Goal: Task Accomplishment & Management: Complete application form

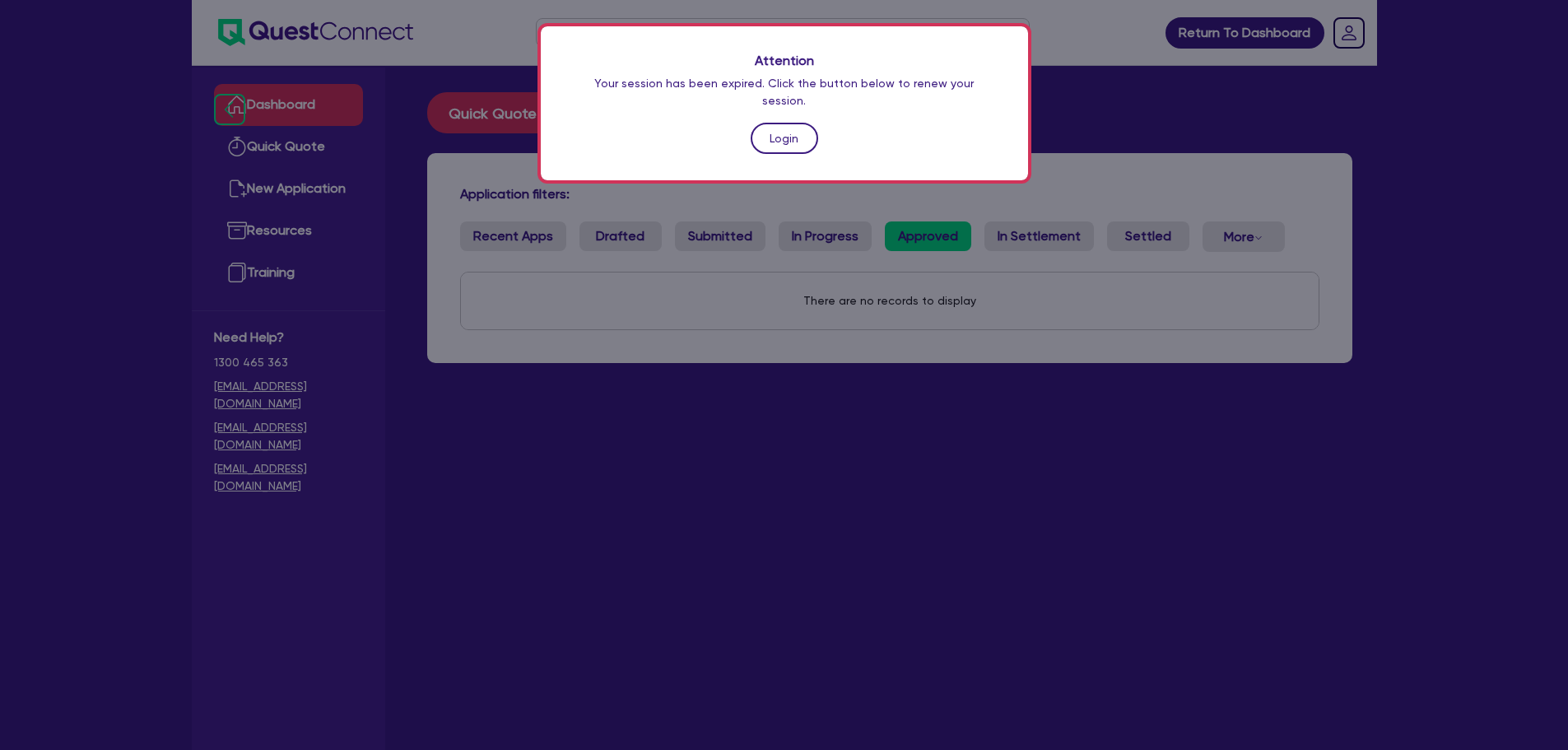
click at [786, 123] on link "Login" at bounding box center [784, 138] width 67 height 31
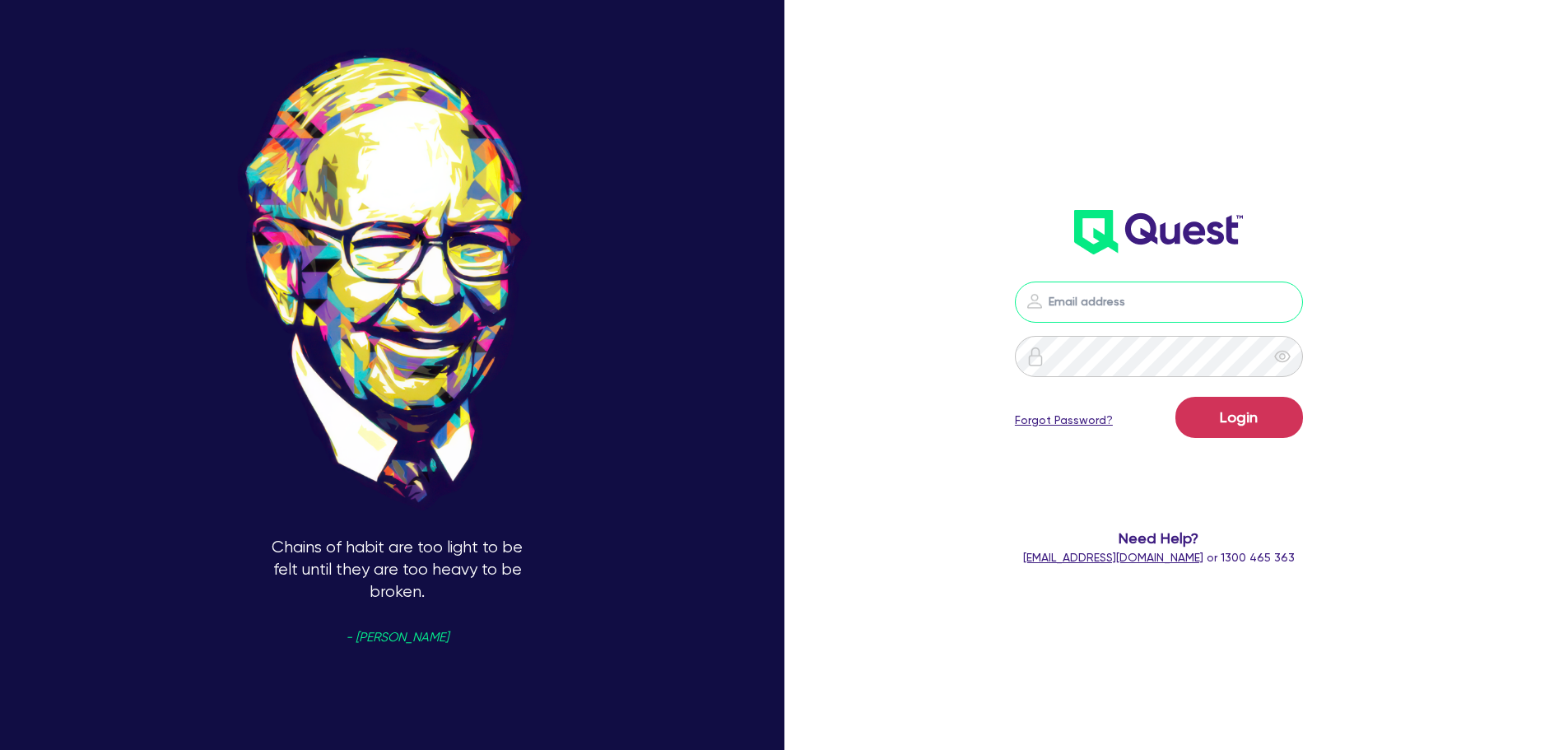
type input "[PERSON_NAME][EMAIL_ADDRESS][PERSON_NAME][DOMAIN_NAME]"
click at [1251, 406] on button "Login" at bounding box center [1239, 417] width 128 height 41
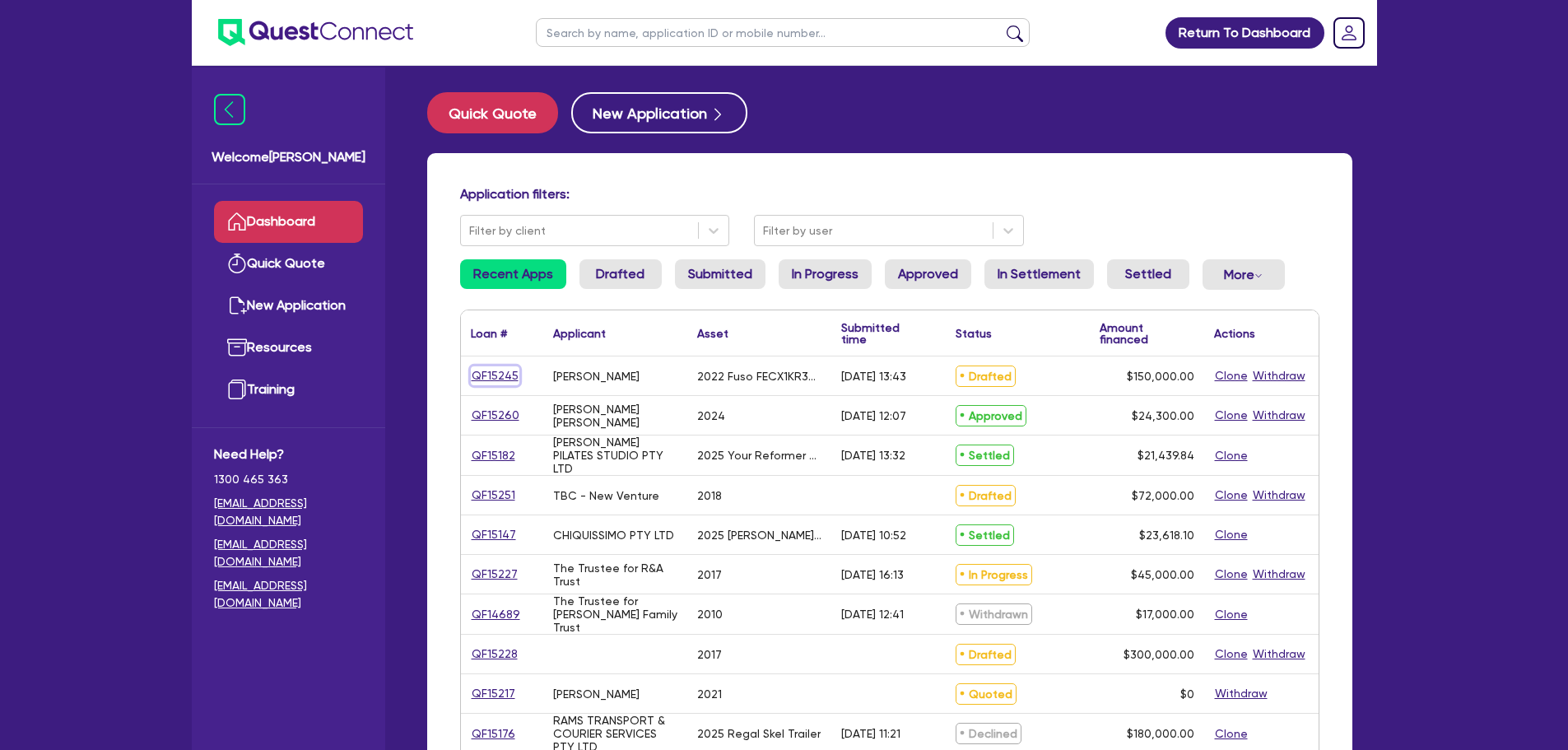
click at [502, 373] on link "QF15245" at bounding box center [495, 375] width 49 height 19
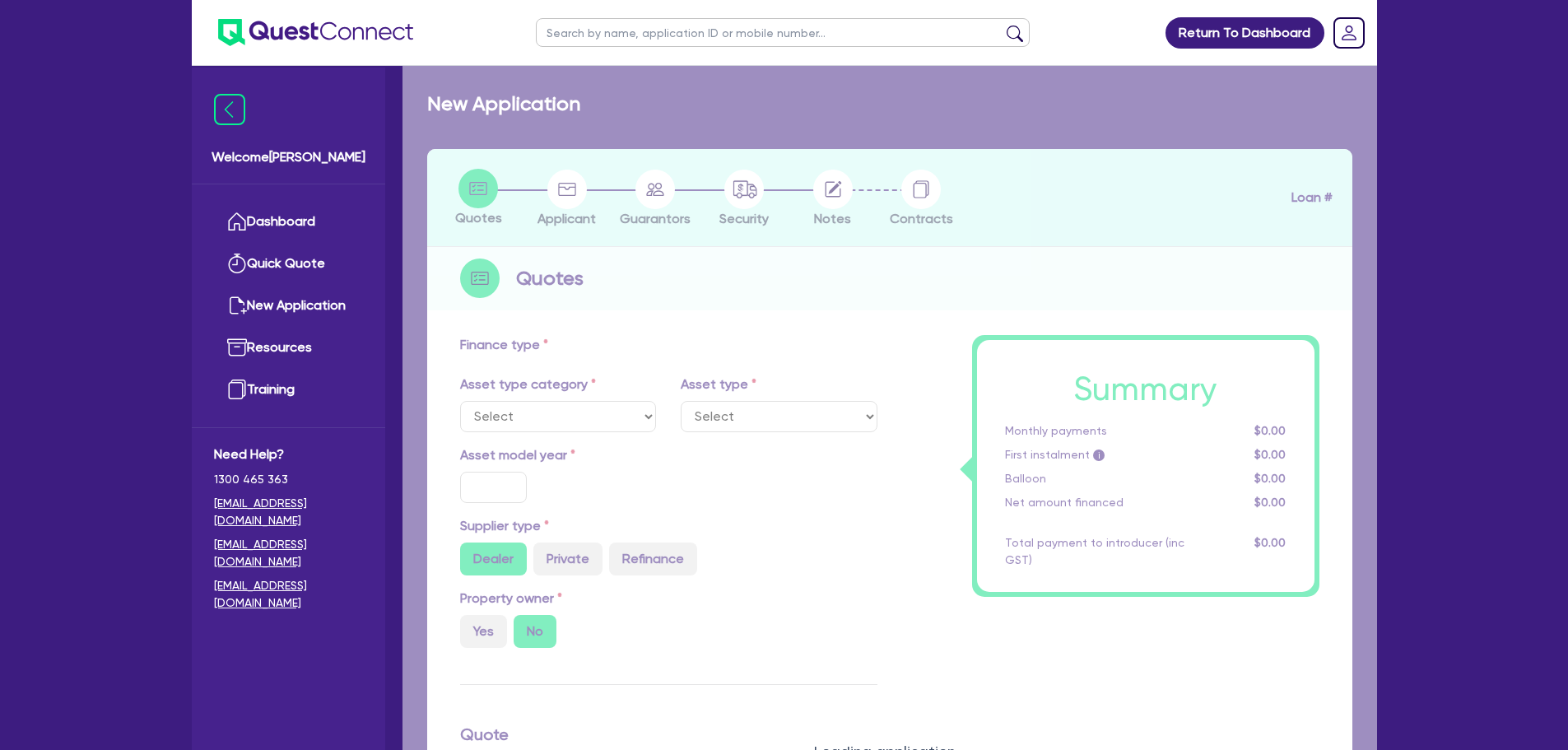
select select "CARS_AND_LIGHT_TRUCKS"
type input "2022"
radio input "false"
radio input "true"
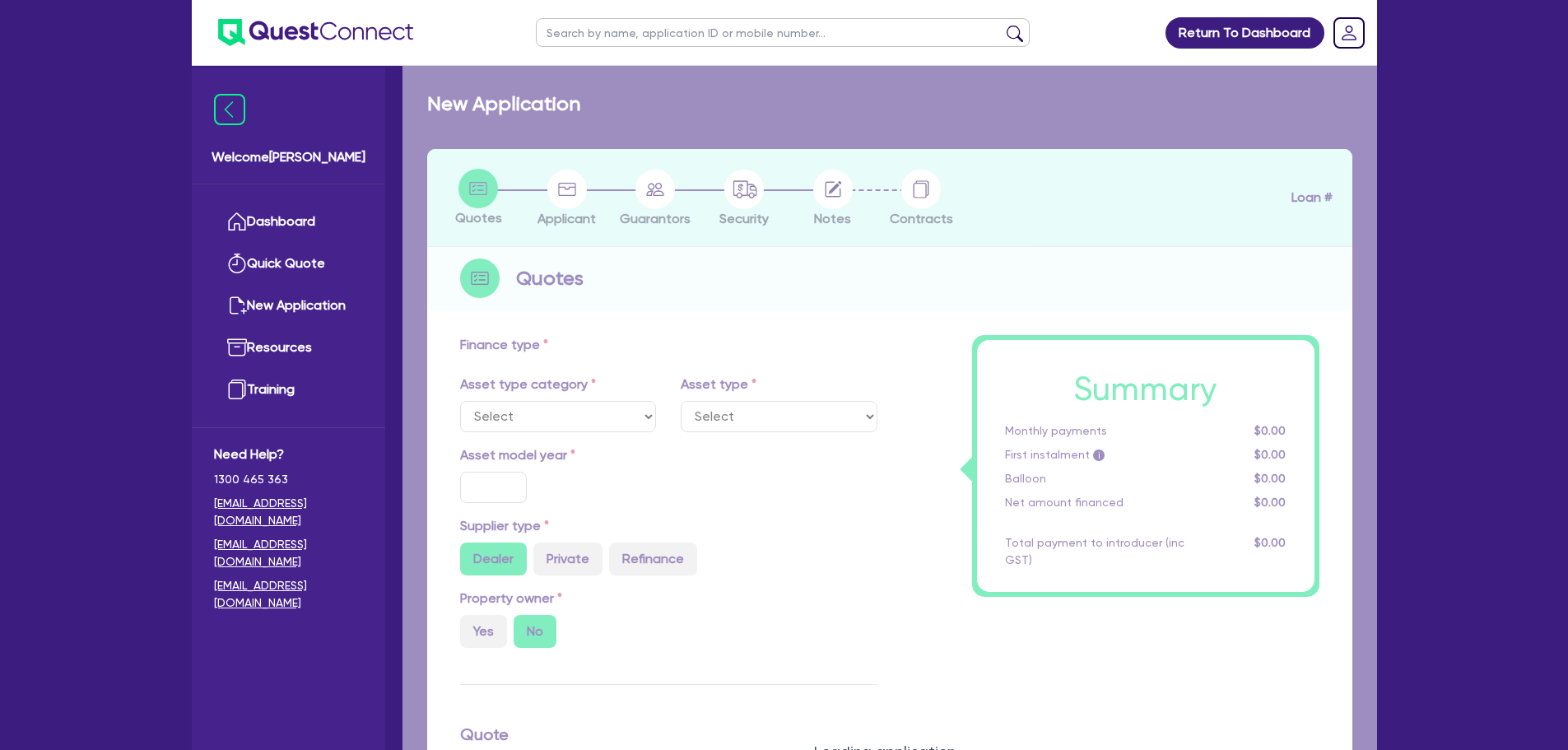
type input "150,000"
type input "10"
type input "15,000"
type input "17"
type input "2,000"
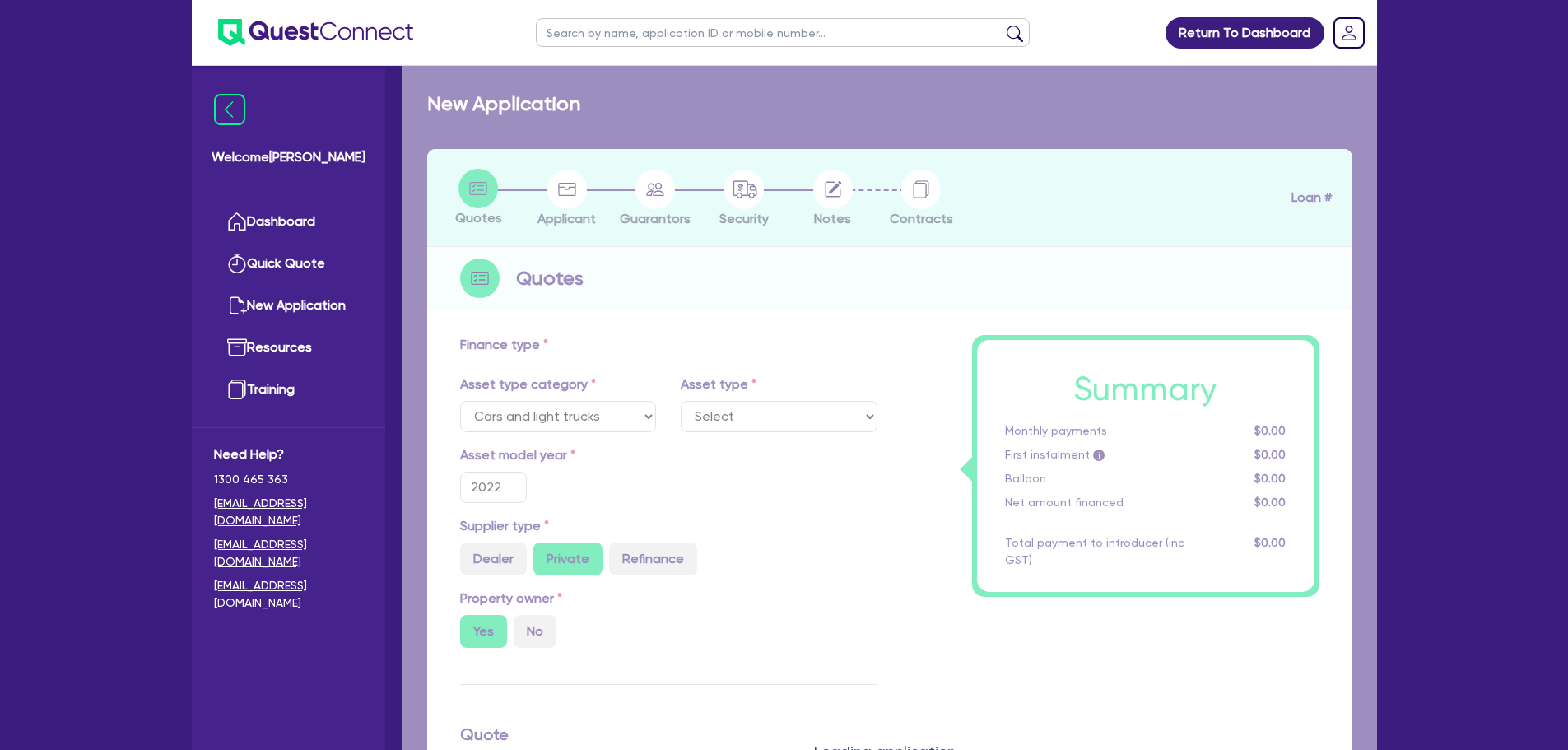
select select "LIGHT_TRUCKS"
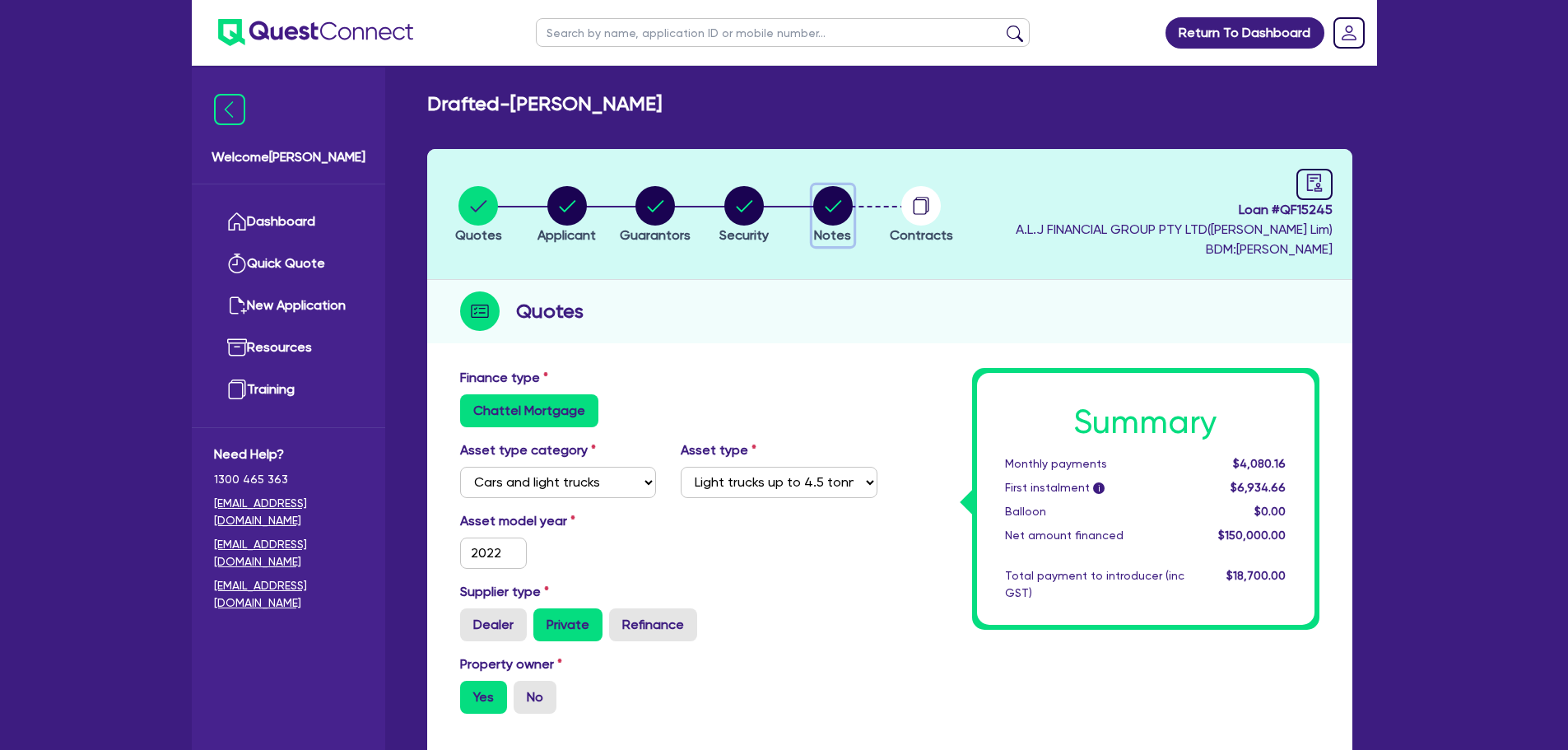
click at [846, 209] on circle "button" at bounding box center [833, 206] width 39 height 39
select select "Quest Finance - Own Book"
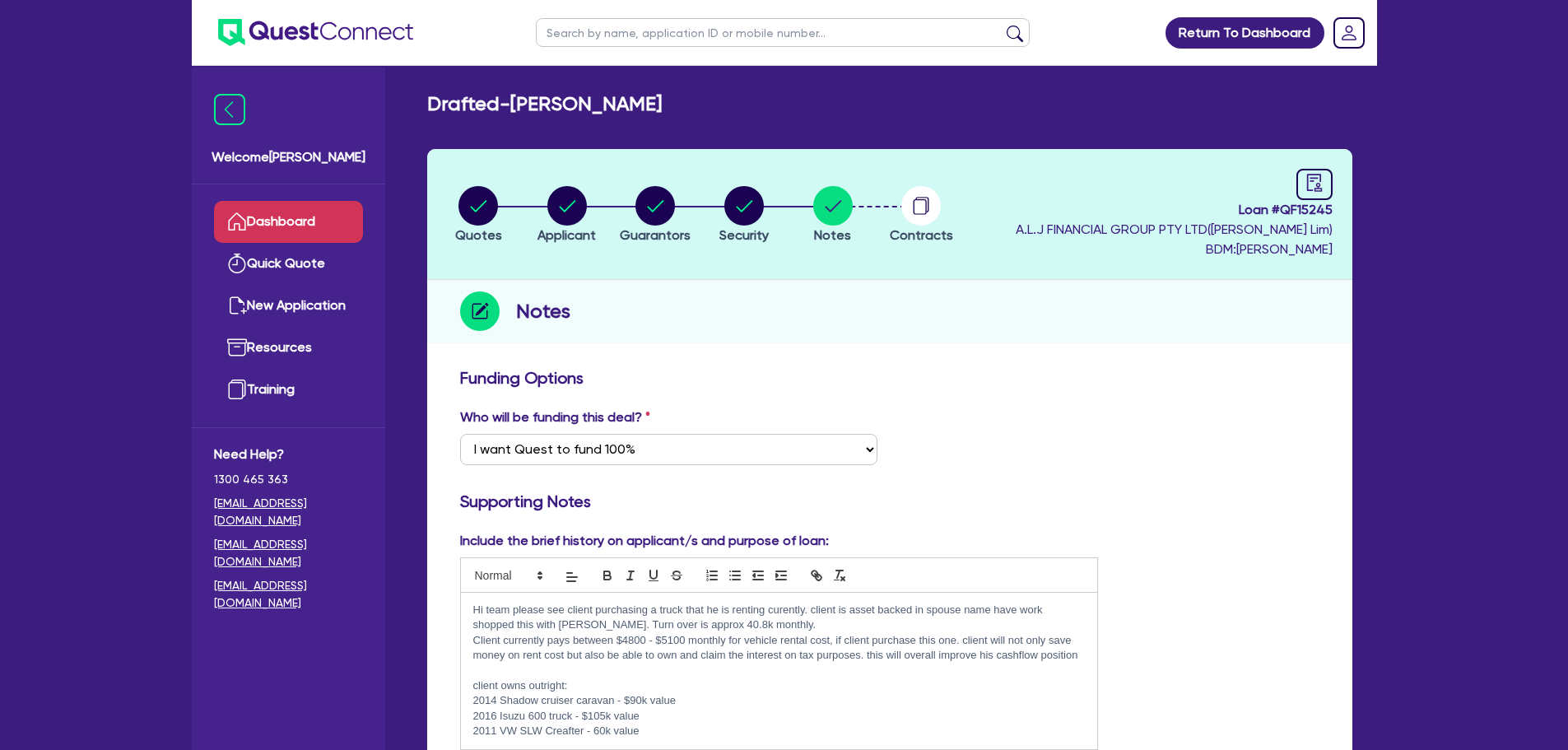
click at [298, 230] on link "Dashboard" at bounding box center [288, 221] width 149 height 42
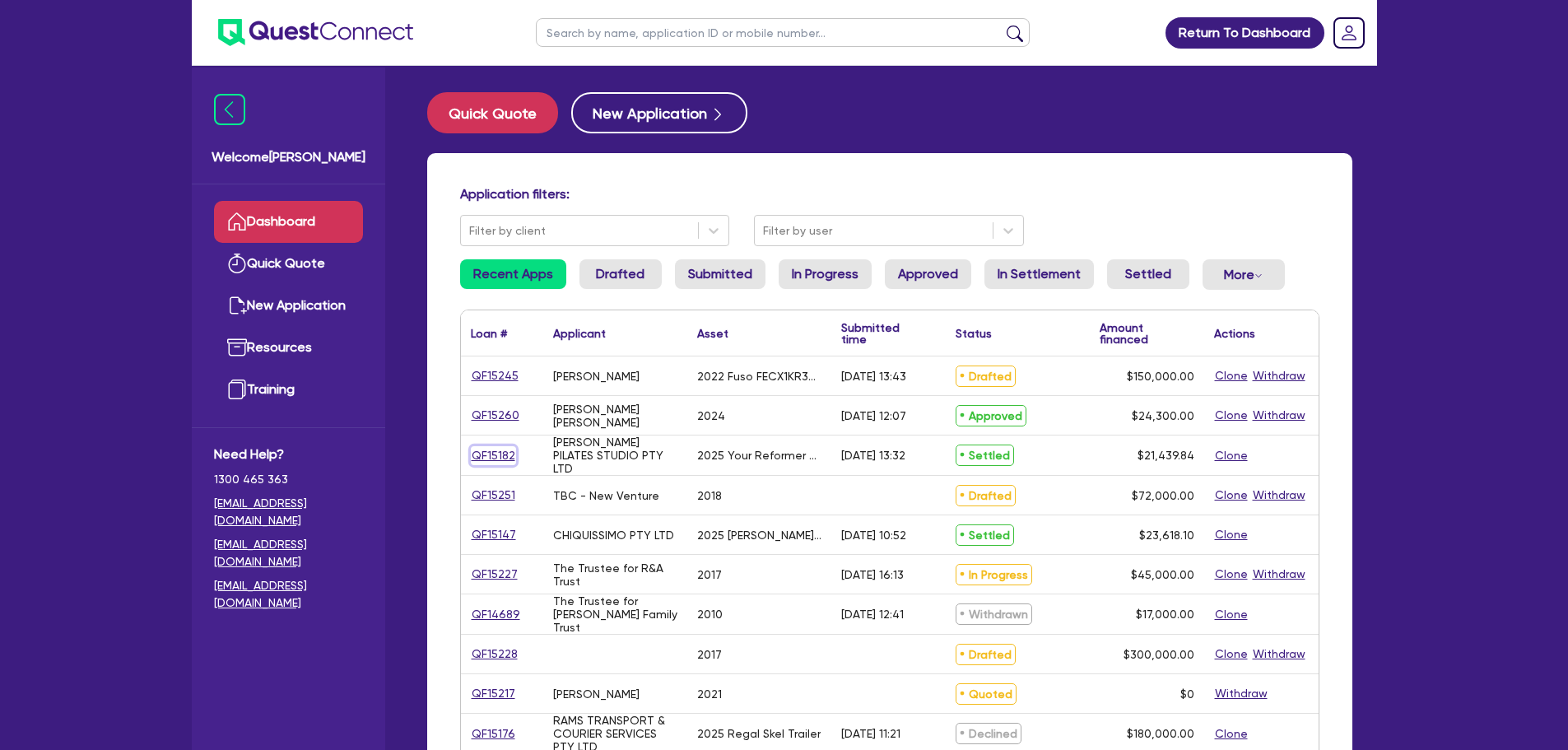
click at [498, 455] on link "QF15182" at bounding box center [493, 455] width 45 height 19
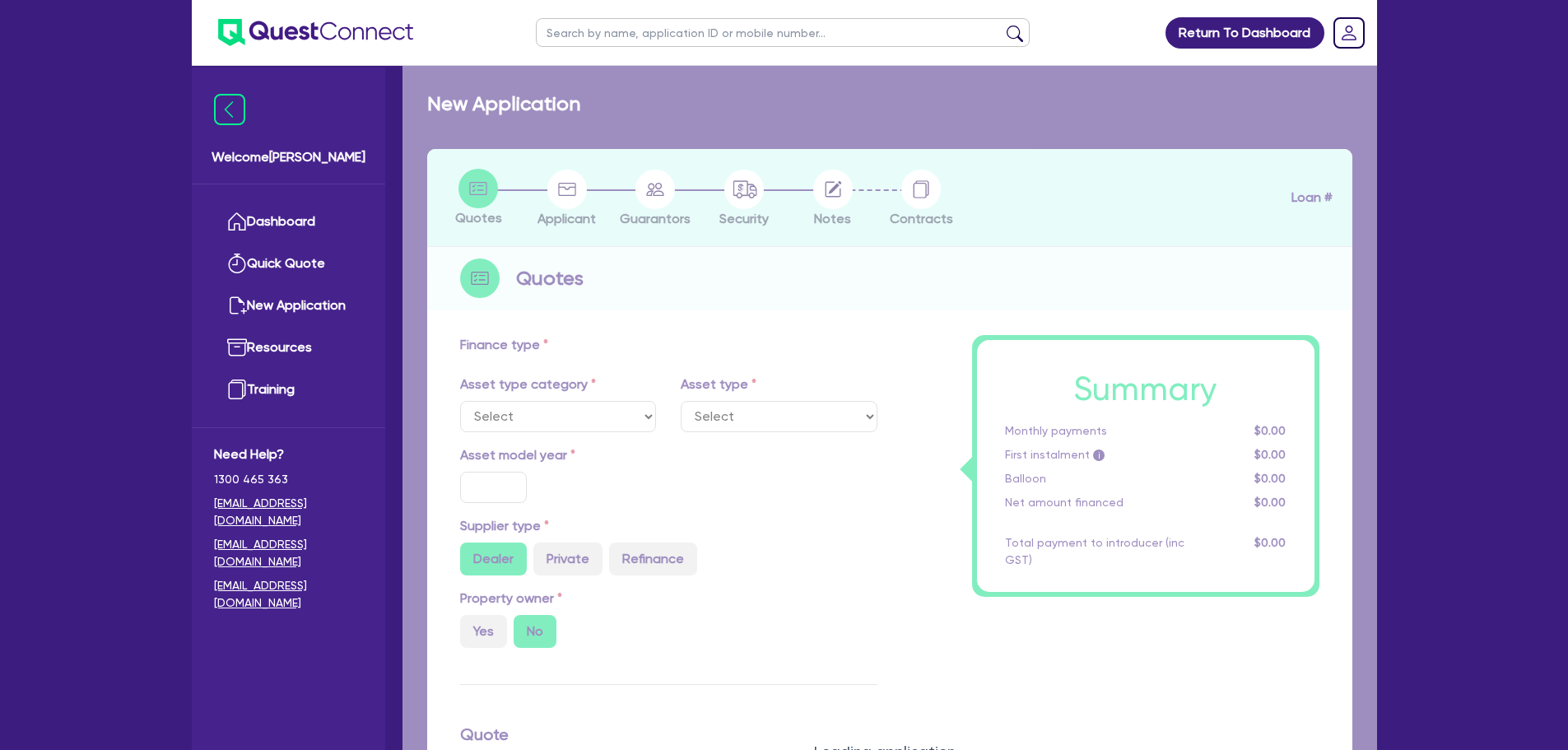
select select "TERTIARY_ASSETS"
type input "2025"
radio input "true"
type input "21,439.84"
type input "2"
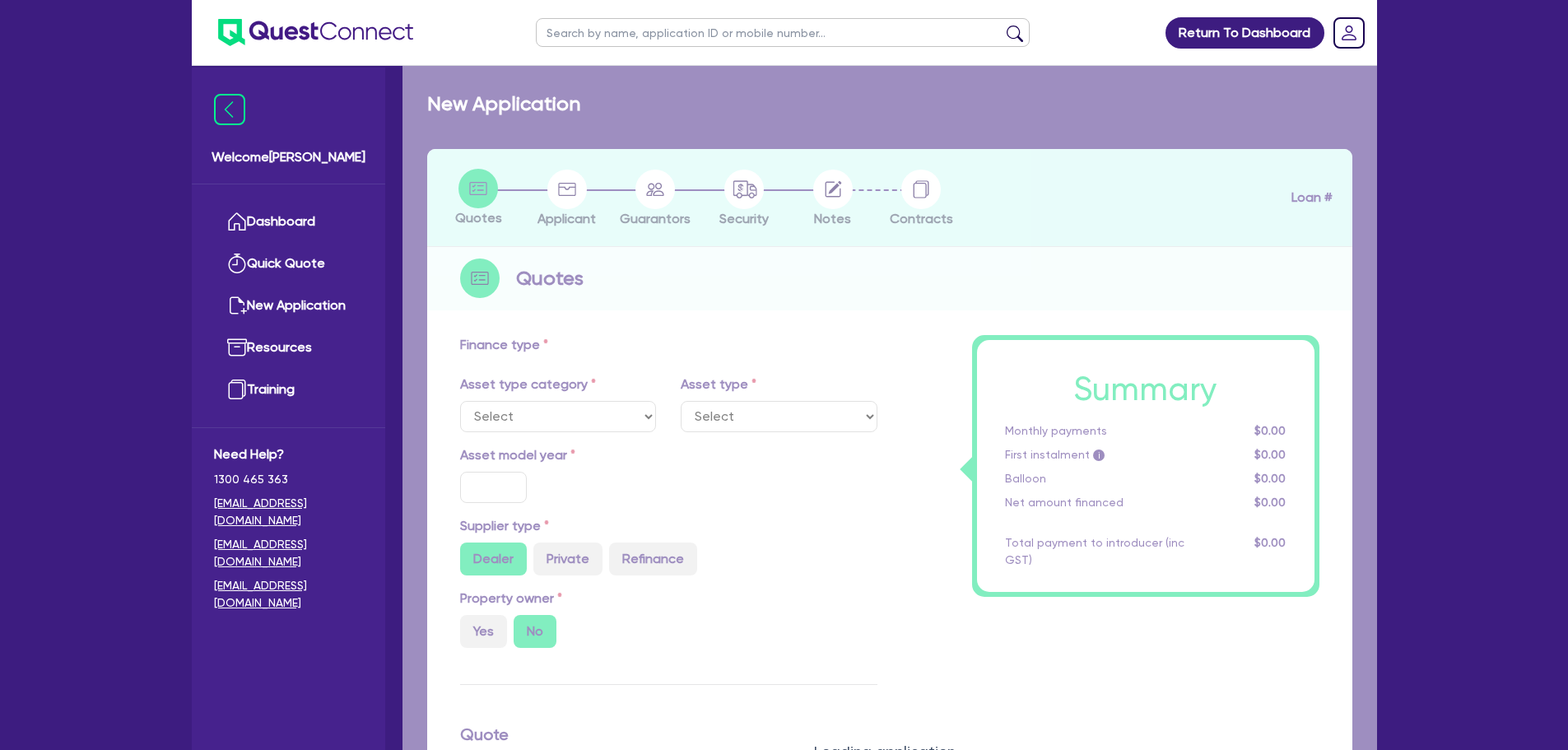
type input "428.8"
radio input "true"
type input "23"
select select "OTHER_TERTIARY"
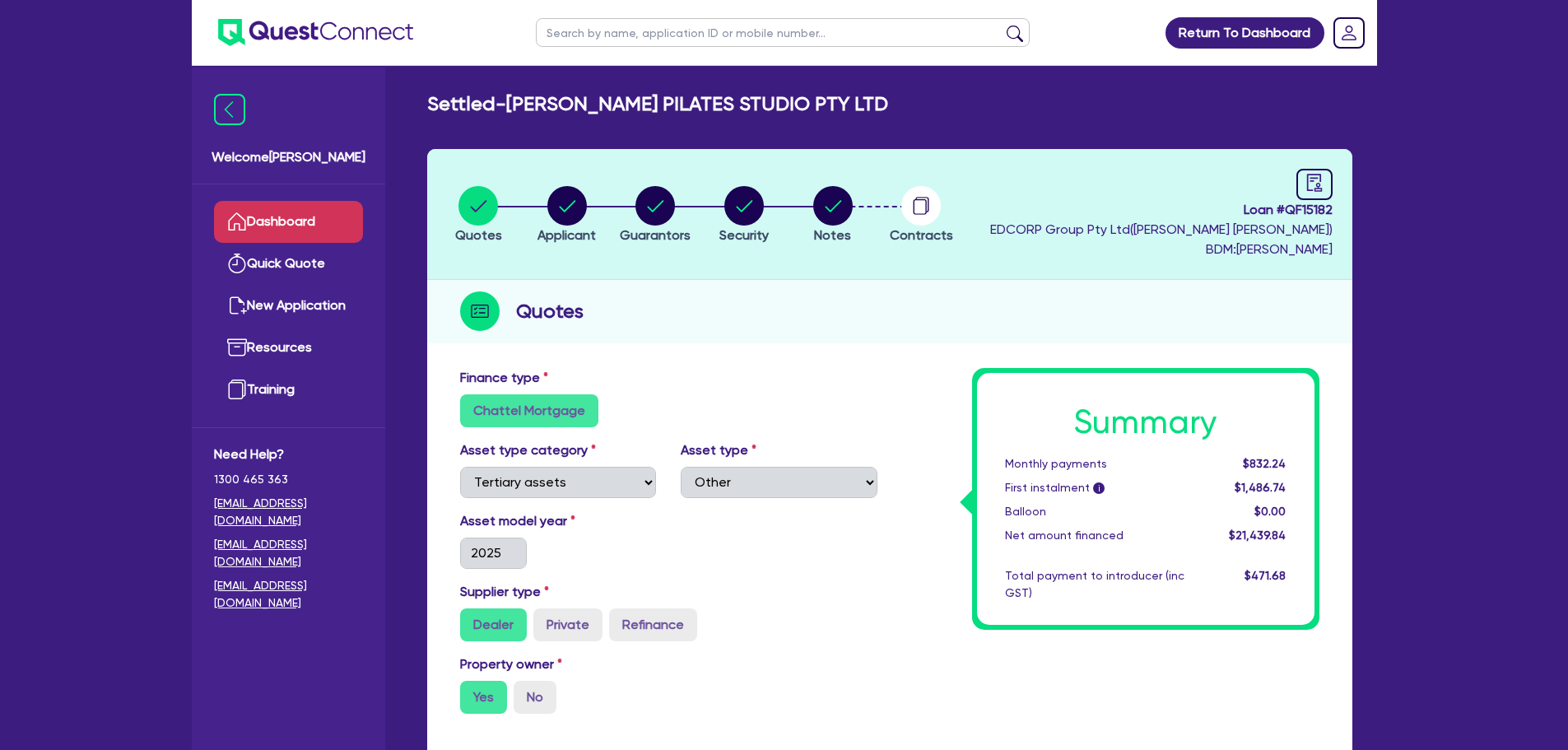
click at [323, 212] on link "Dashboard" at bounding box center [288, 221] width 149 height 42
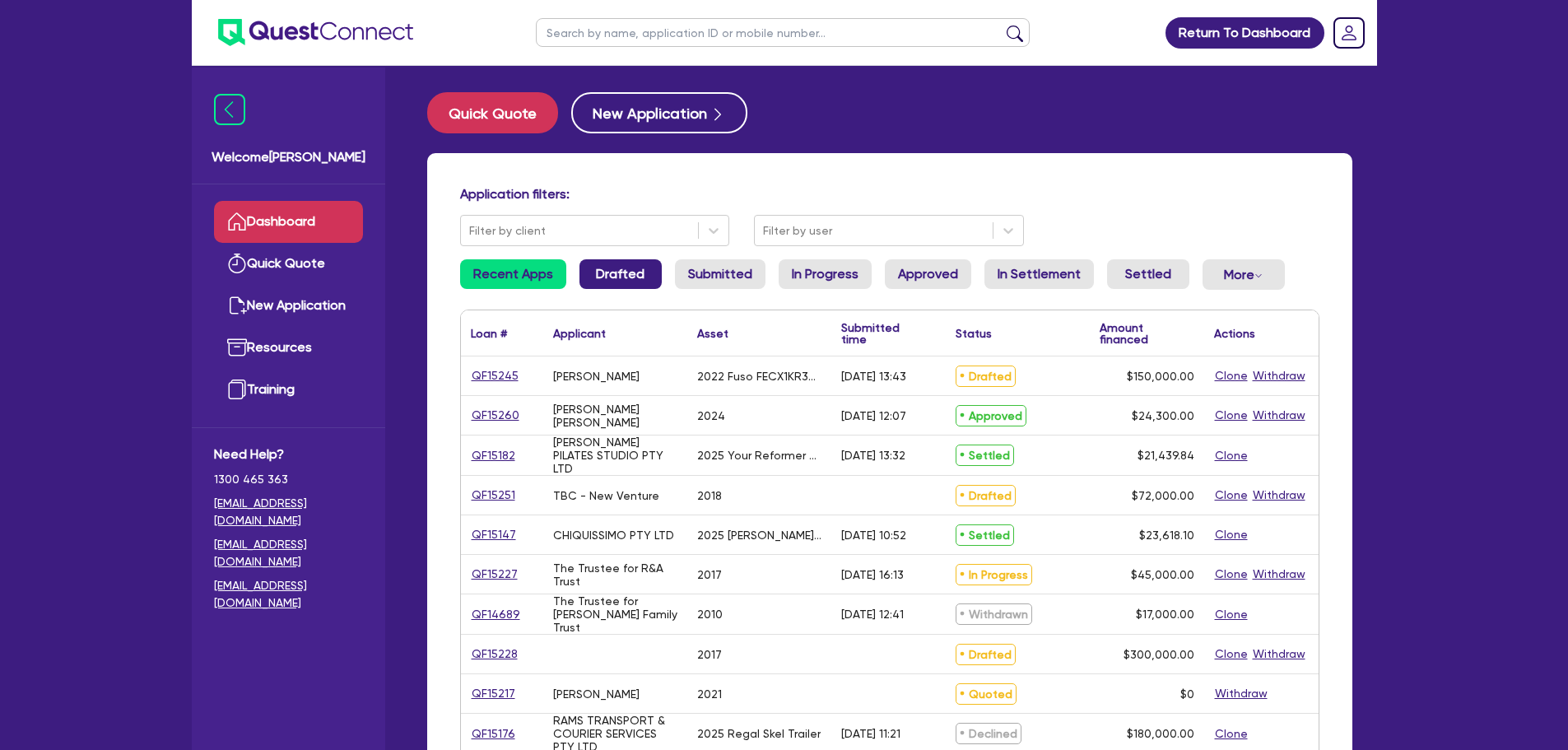
click at [644, 275] on link "Drafted" at bounding box center [621, 274] width 83 height 30
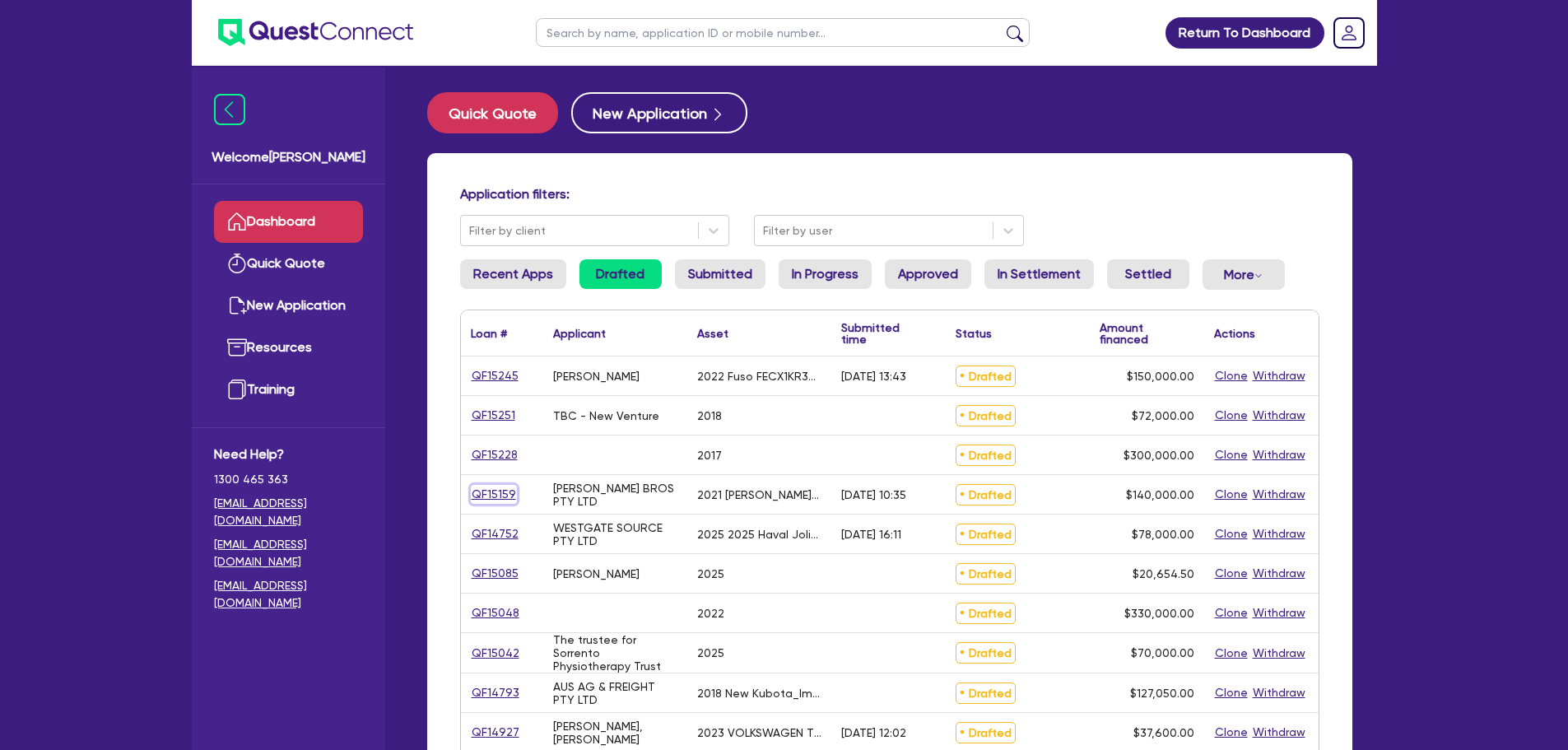
click at [496, 497] on link "QF15159" at bounding box center [494, 495] width 46 height 19
select select "PRIMARY_ASSETS"
select select "HEAVY_TRUCKS"
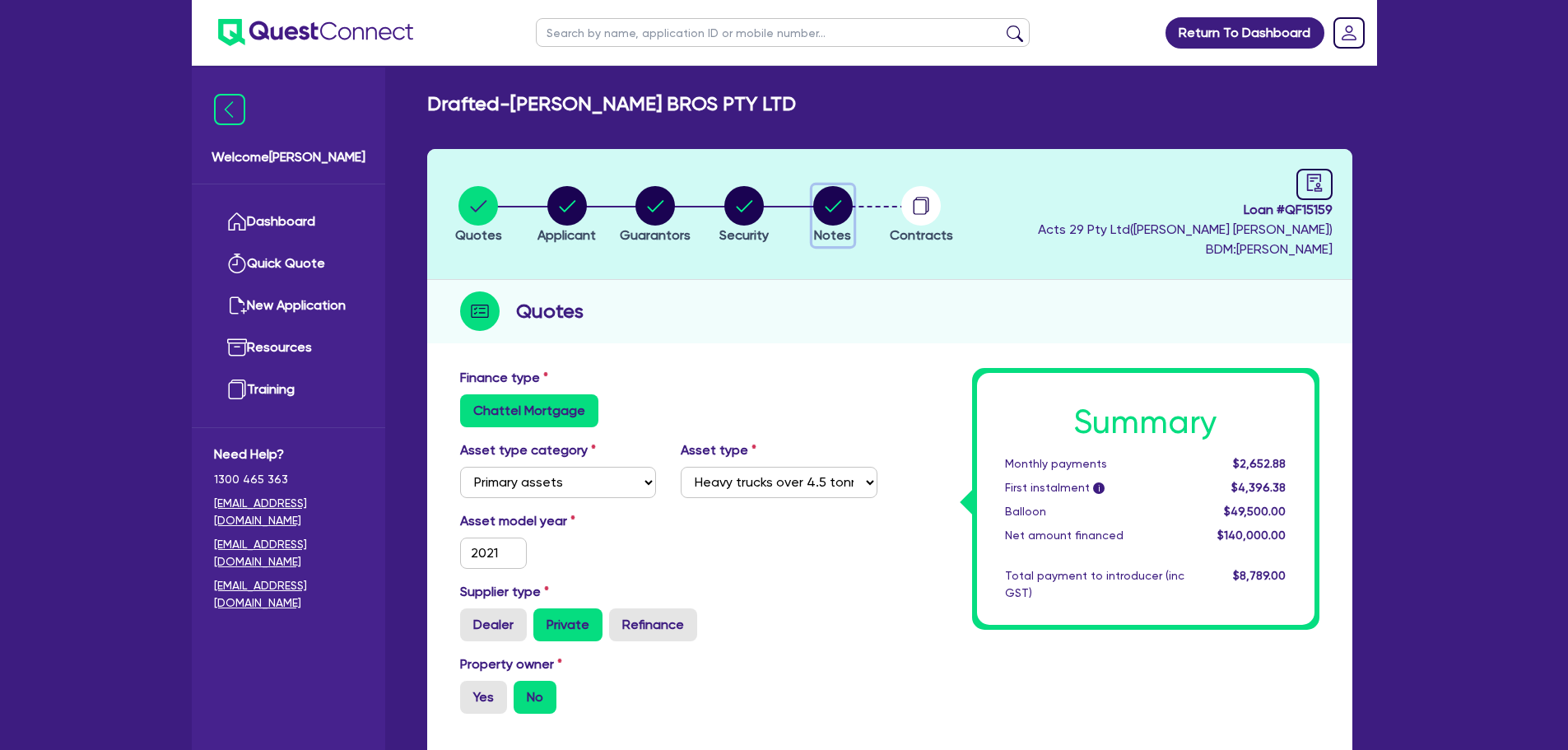
click at [833, 200] on circle "button" at bounding box center [833, 206] width 39 height 39
select select "Quest Finance - Own Book"
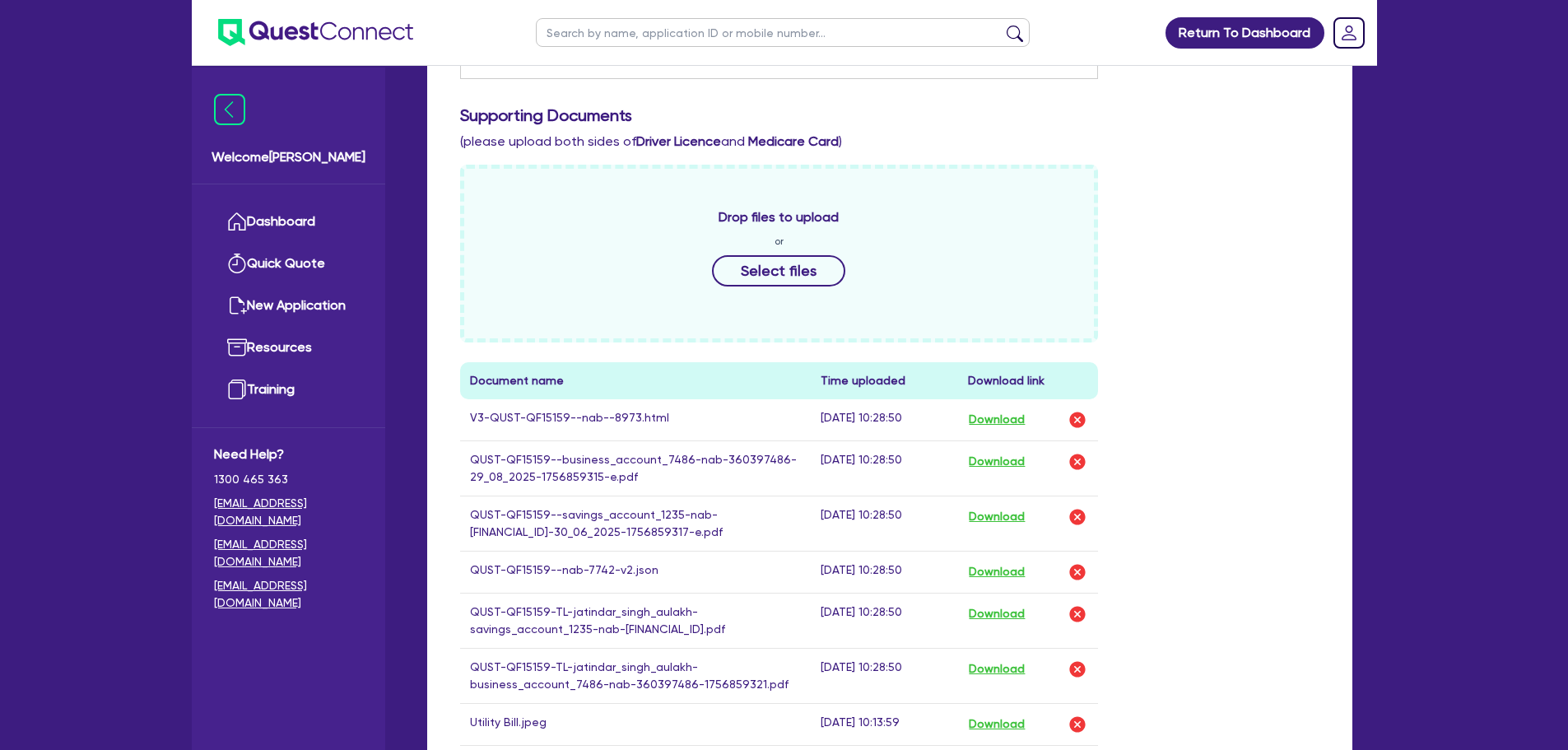
scroll to position [741, 0]
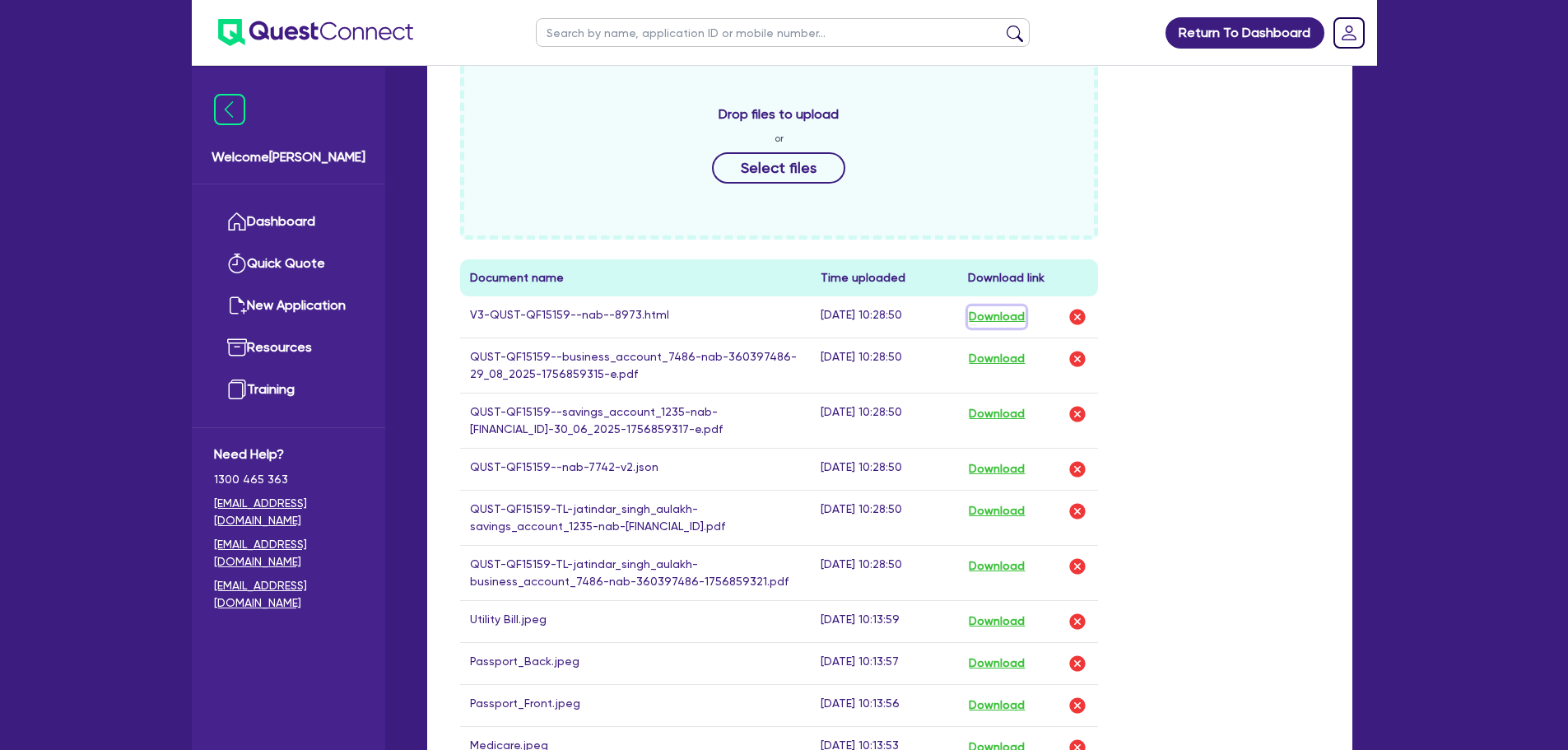
click at [1000, 319] on button "Download" at bounding box center [997, 317] width 58 height 21
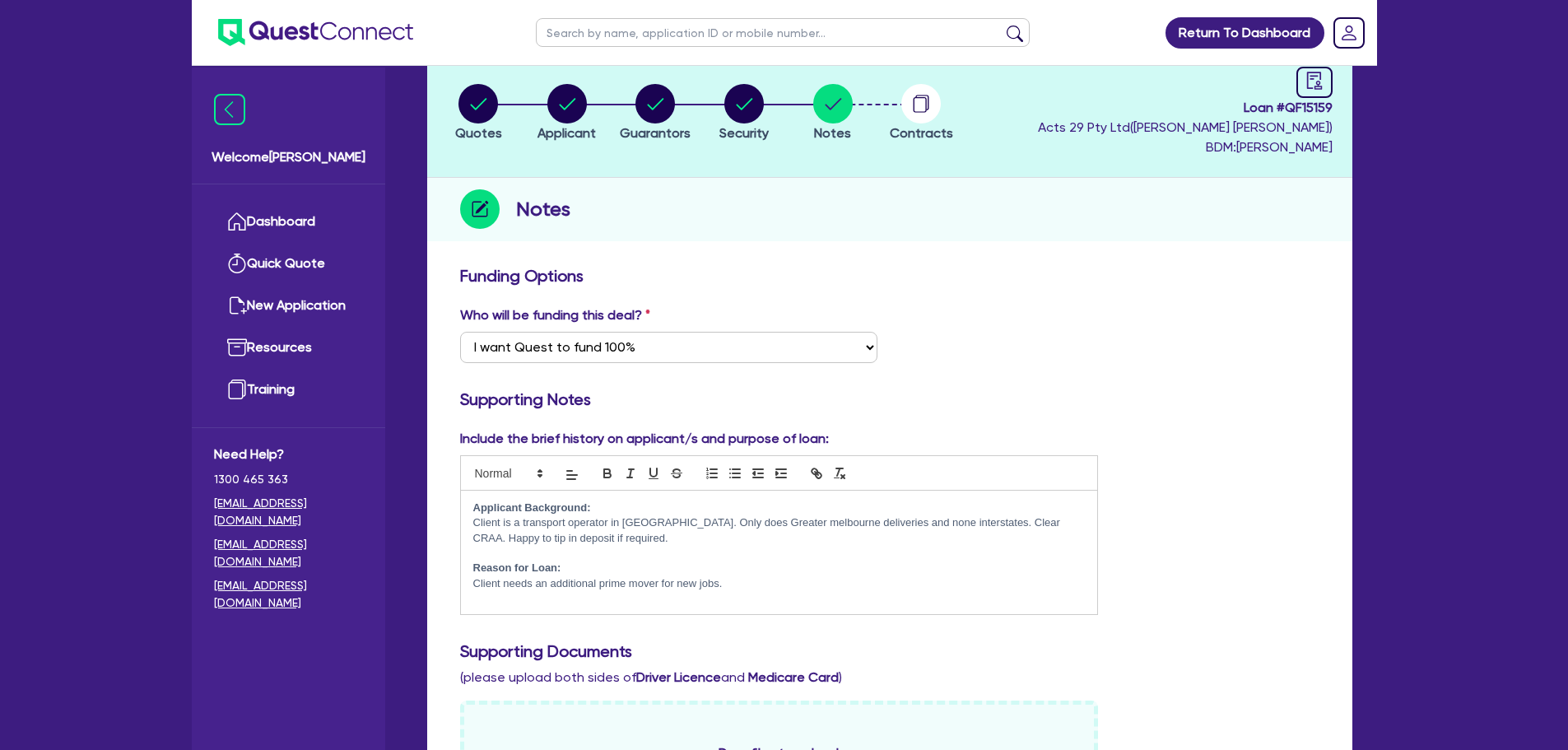
scroll to position [0, 0]
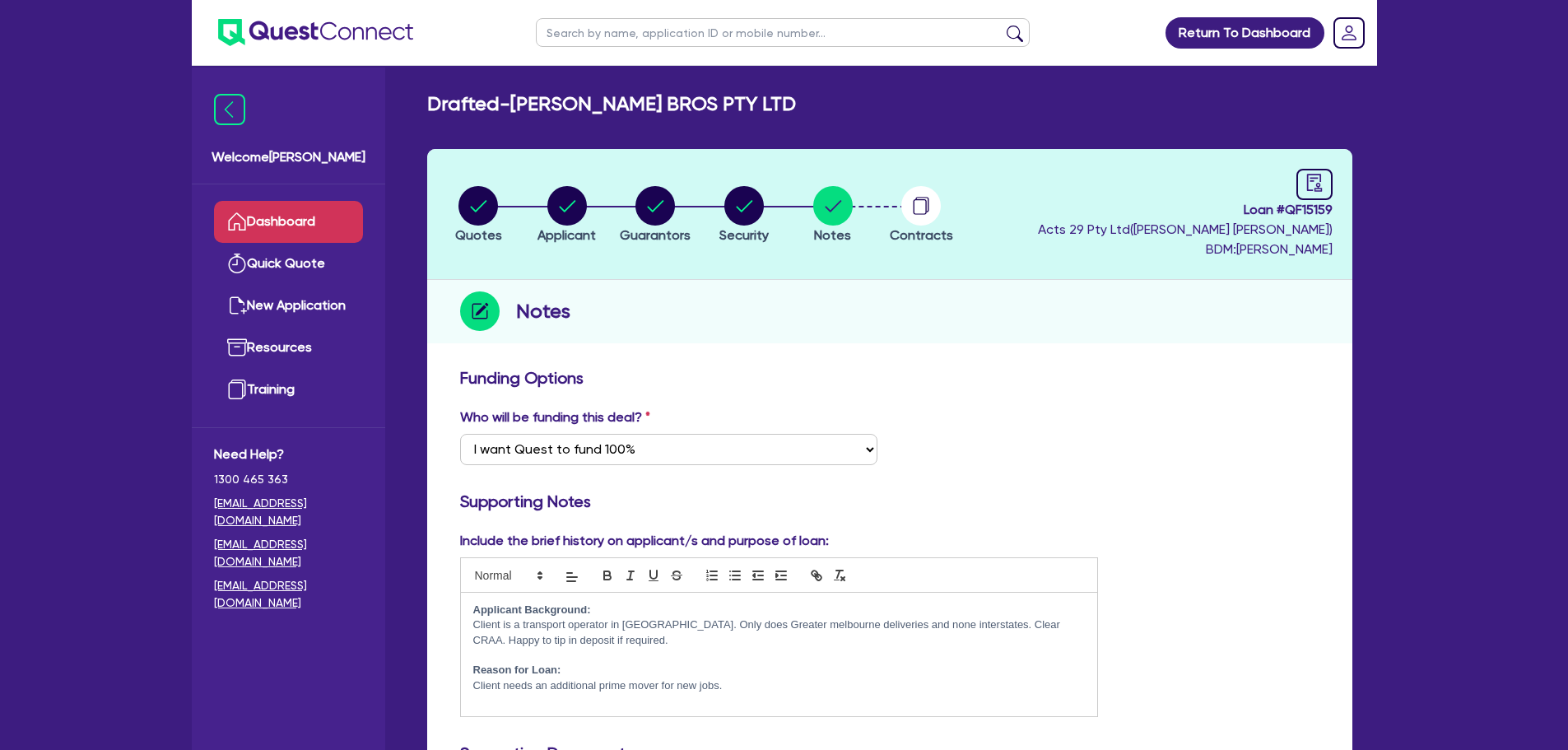
click at [317, 203] on link "Dashboard" at bounding box center [288, 221] width 149 height 42
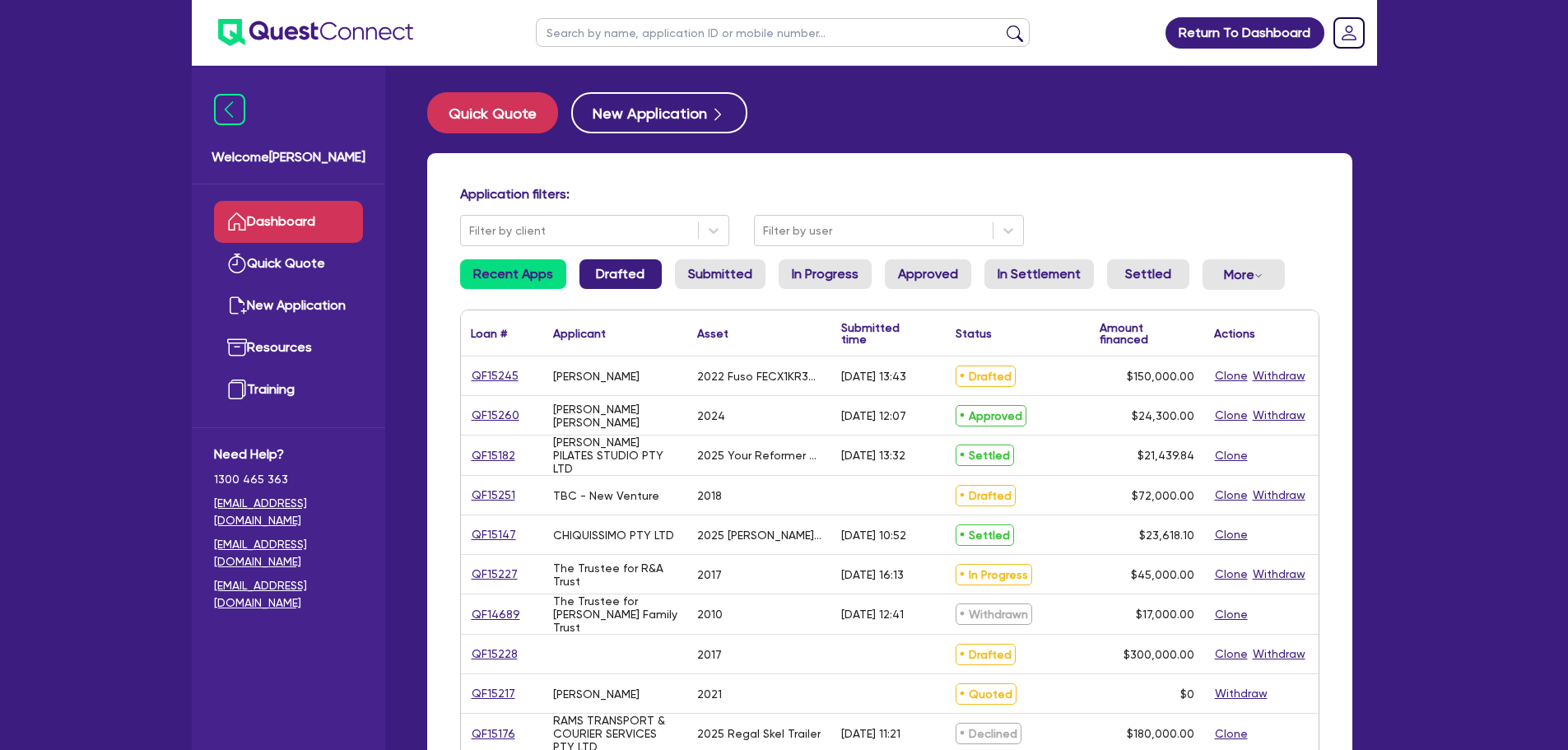
click at [631, 278] on link "Drafted" at bounding box center [621, 274] width 83 height 30
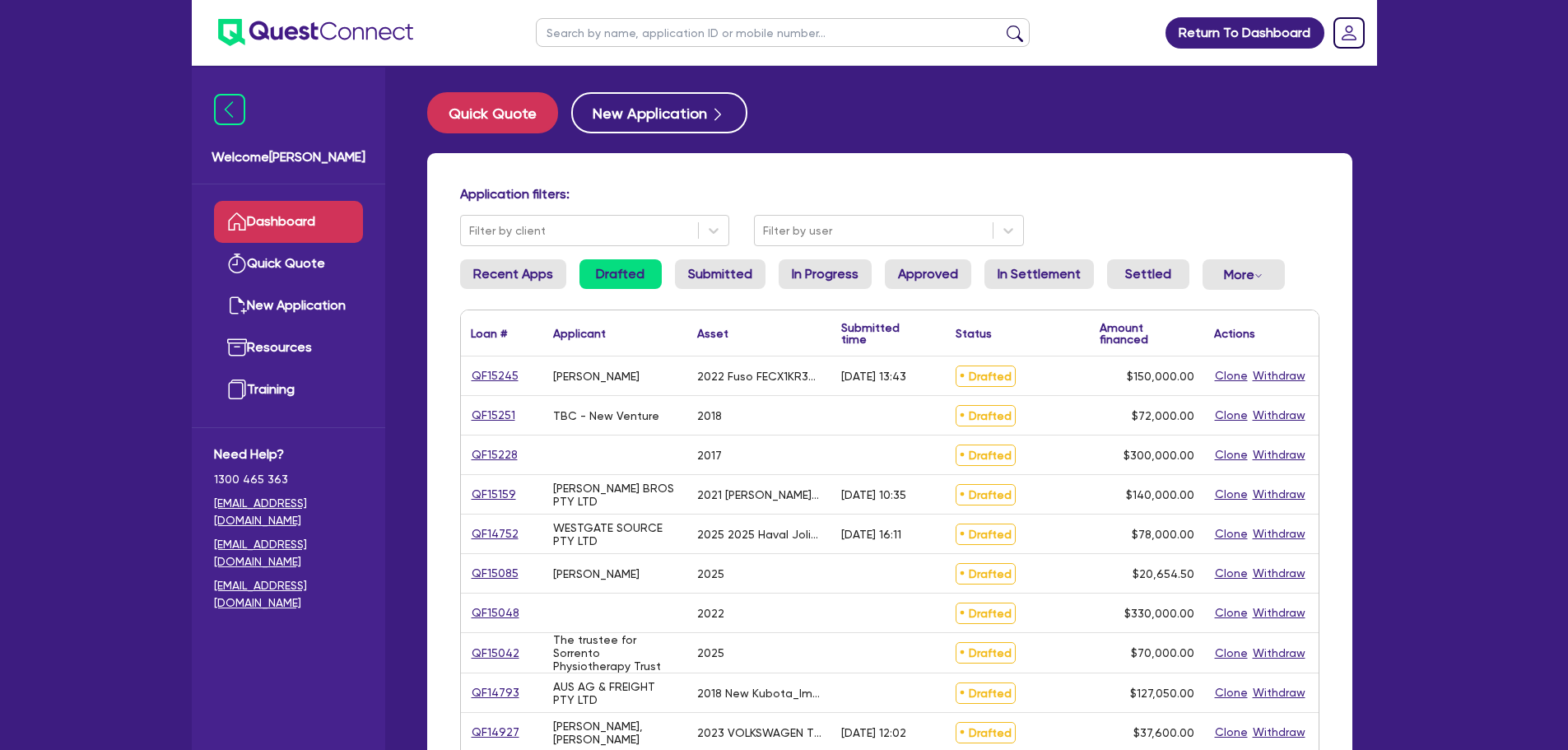
scroll to position [83, 0]
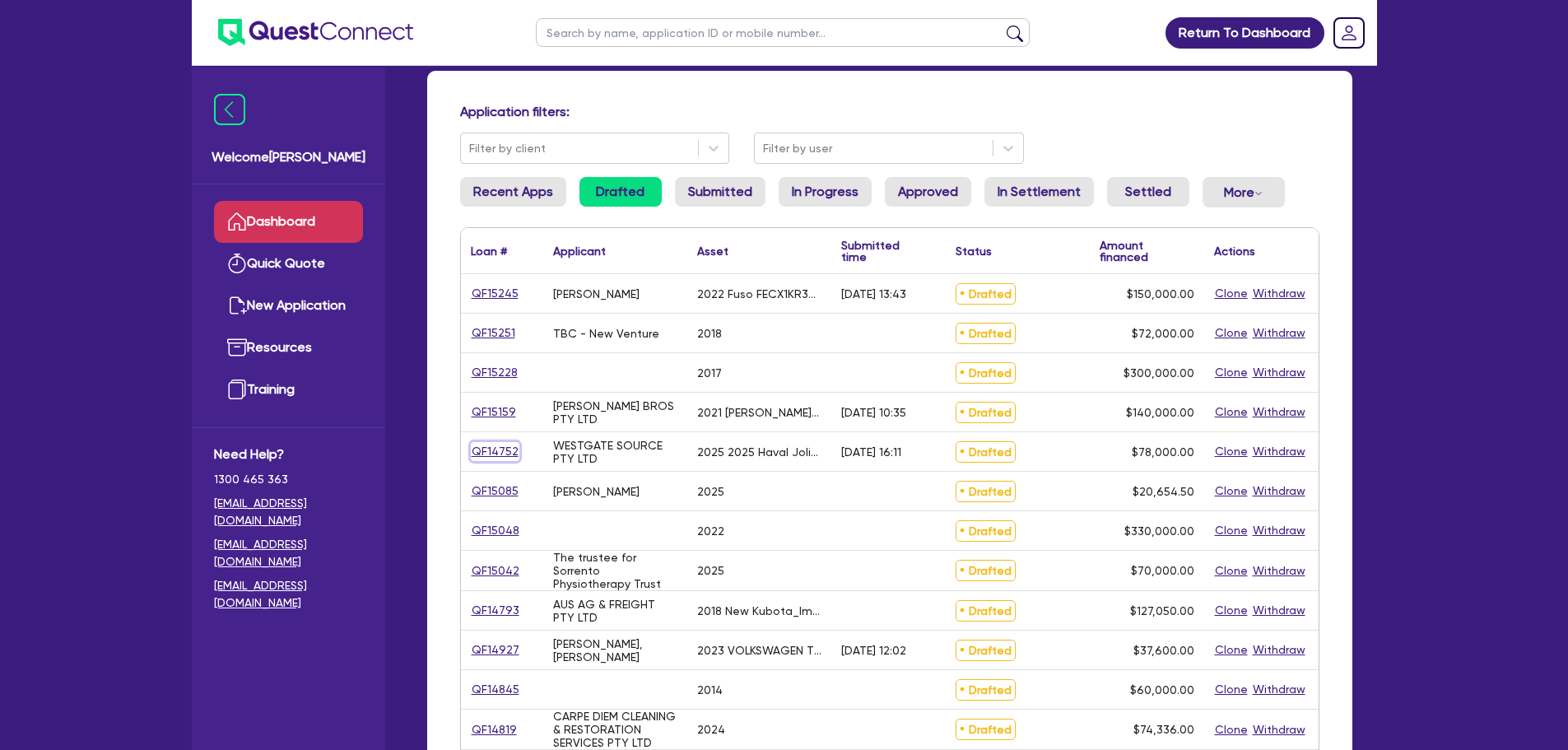
click at [495, 451] on link "QF14752" at bounding box center [495, 451] width 49 height 19
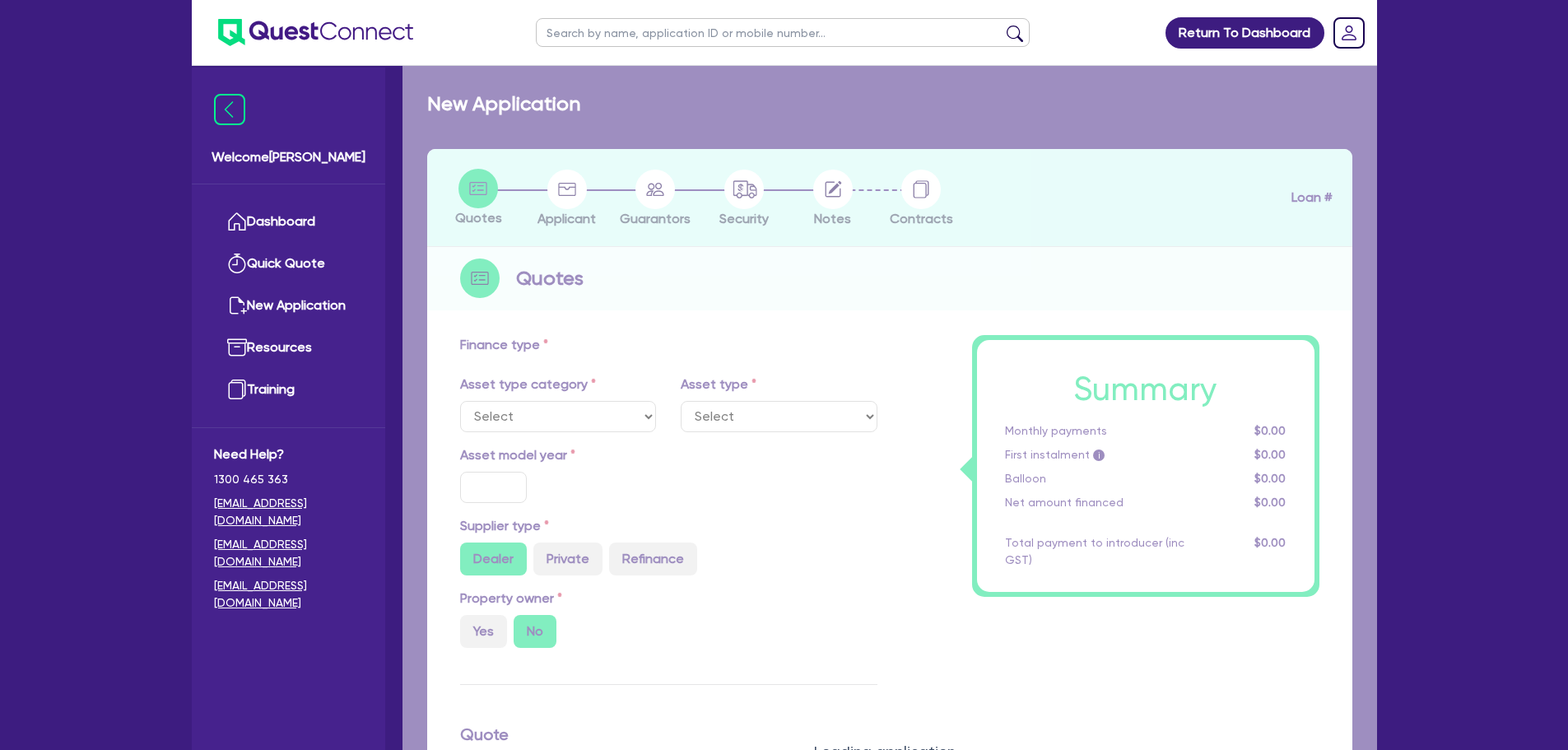
select select "CARS_AND_LIGHT_TRUCKS"
type input "2025"
radio input "true"
type input "82,500"
type input "4,500"
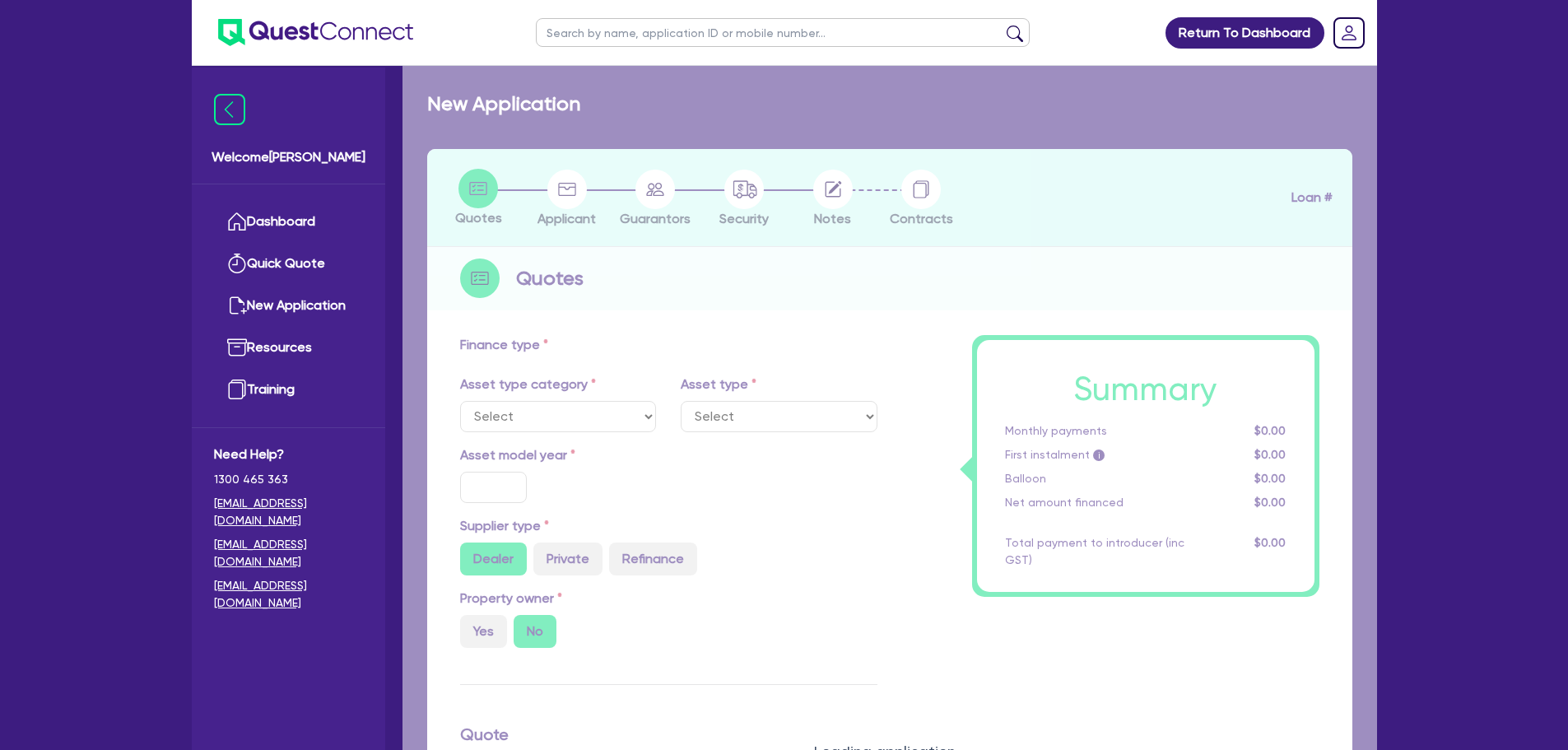
type input "30"
type input "24,750"
type input "7"
type input "5,460"
type input "17.95"
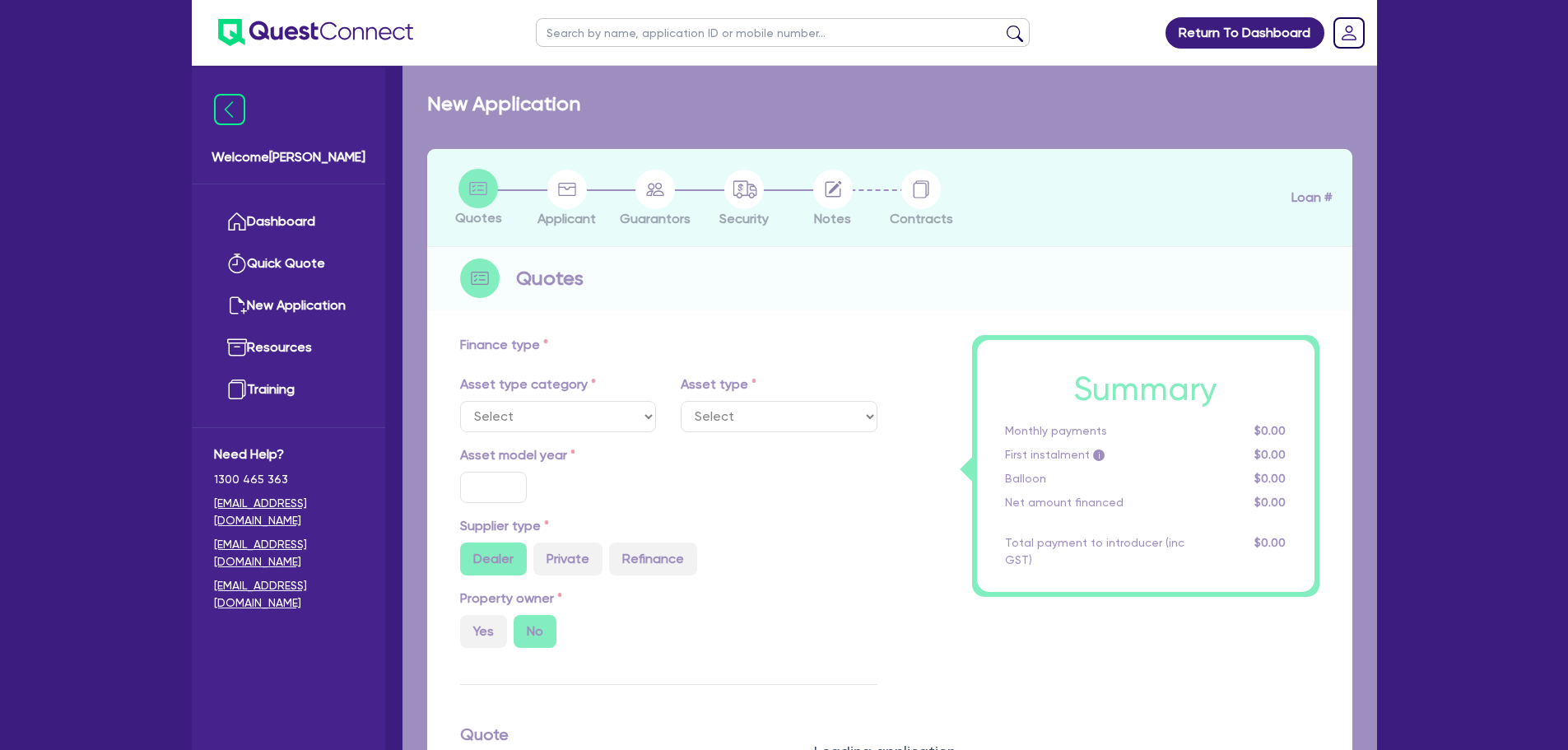
type input "1,100"
select select "PASSENGER_VEHICLES"
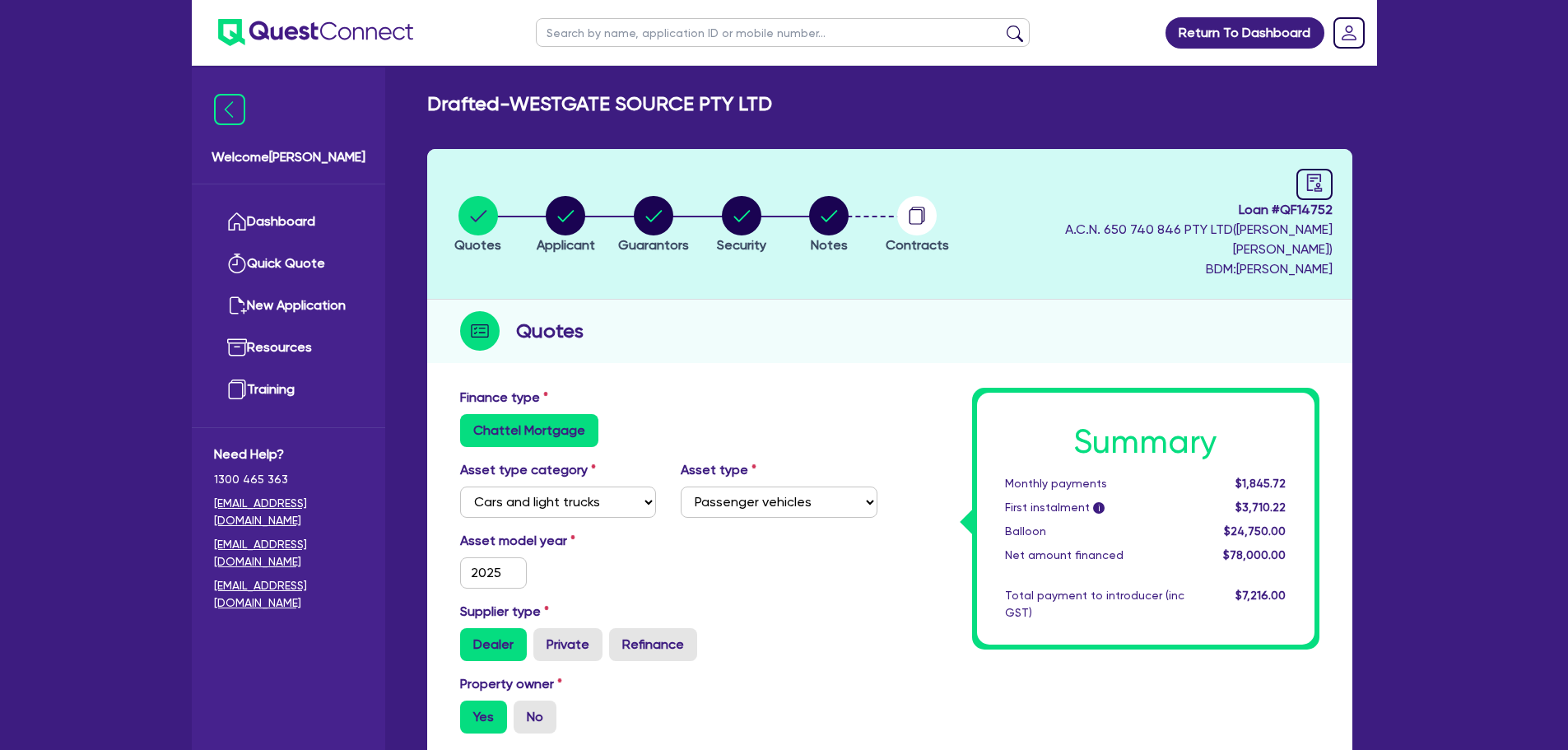
click at [259, 195] on ul "Dashboard Quick Quote New Application Ref Company Ref Salesperson Resources Tra…" at bounding box center [288, 306] width 193 height 243
click at [263, 209] on link "Dashboard" at bounding box center [288, 221] width 149 height 42
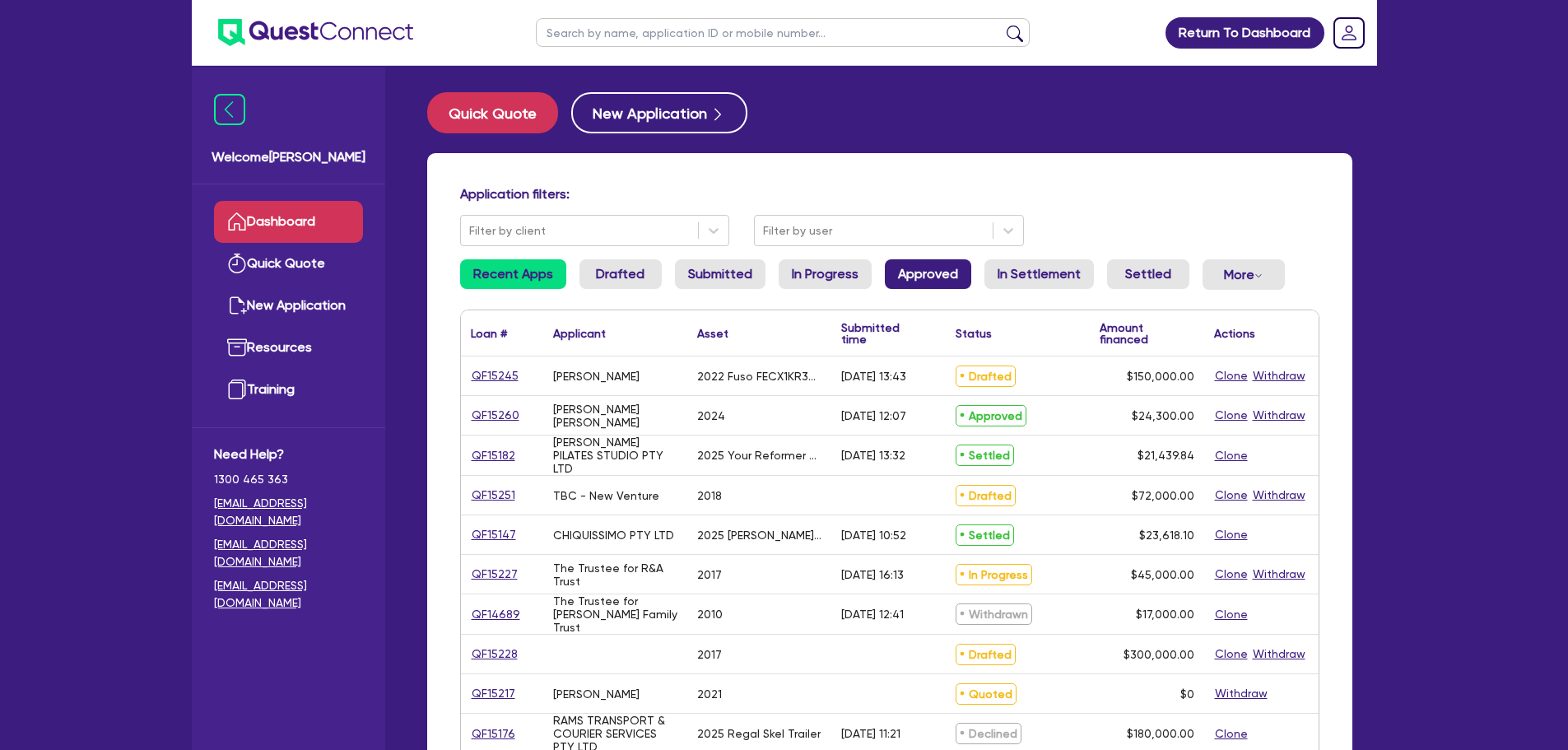
click at [907, 263] on link "Approved" at bounding box center [929, 274] width 87 height 30
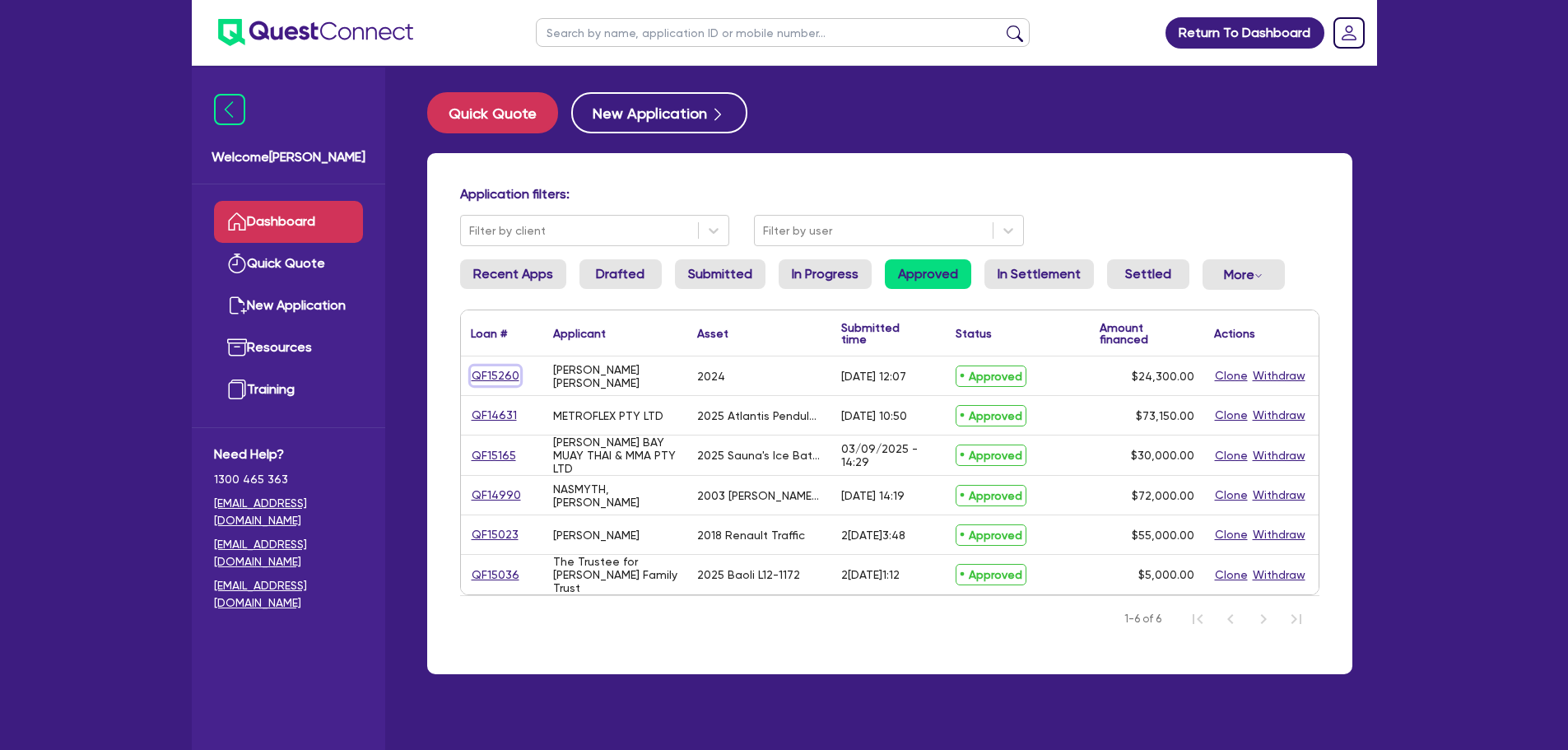
click at [487, 379] on link "QF15260" at bounding box center [495, 375] width 49 height 19
select select "CARS_AND_LIGHT_TRUCKS"
select select "PASSENGER_VEHICLES"
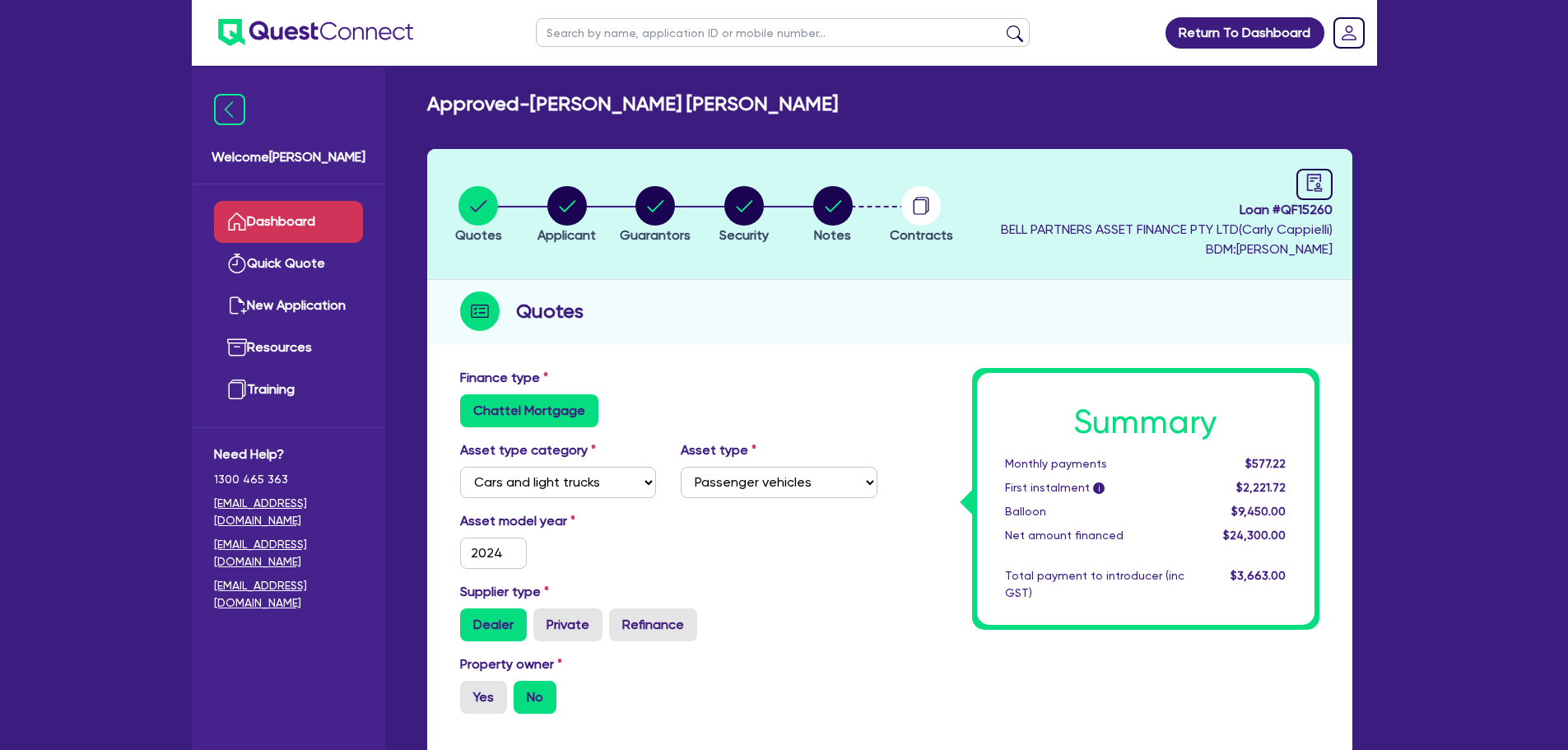
click at [350, 226] on link "Dashboard" at bounding box center [288, 221] width 149 height 42
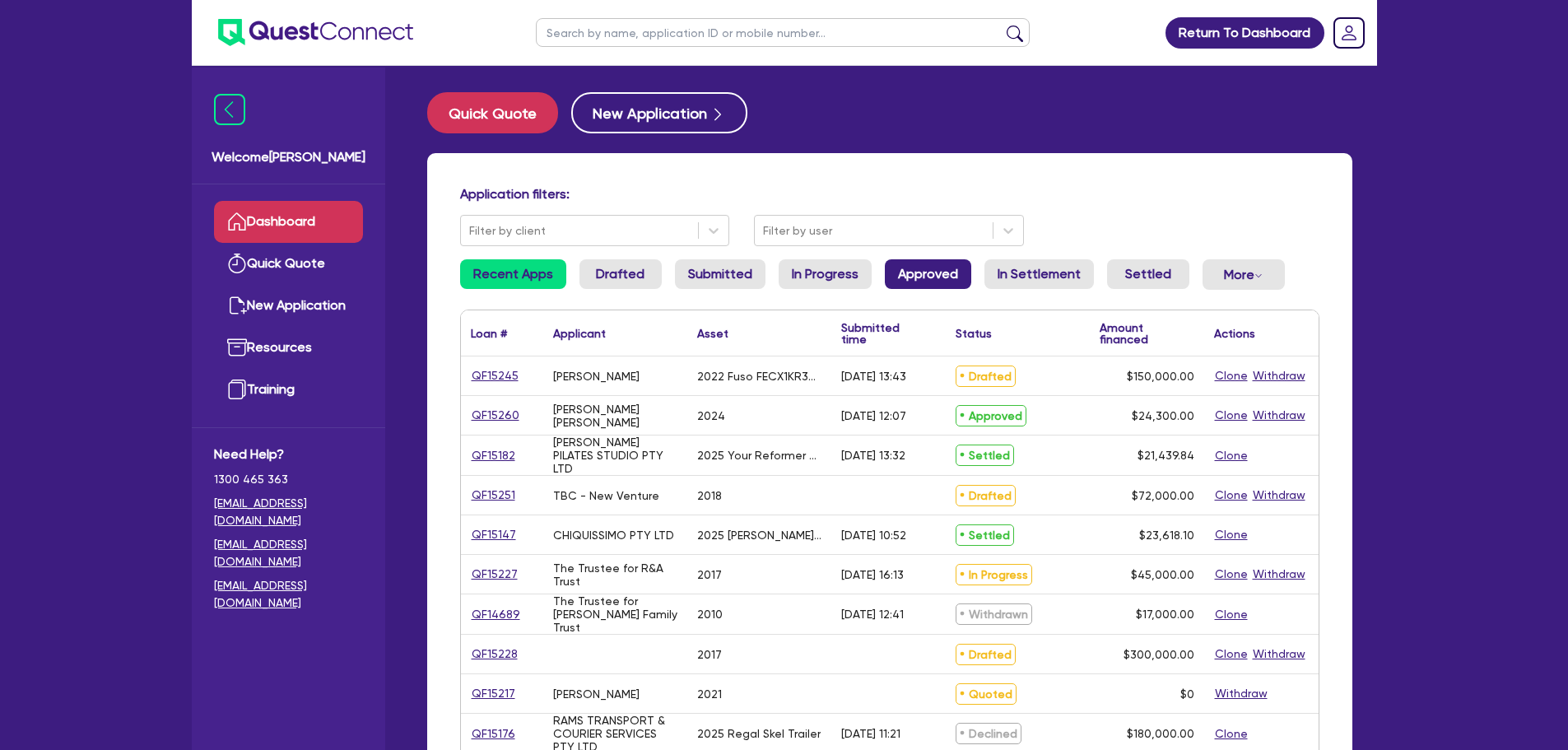
click at [898, 269] on link "Approved" at bounding box center [929, 274] width 87 height 30
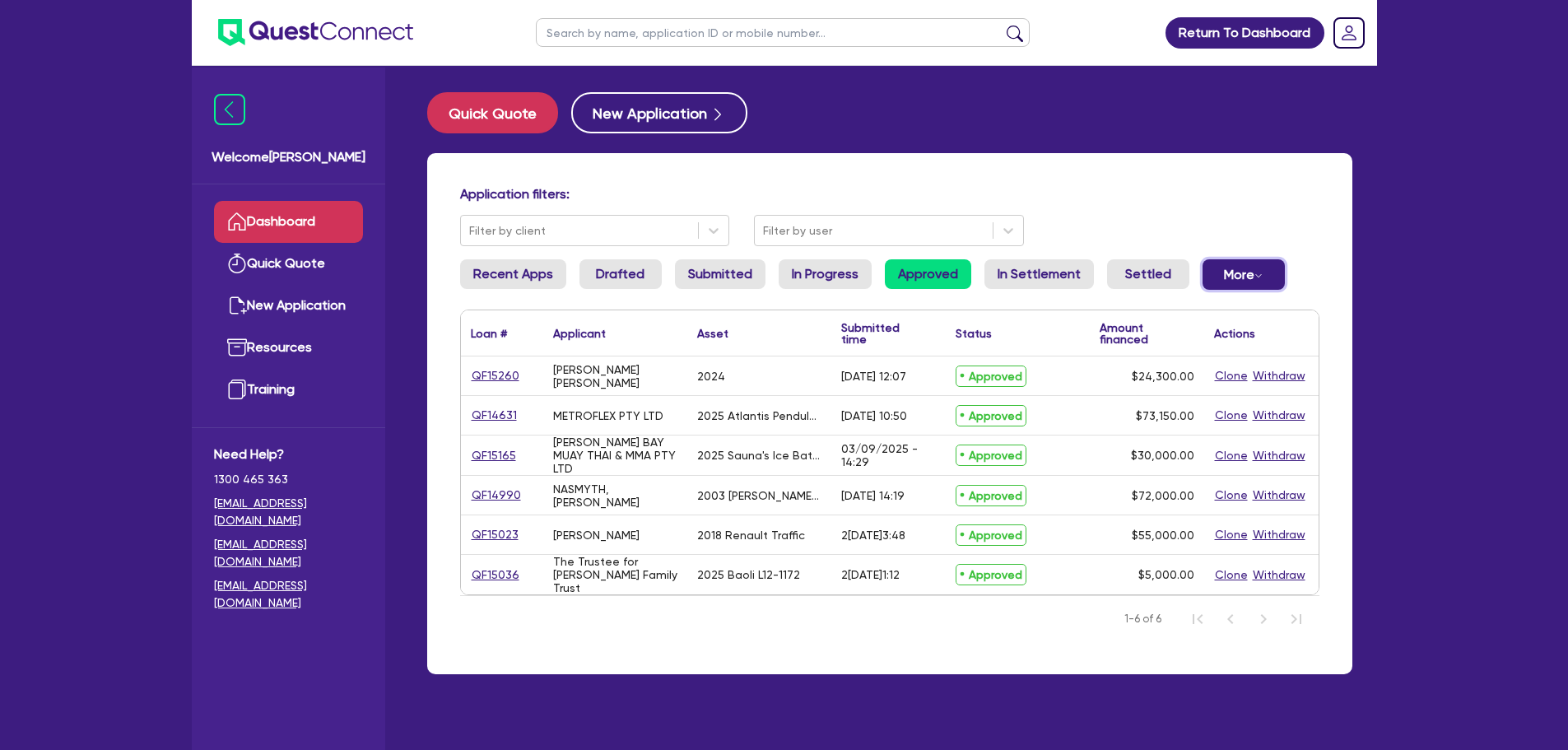
click at [1229, 275] on button "More Withdrawn Declined" at bounding box center [1244, 275] width 83 height 31
click at [1251, 313] on div "Return To Dashboard Edit Profile Logout Welcome [PERSON_NAME] Dashboard Quick Q…" at bounding box center [784, 408] width 1568 height 816
click at [512, 378] on link "QF15260" at bounding box center [495, 375] width 49 height 19
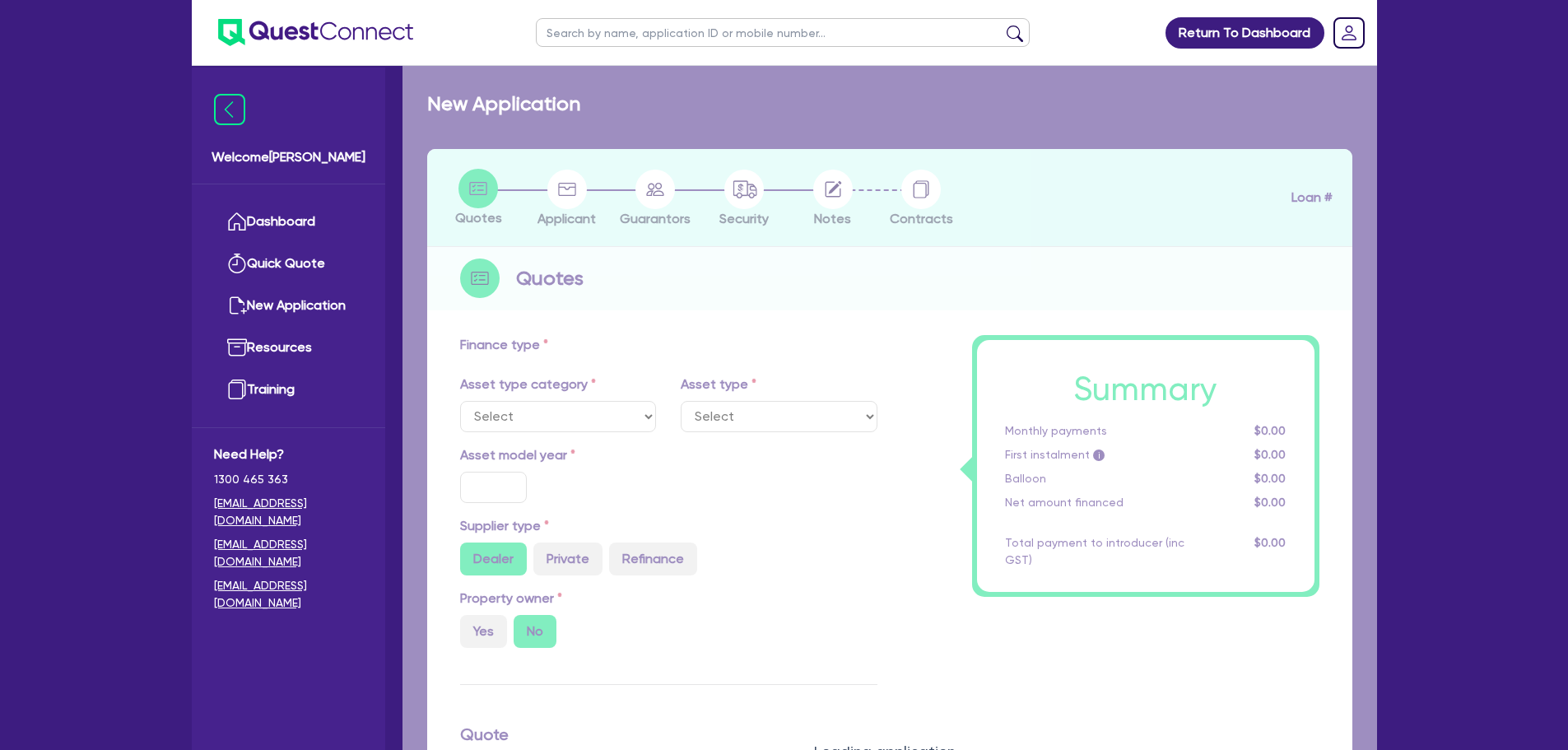
select select "CARS_AND_LIGHT_TRUCKS"
type input "2024"
type input "27,000"
type input "2,700"
type input "35"
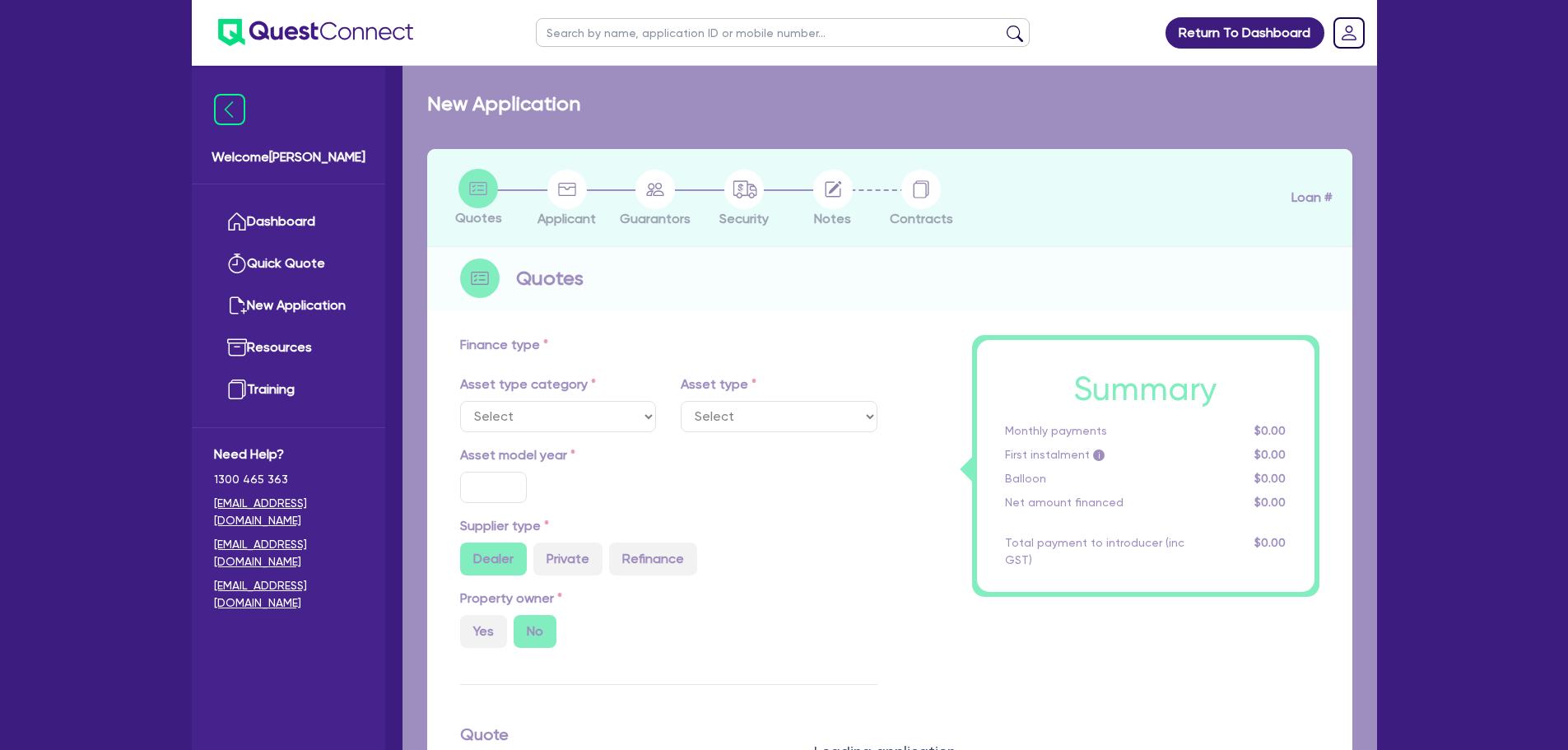
type input "9,450"
type input "10"
type input "2,430"
type input "17.95"
type input "900"
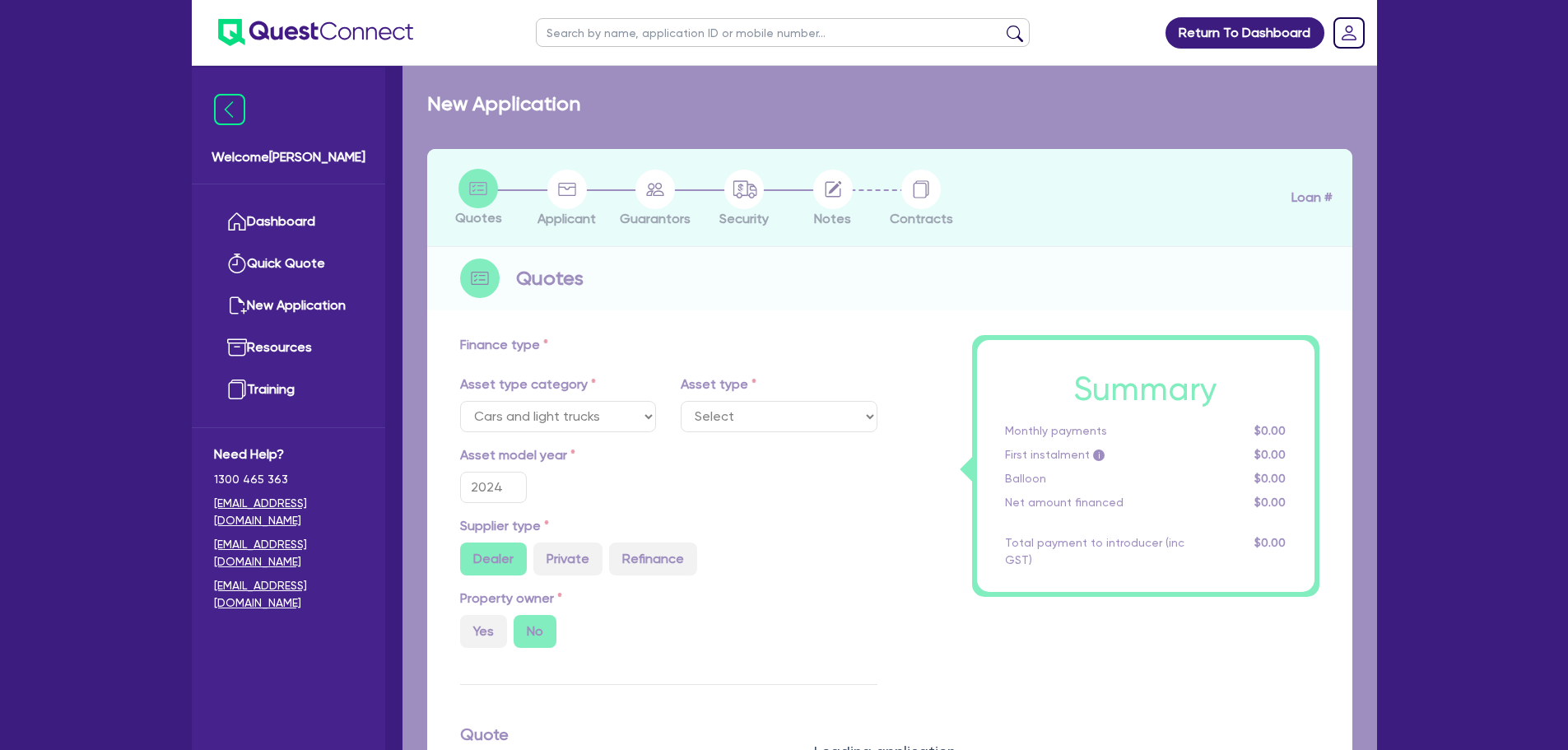
select select "PASSENGER_VEHICLES"
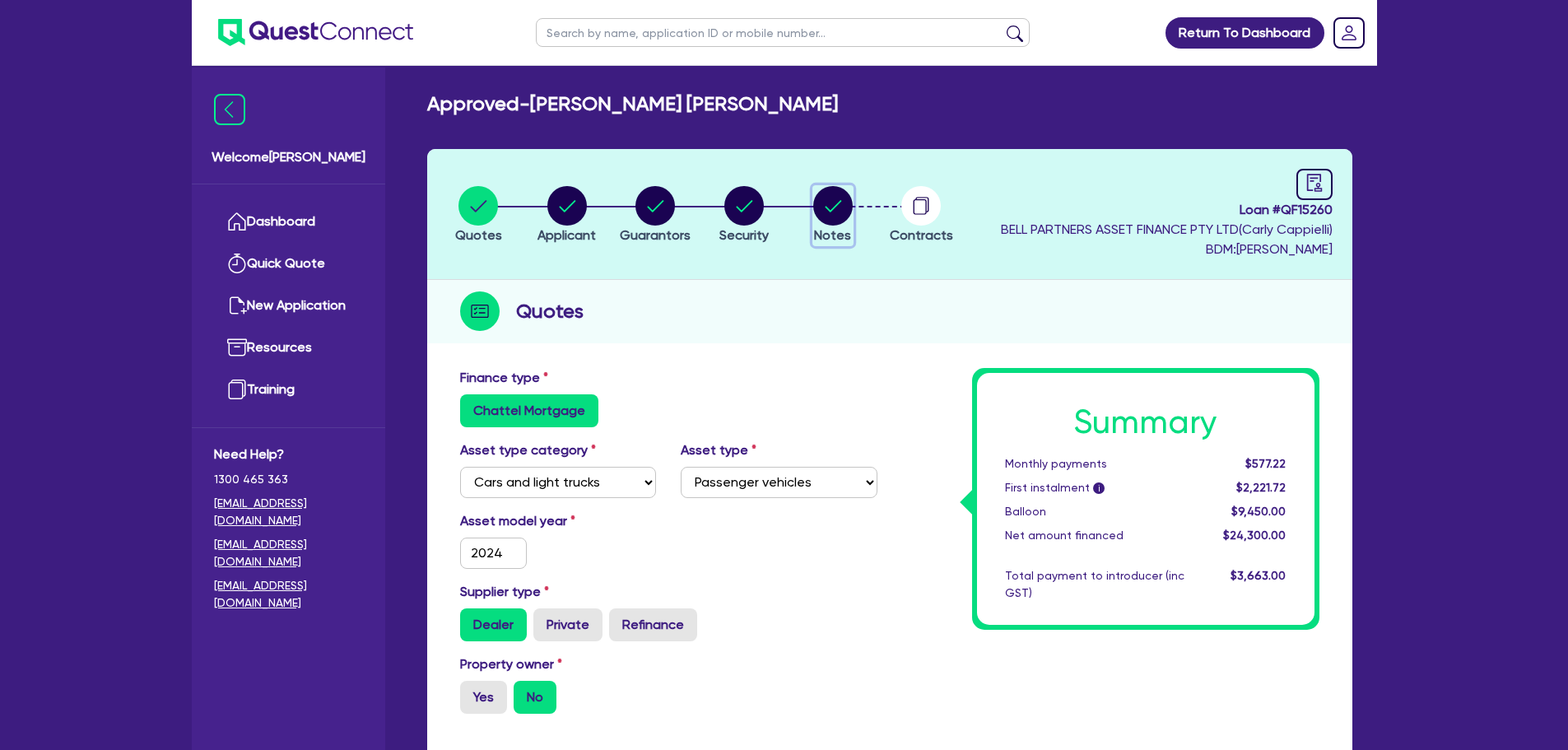
click at [829, 209] on circle "button" at bounding box center [833, 206] width 39 height 39
select select "Quest Finance - Own Book"
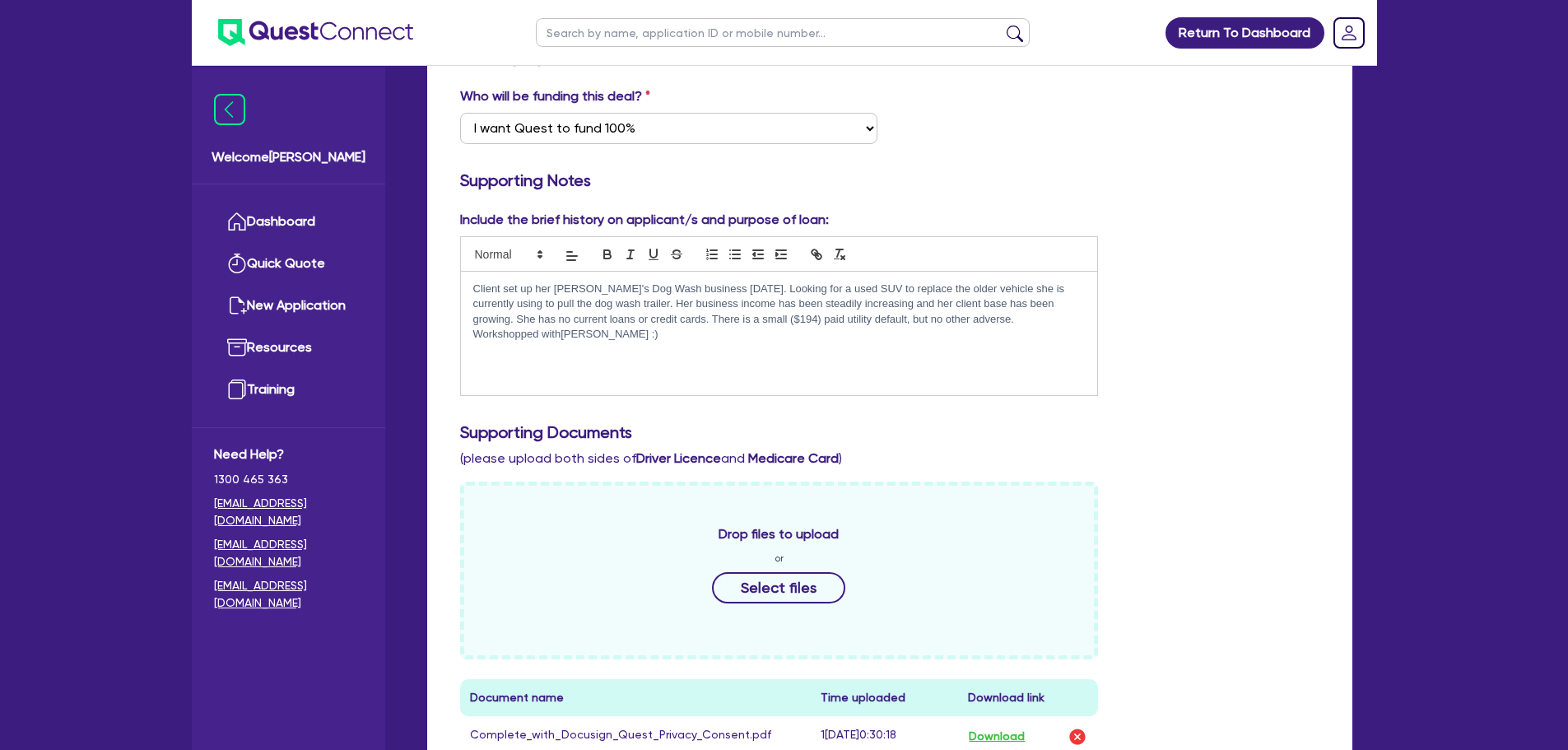
scroll to position [83, 0]
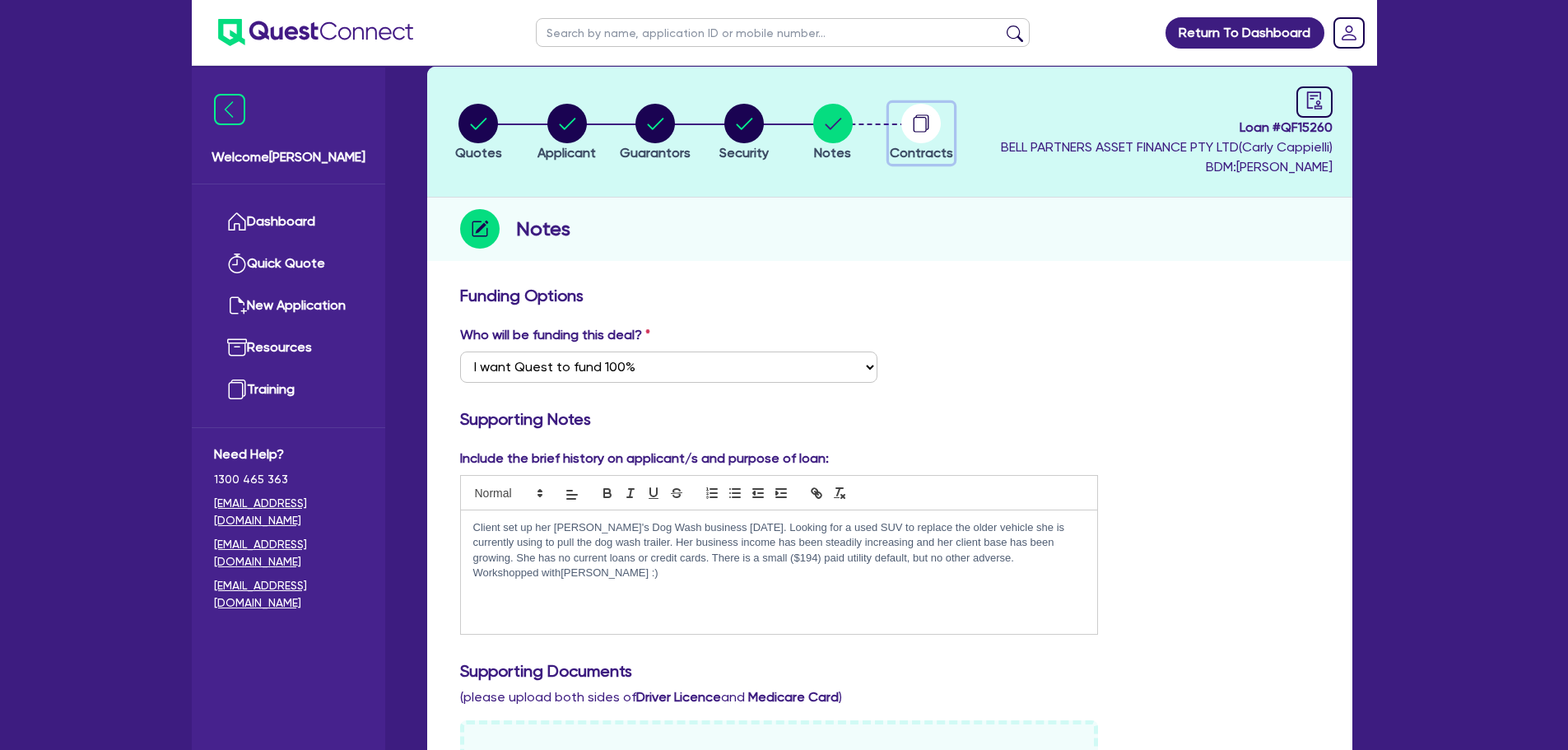
click at [913, 122] on circle "button" at bounding box center [921, 123] width 39 height 39
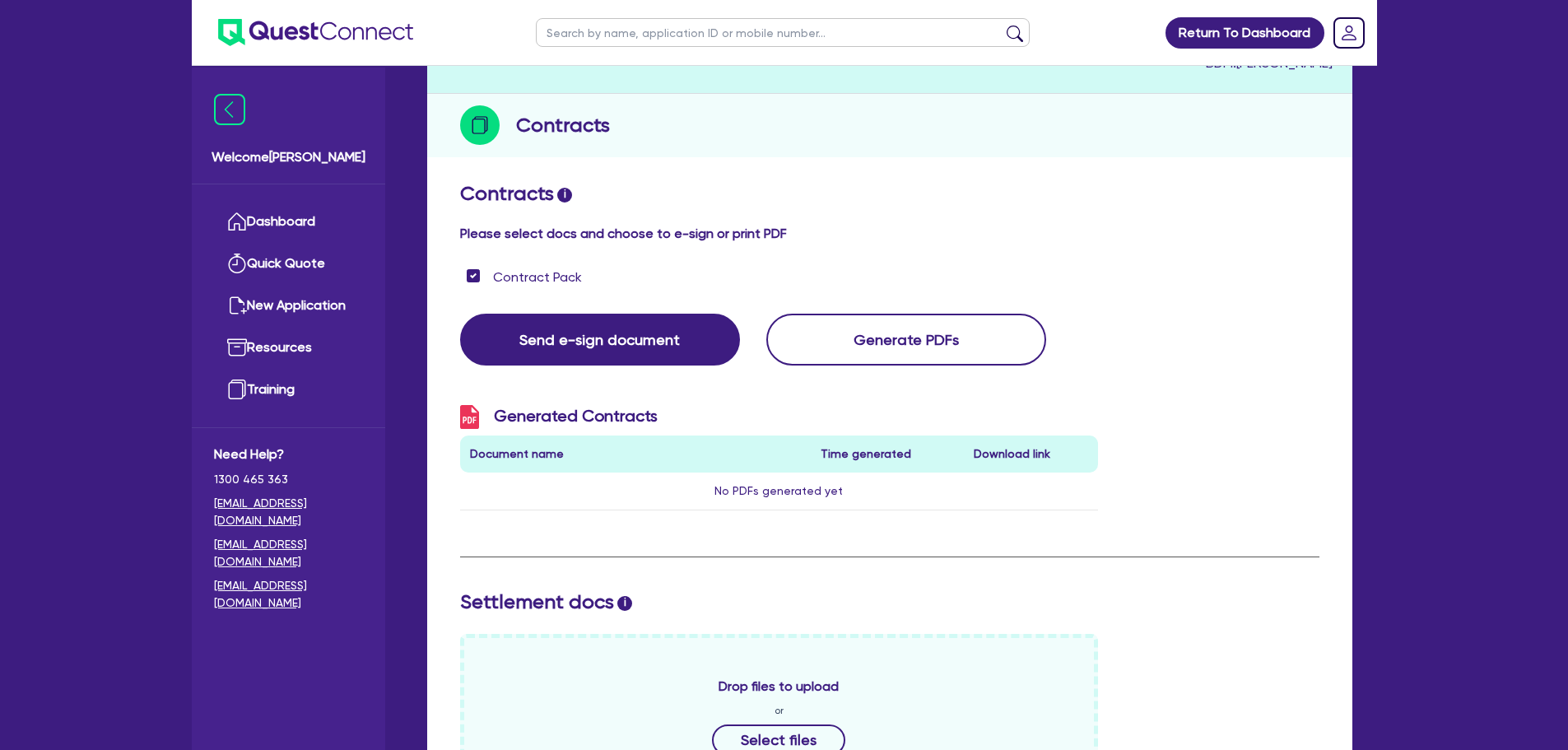
scroll to position [13, 0]
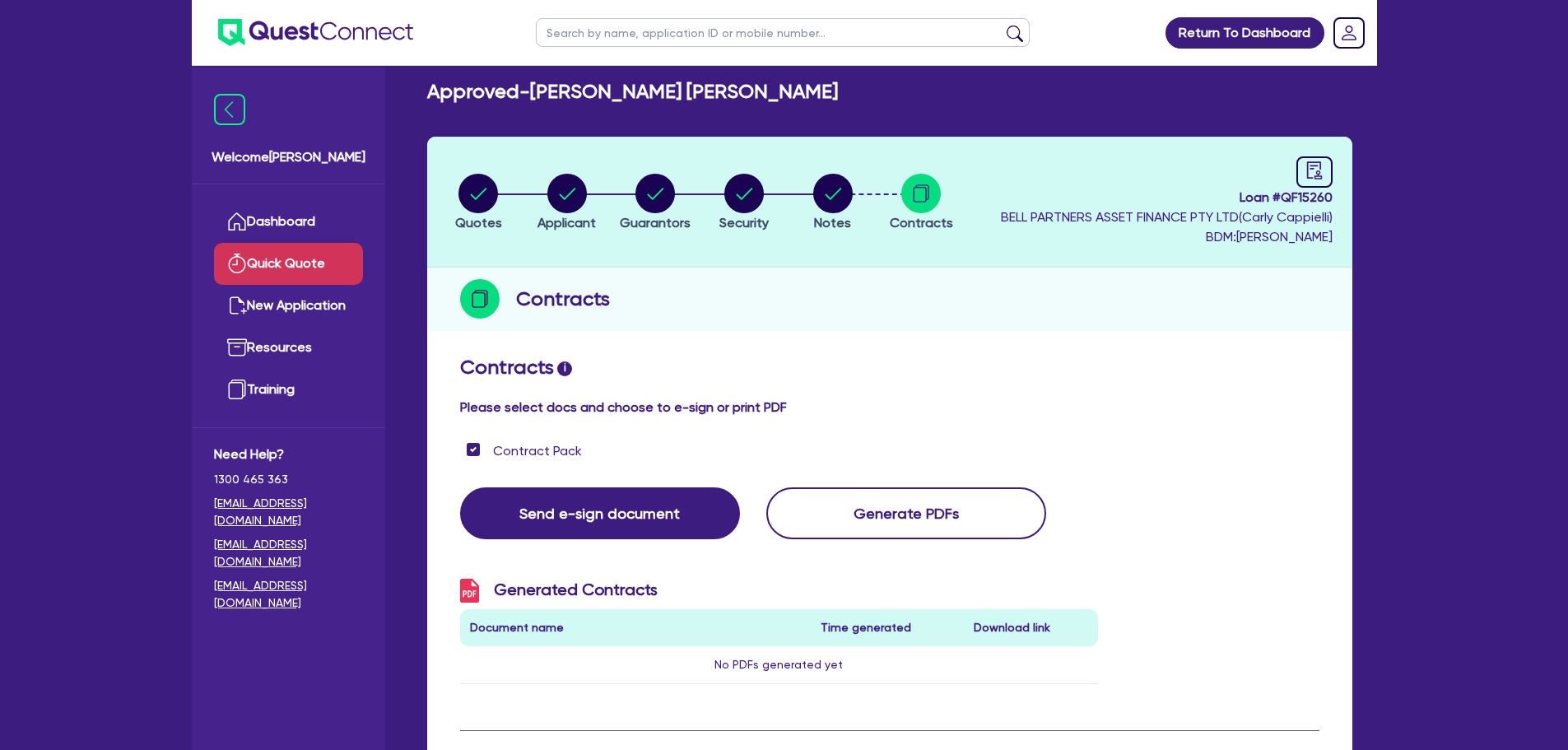
click at [220, 244] on link "Quick Quote" at bounding box center [288, 263] width 149 height 42
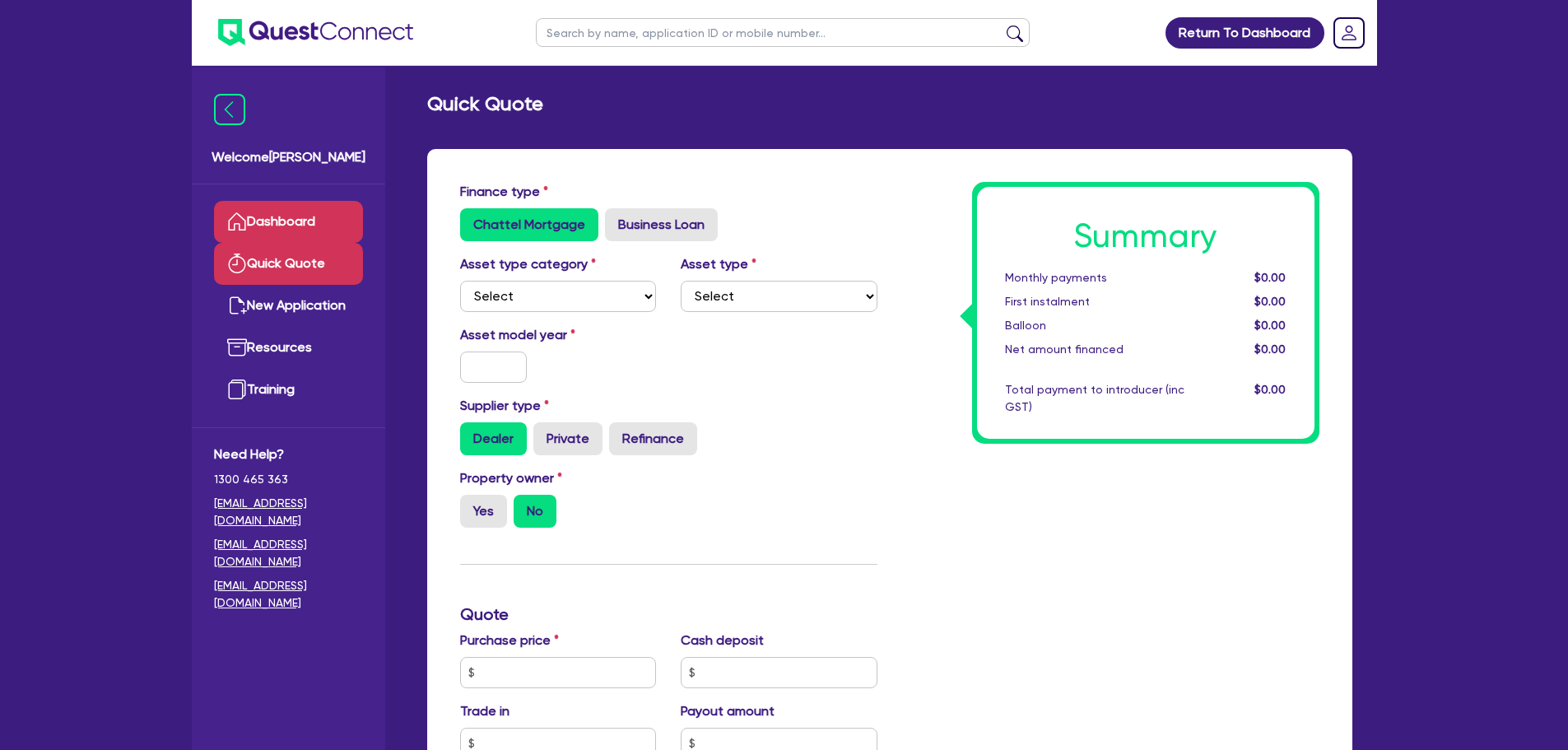
click at [248, 215] on link "Dashboard" at bounding box center [288, 221] width 149 height 42
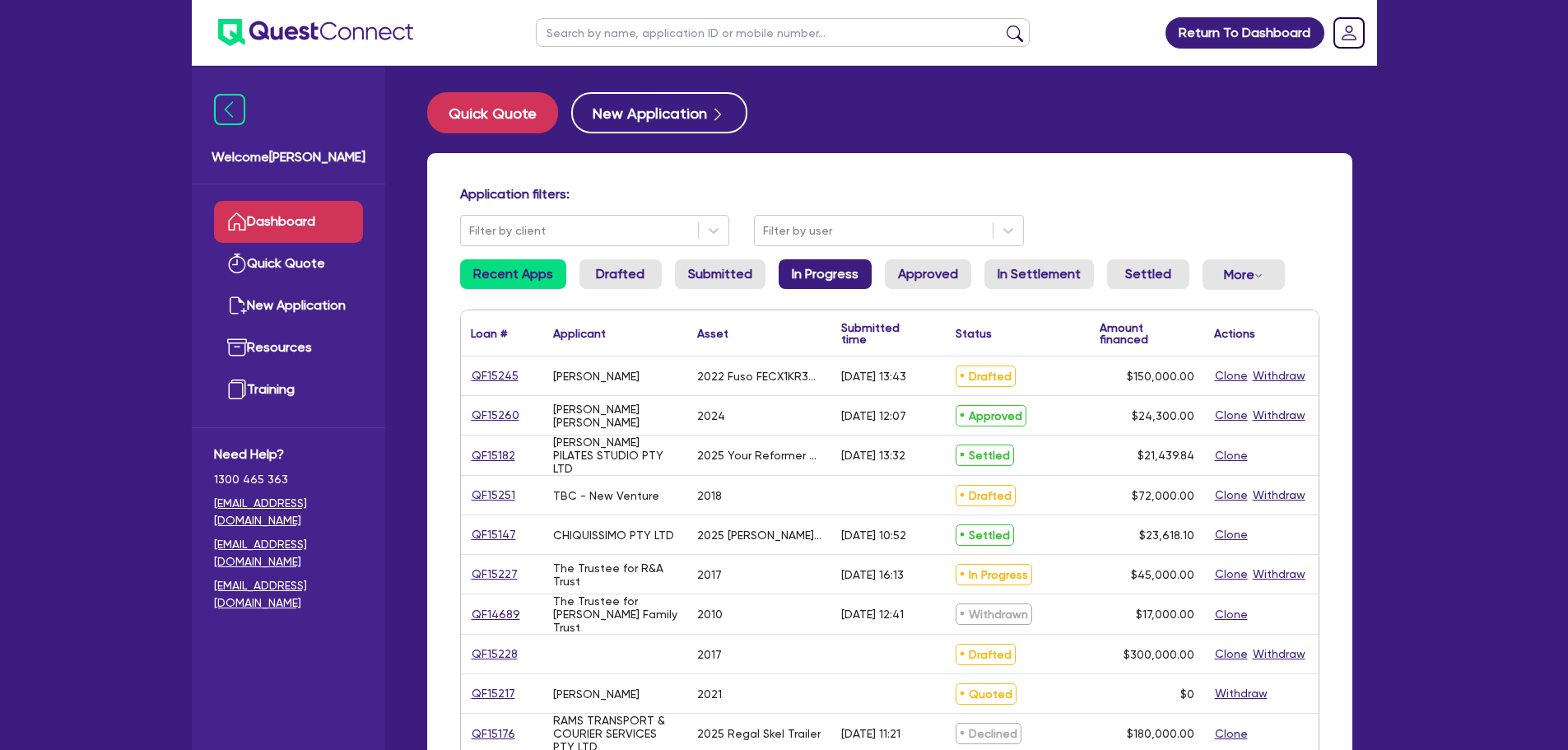
click at [853, 285] on link "In Progress" at bounding box center [825, 274] width 93 height 30
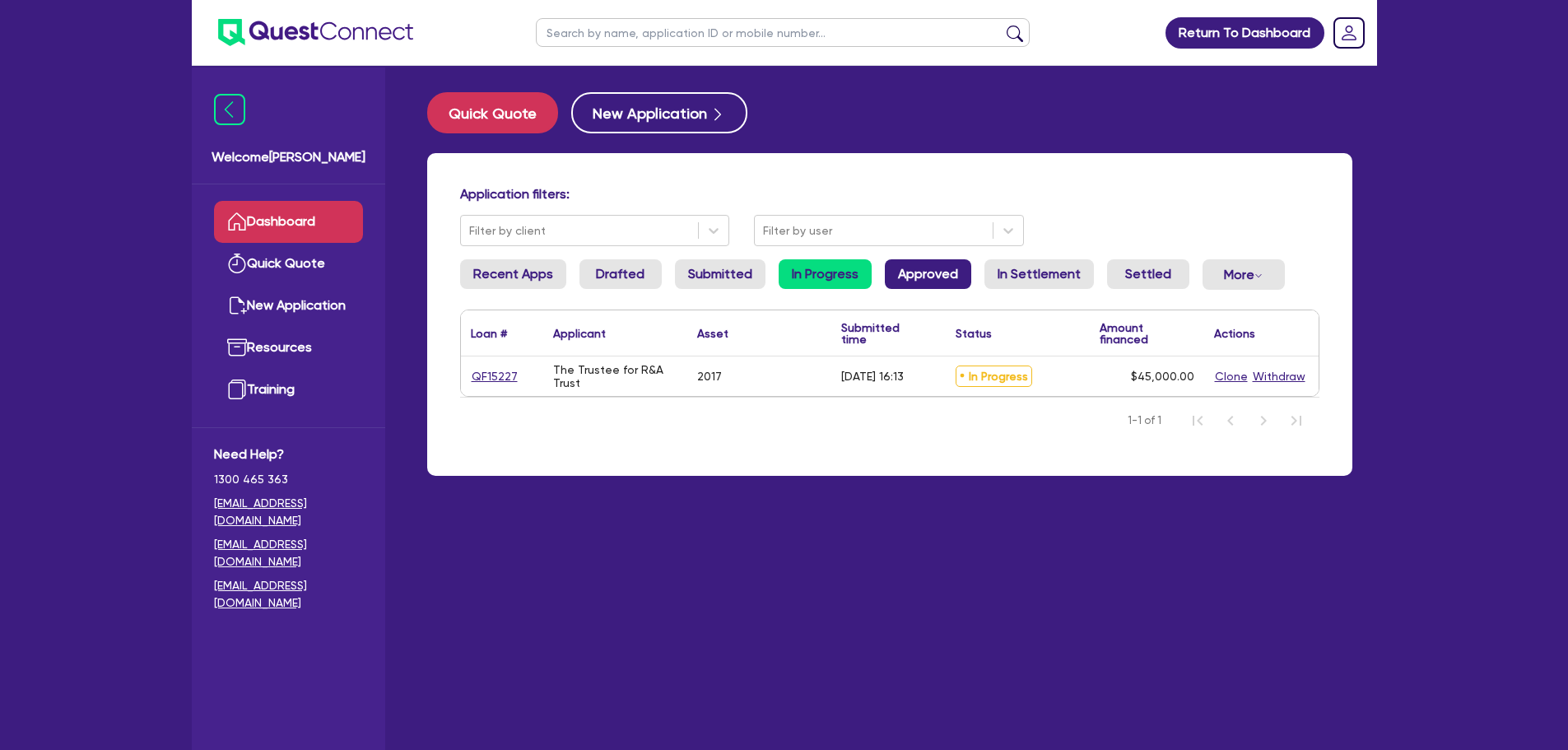
click at [919, 289] on link "Approved" at bounding box center [929, 274] width 87 height 30
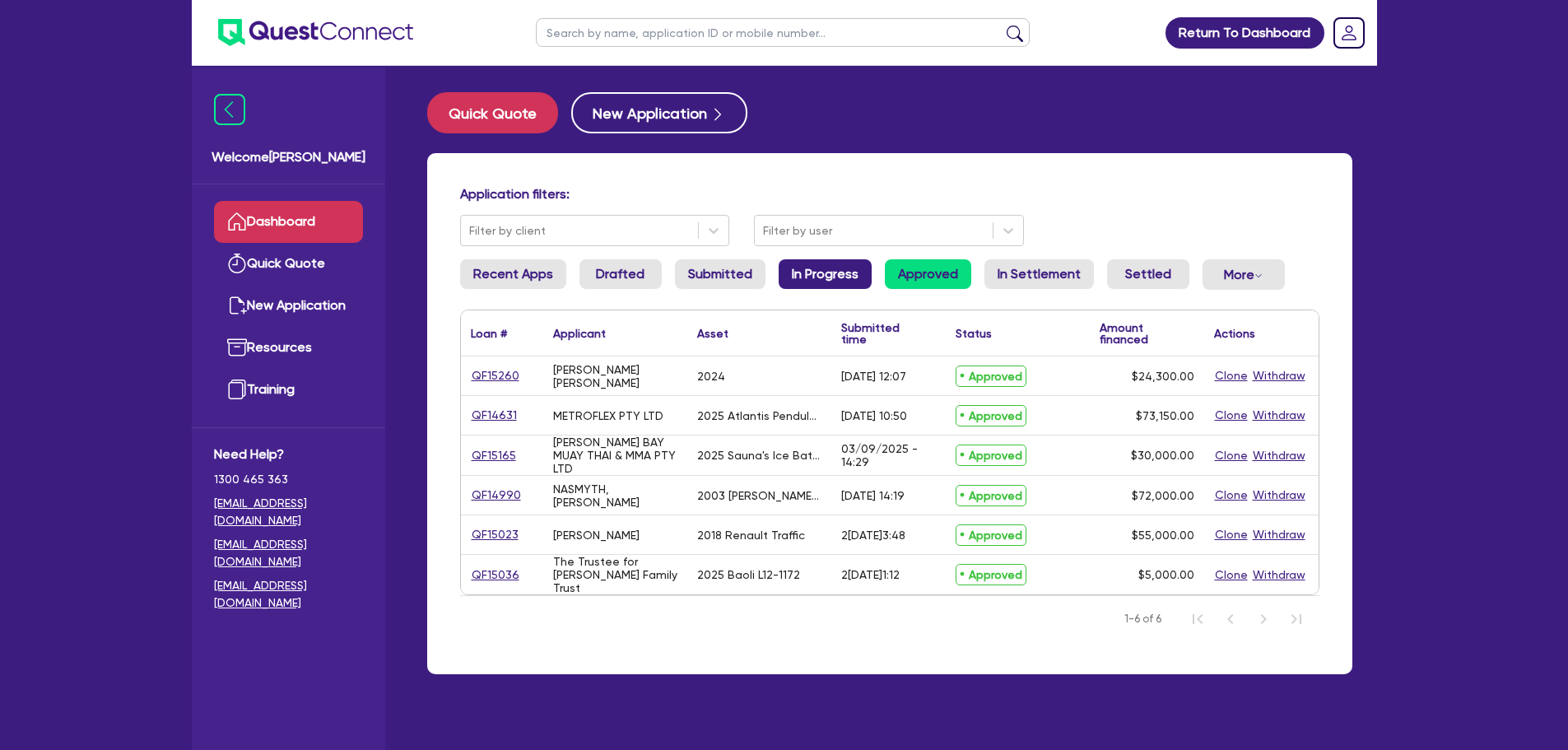
click at [856, 277] on link "In Progress" at bounding box center [825, 274] width 93 height 30
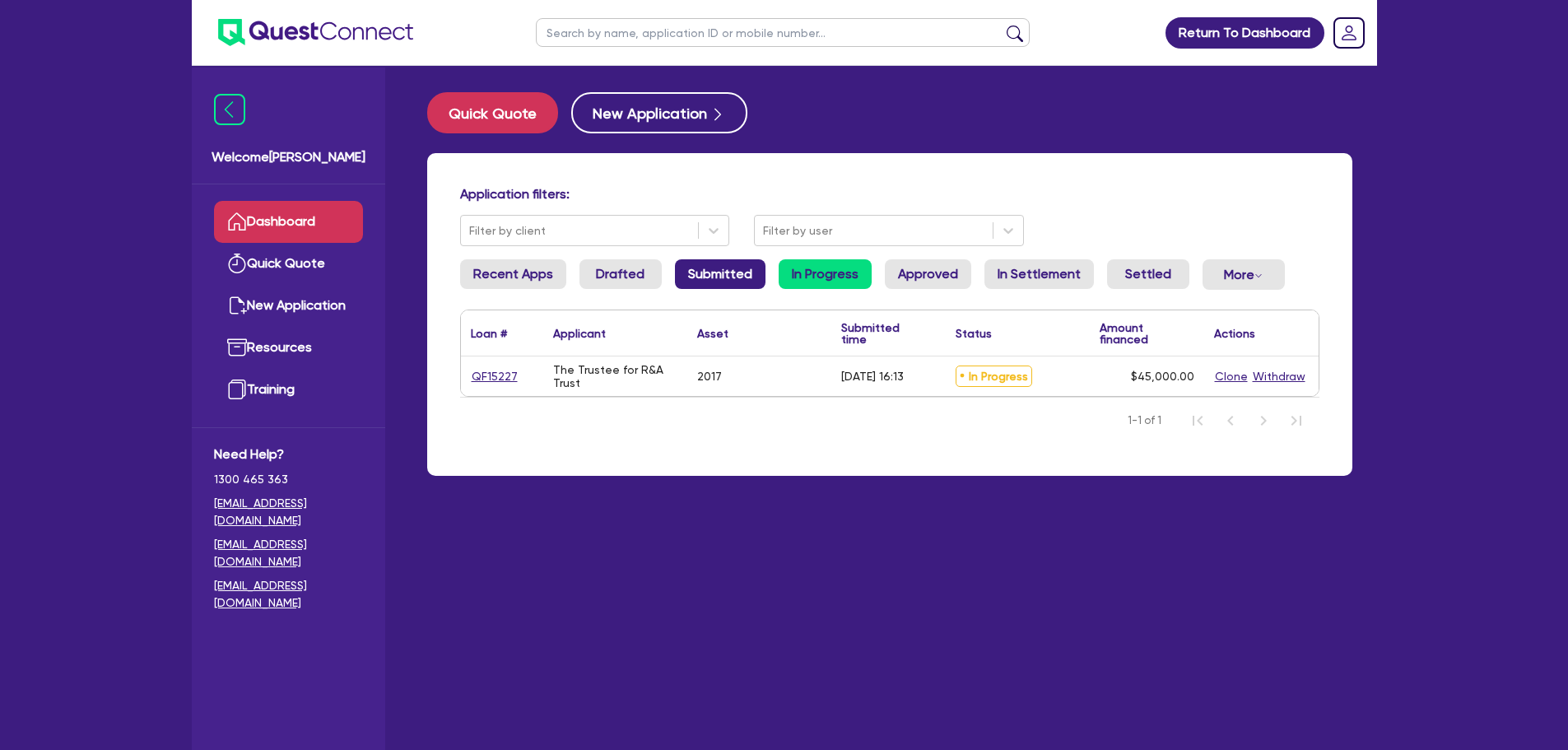
click at [701, 274] on link "Submitted" at bounding box center [720, 274] width 90 height 30
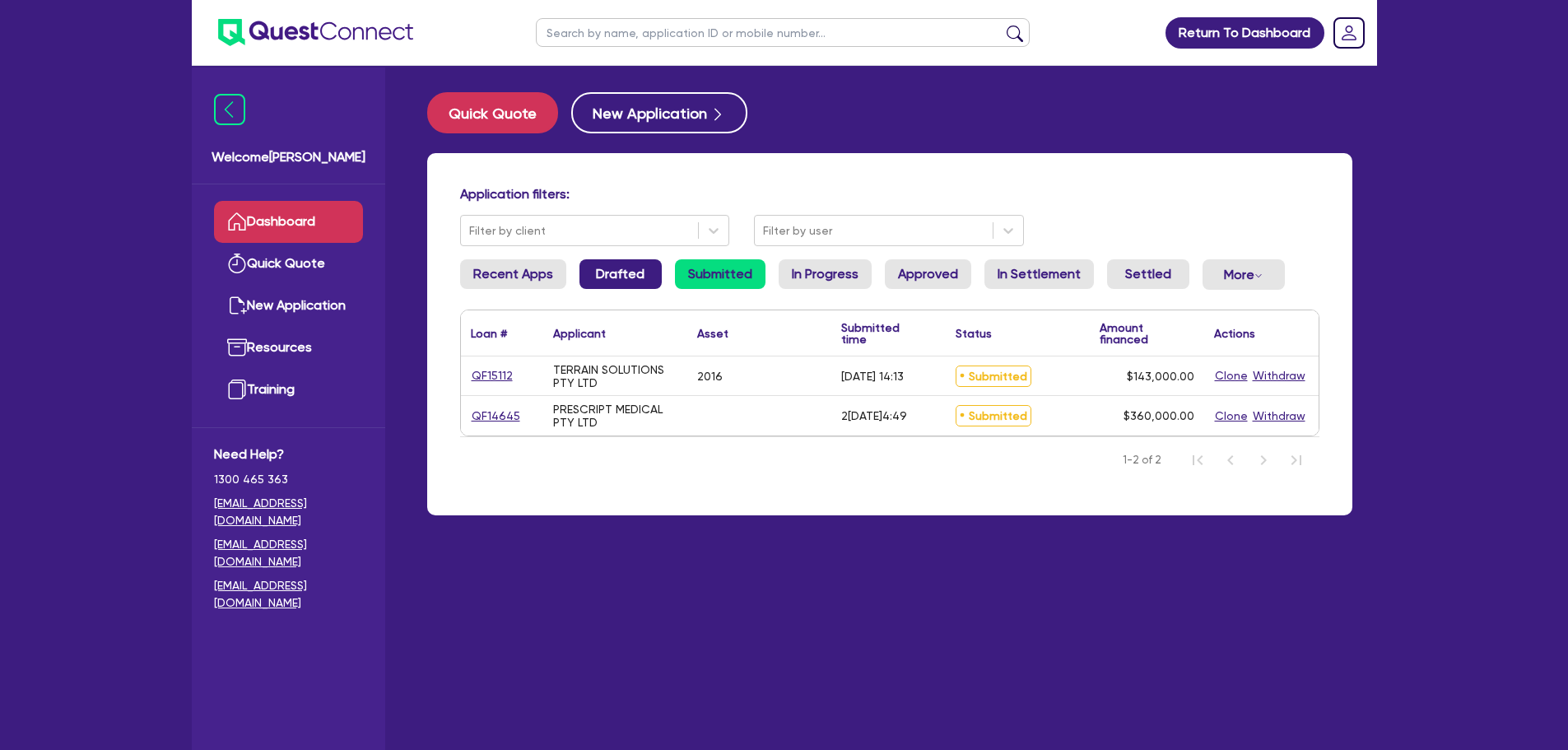
click at [607, 276] on link "Drafted" at bounding box center [621, 274] width 83 height 30
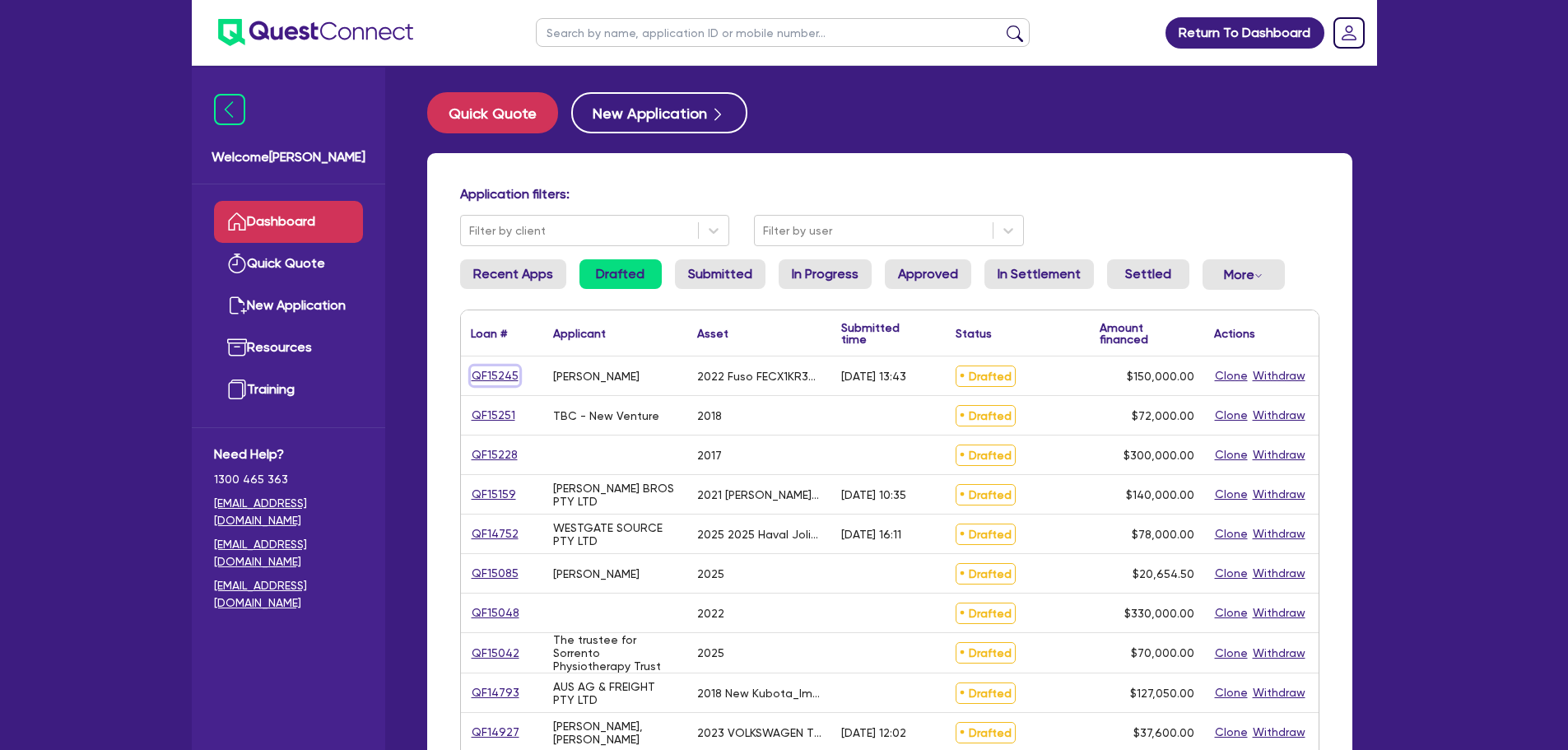
click at [489, 372] on link "QF15245" at bounding box center [495, 375] width 49 height 19
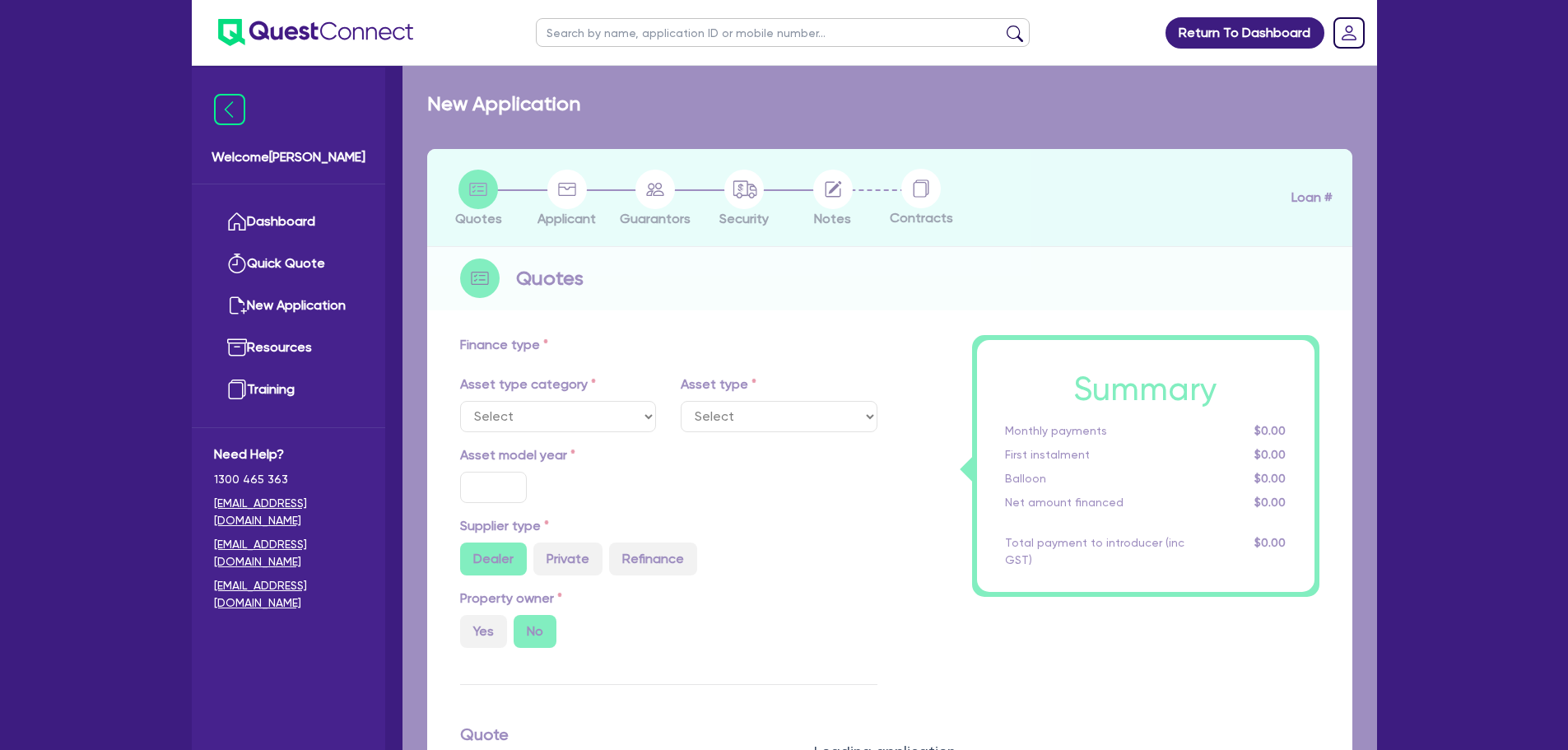
select select "CARS_AND_LIGHT_TRUCKS"
type input "2022"
radio input "false"
radio input "true"
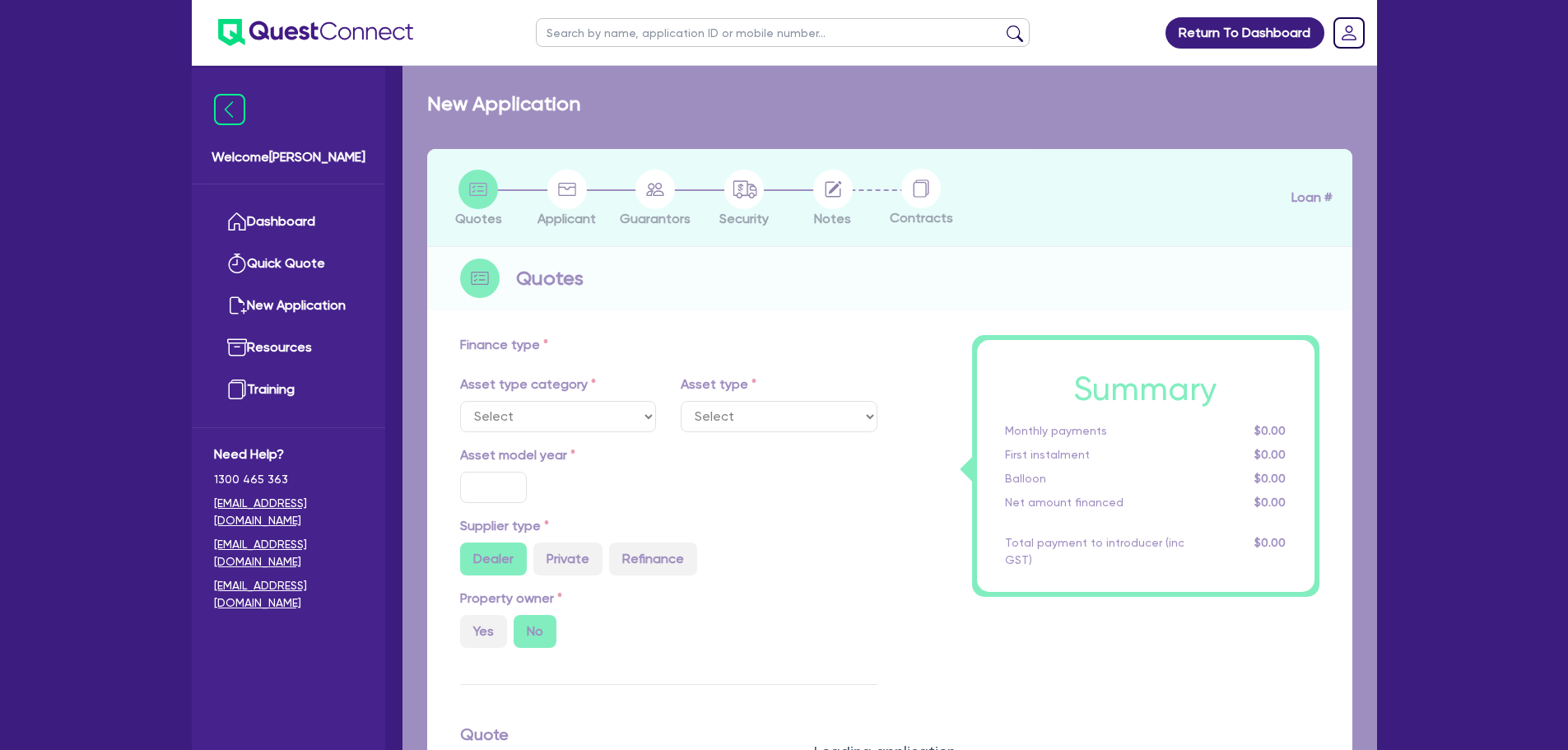
type input "150,000"
type input "10"
type input "15,000"
type input "17"
type input "2,000"
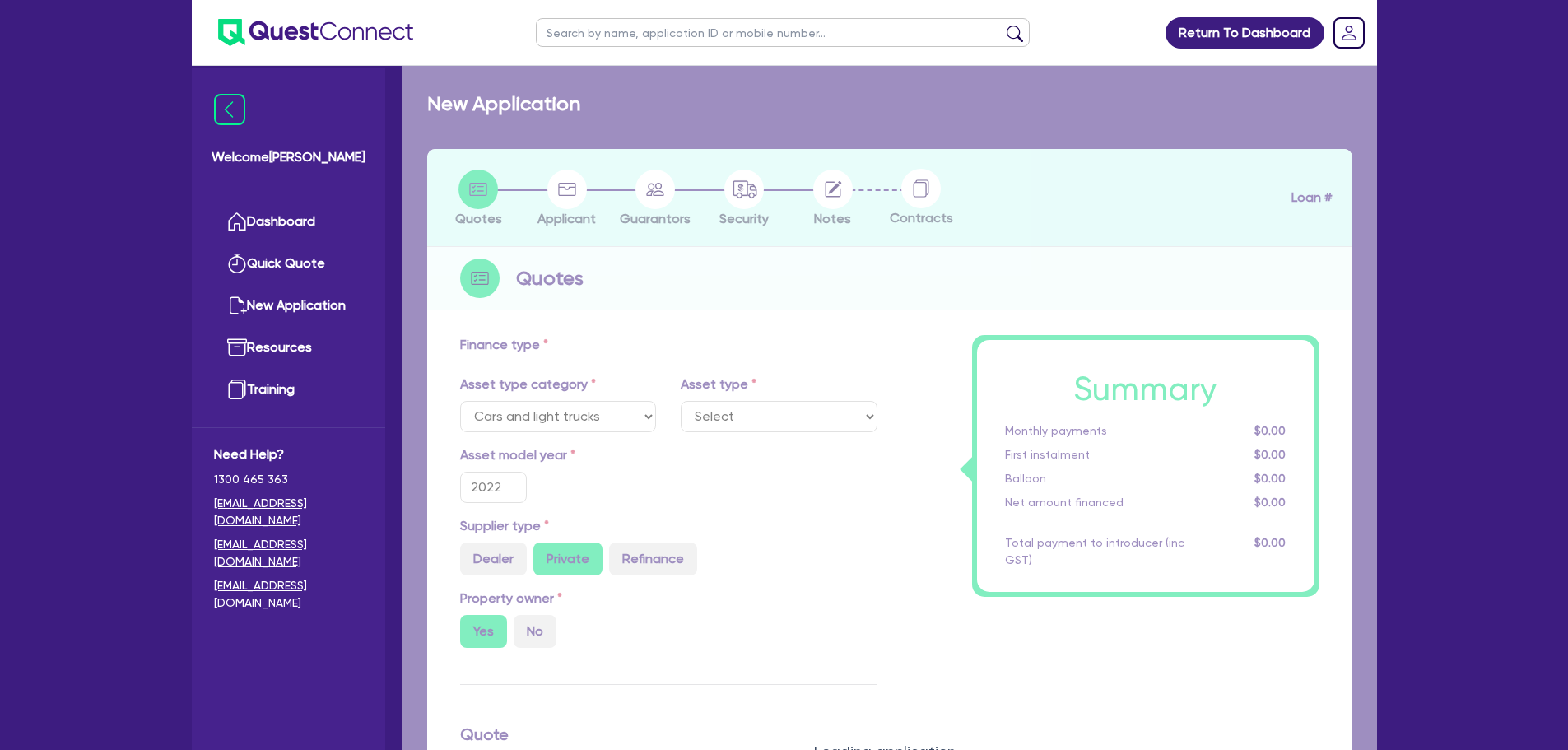
select select "LIGHT_TRUCKS"
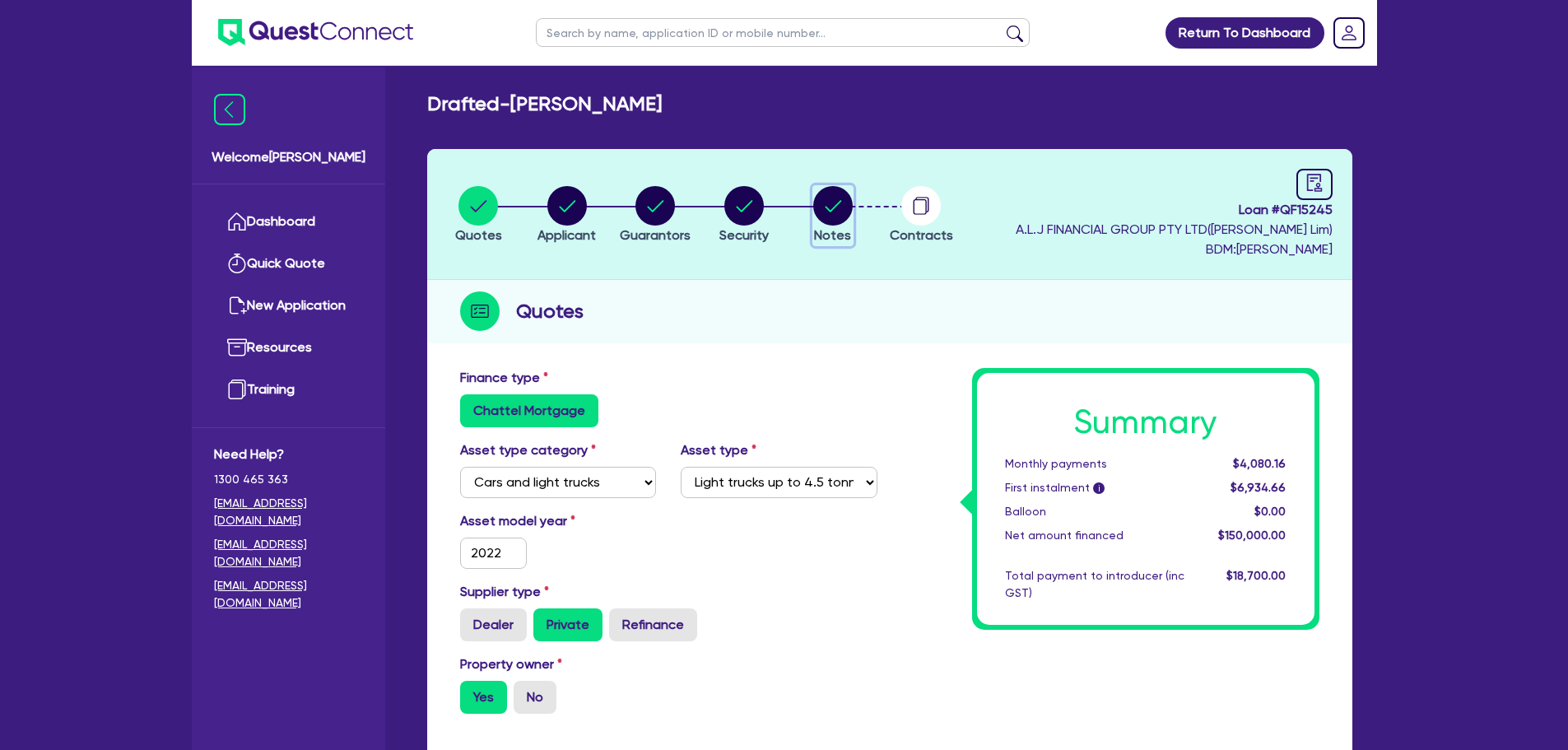
click at [844, 217] on circle "button" at bounding box center [833, 206] width 39 height 39
select select "Quest Finance - Own Book"
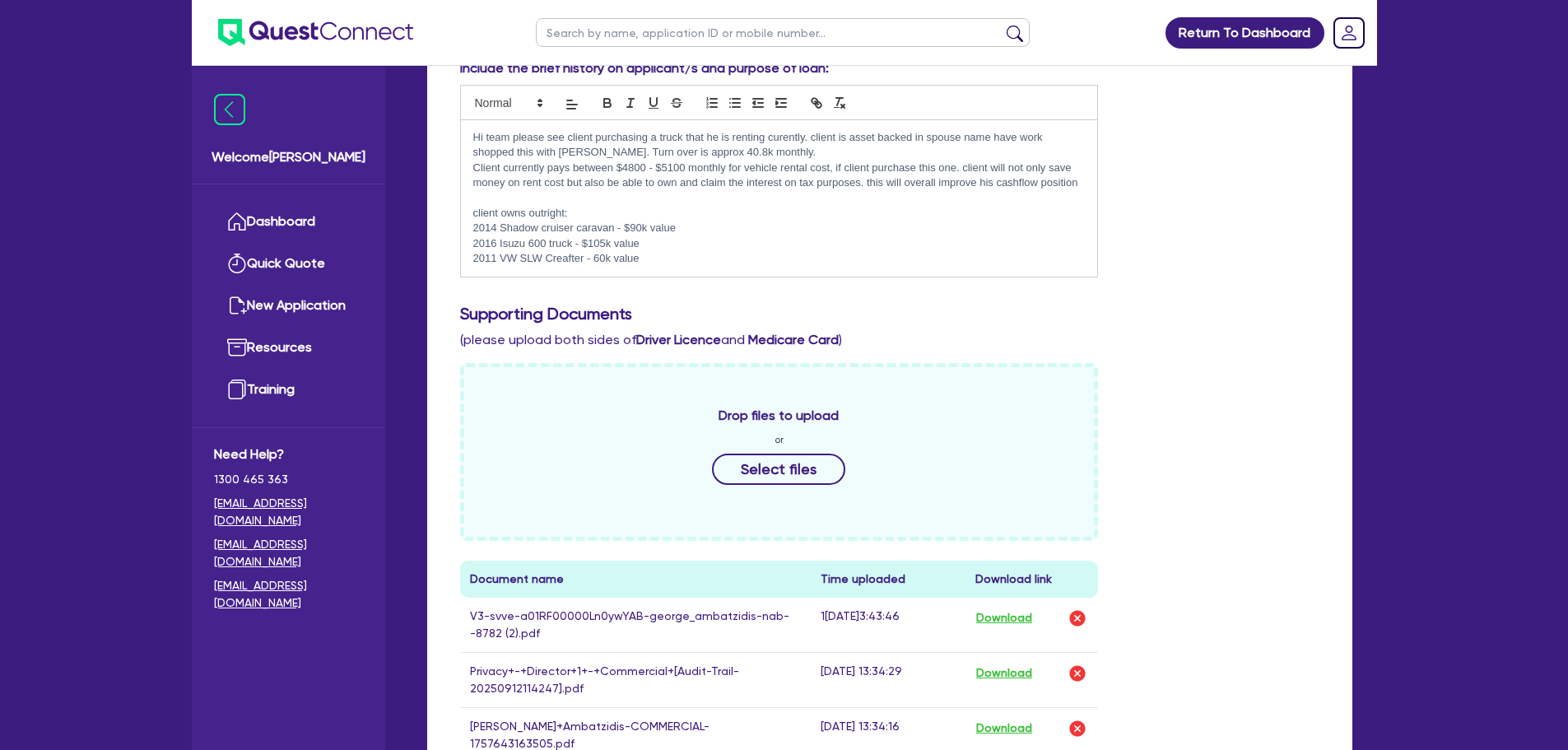
scroll to position [576, 0]
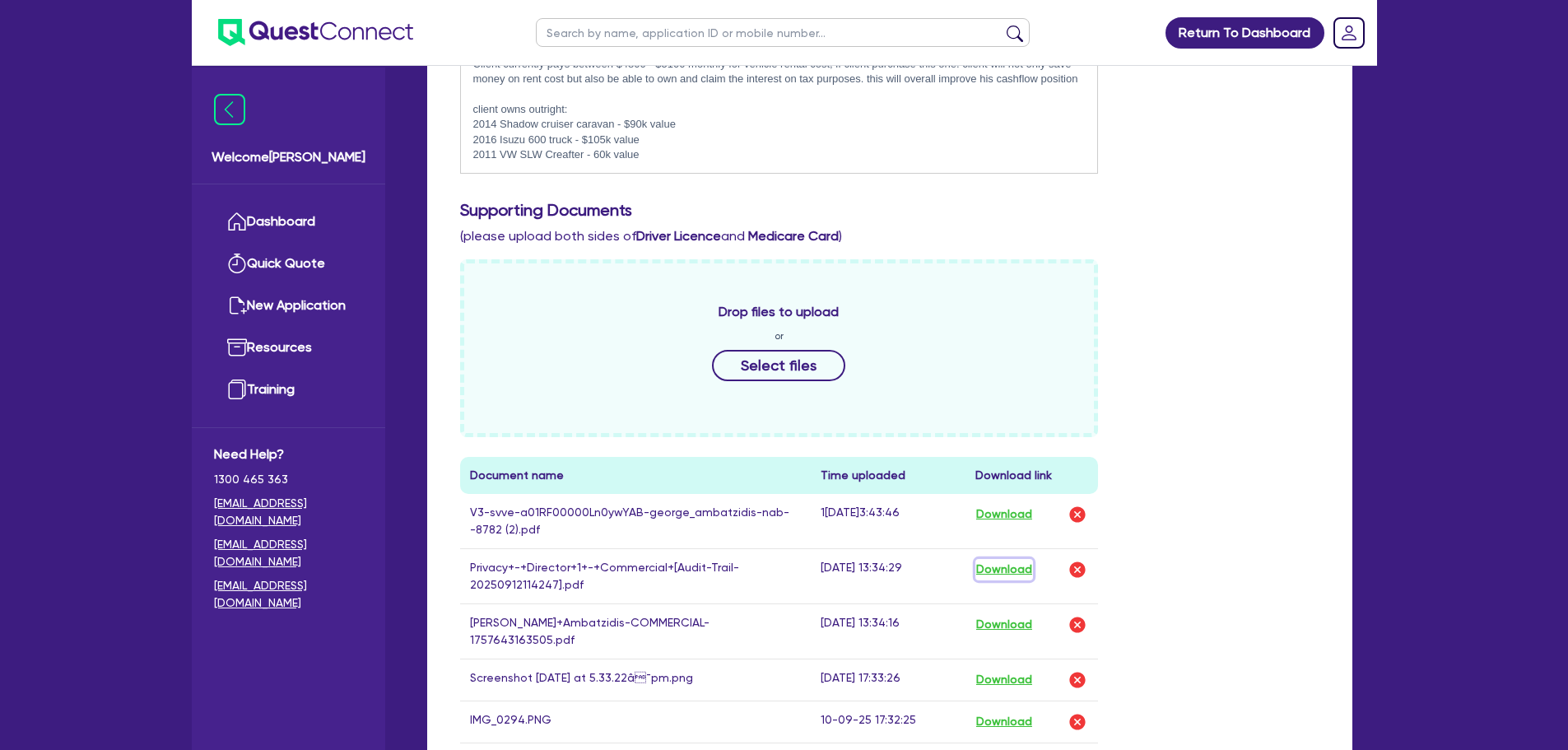
click at [1011, 567] on button "Download" at bounding box center [1004, 570] width 58 height 21
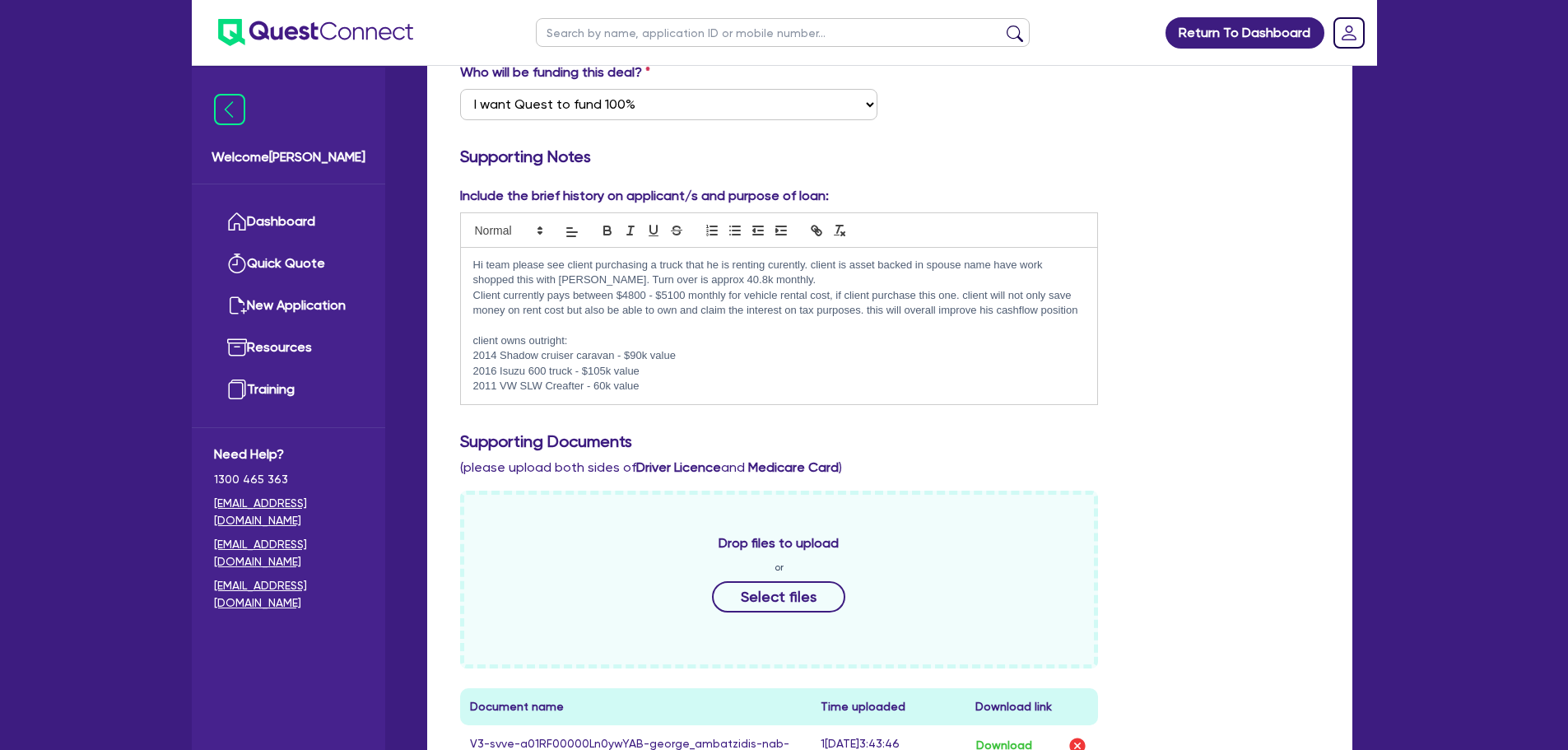
scroll to position [329, 0]
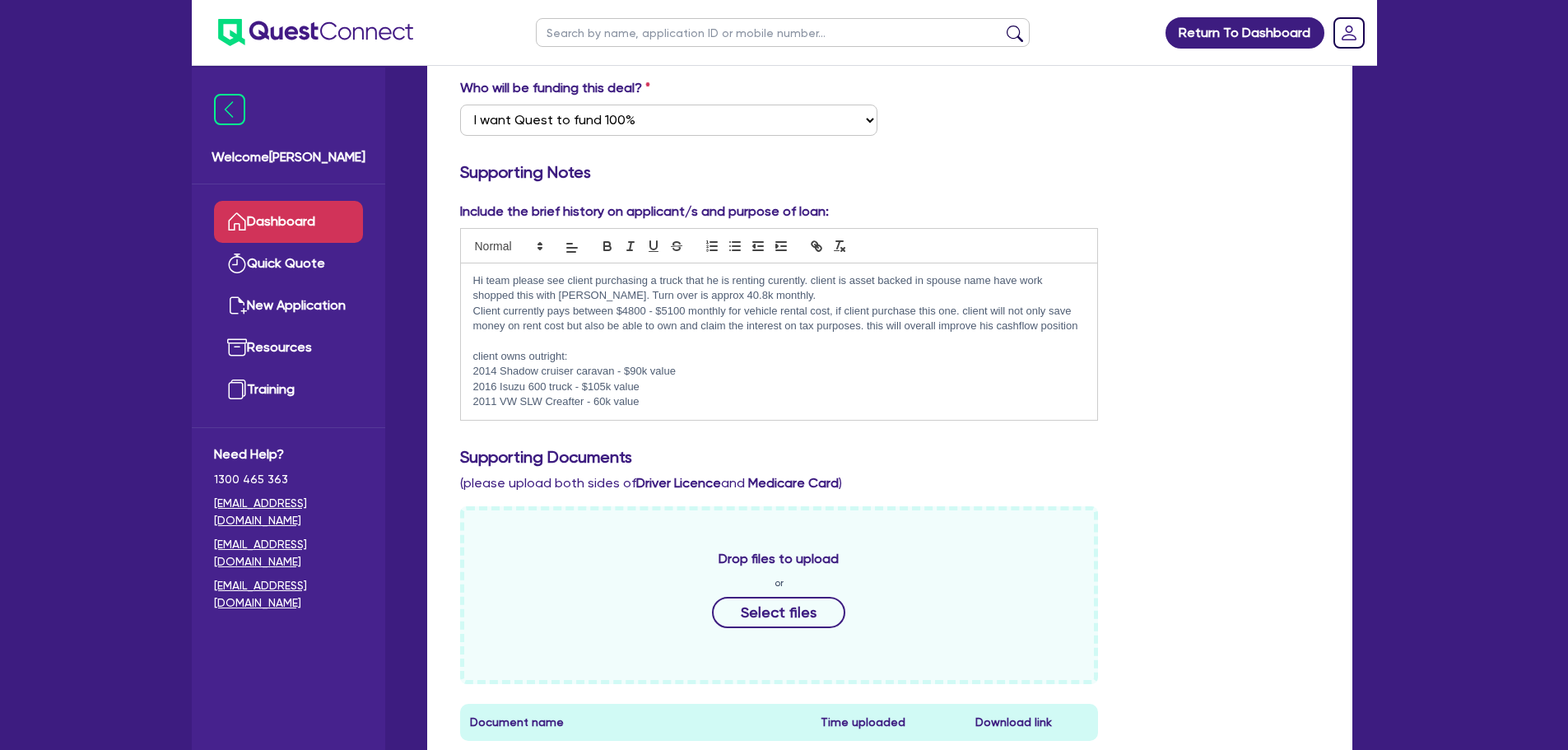
click at [362, 219] on link "Dashboard" at bounding box center [288, 221] width 149 height 42
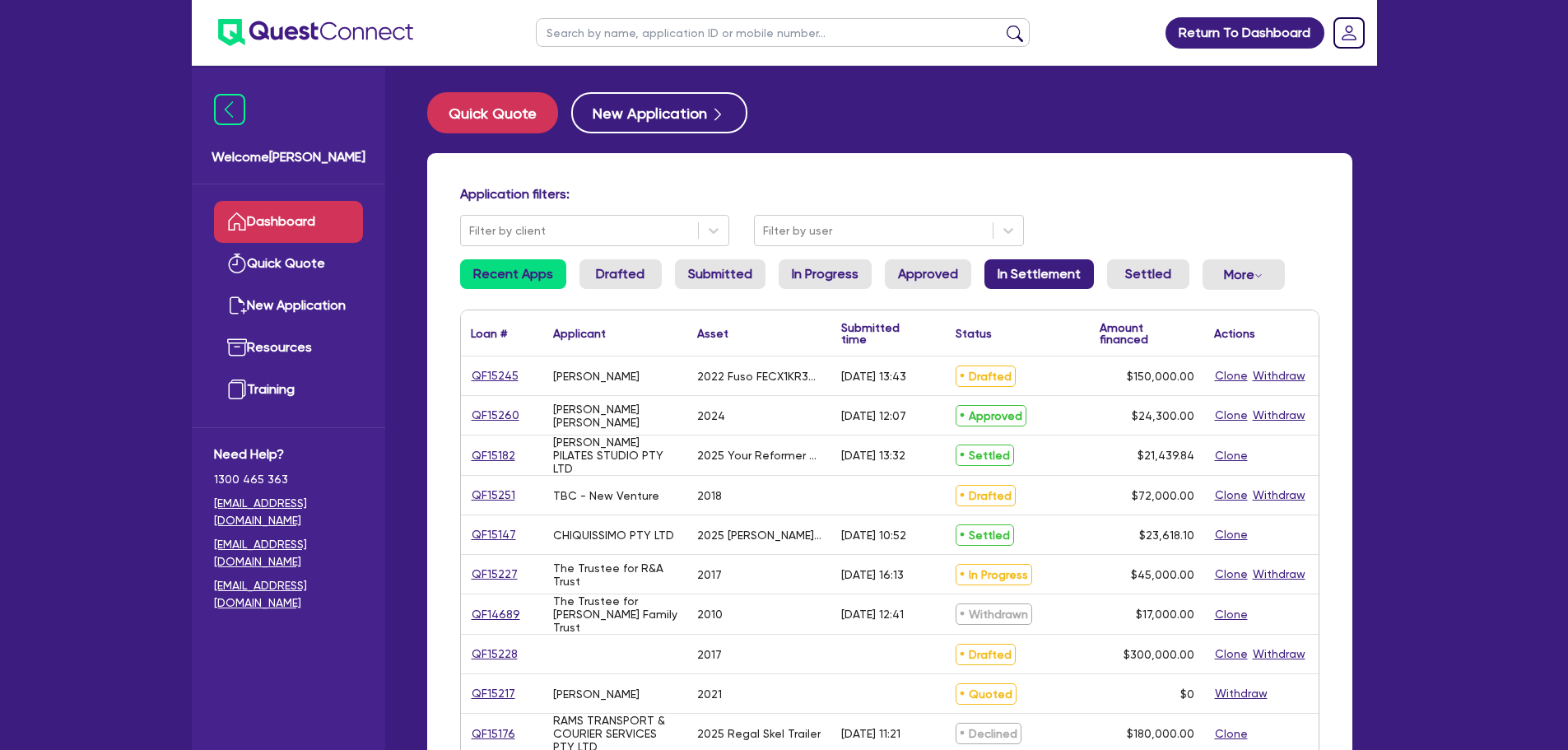
click at [1019, 272] on link "In Settlement" at bounding box center [1039, 274] width 110 height 30
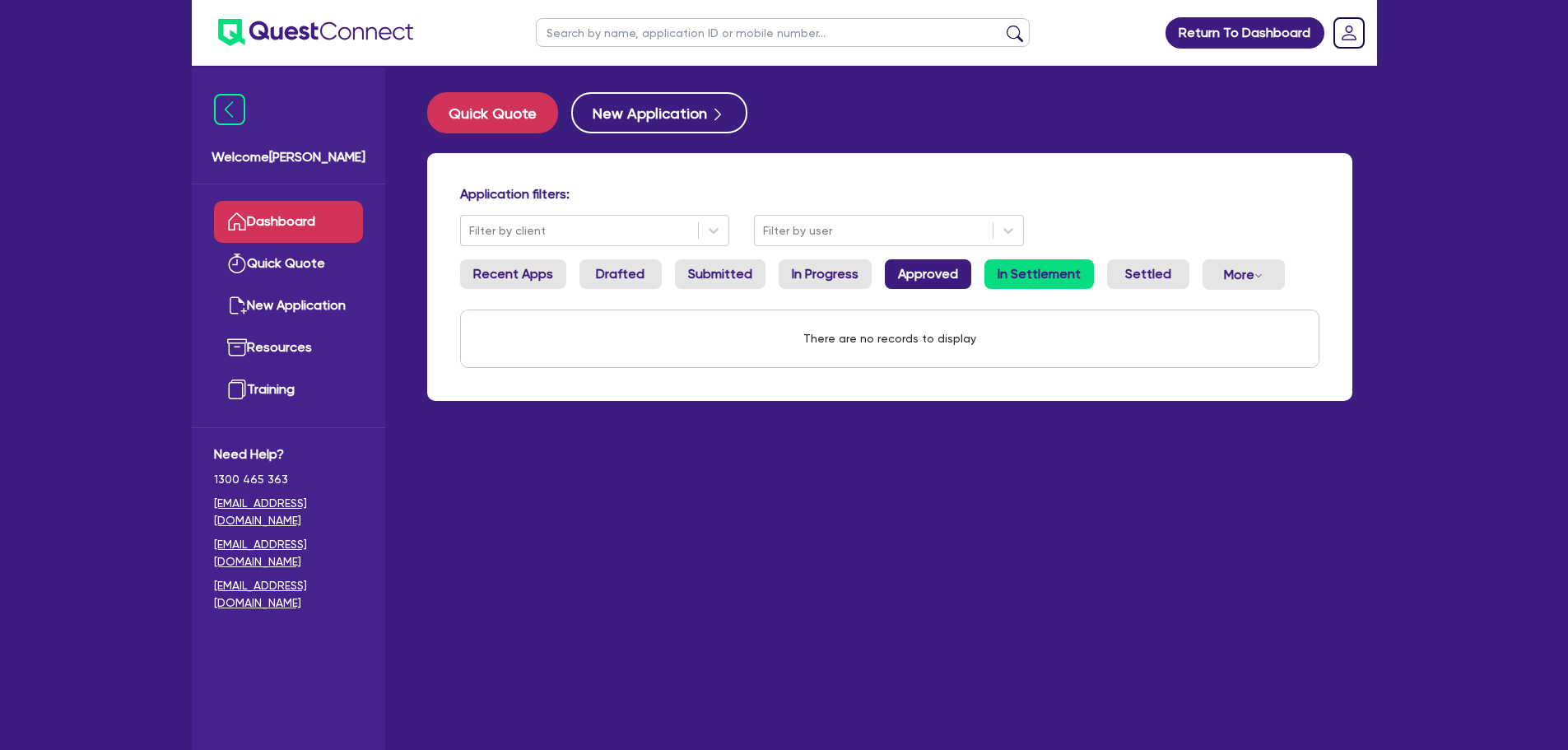
click at [947, 270] on link "Approved" at bounding box center [929, 274] width 87 height 30
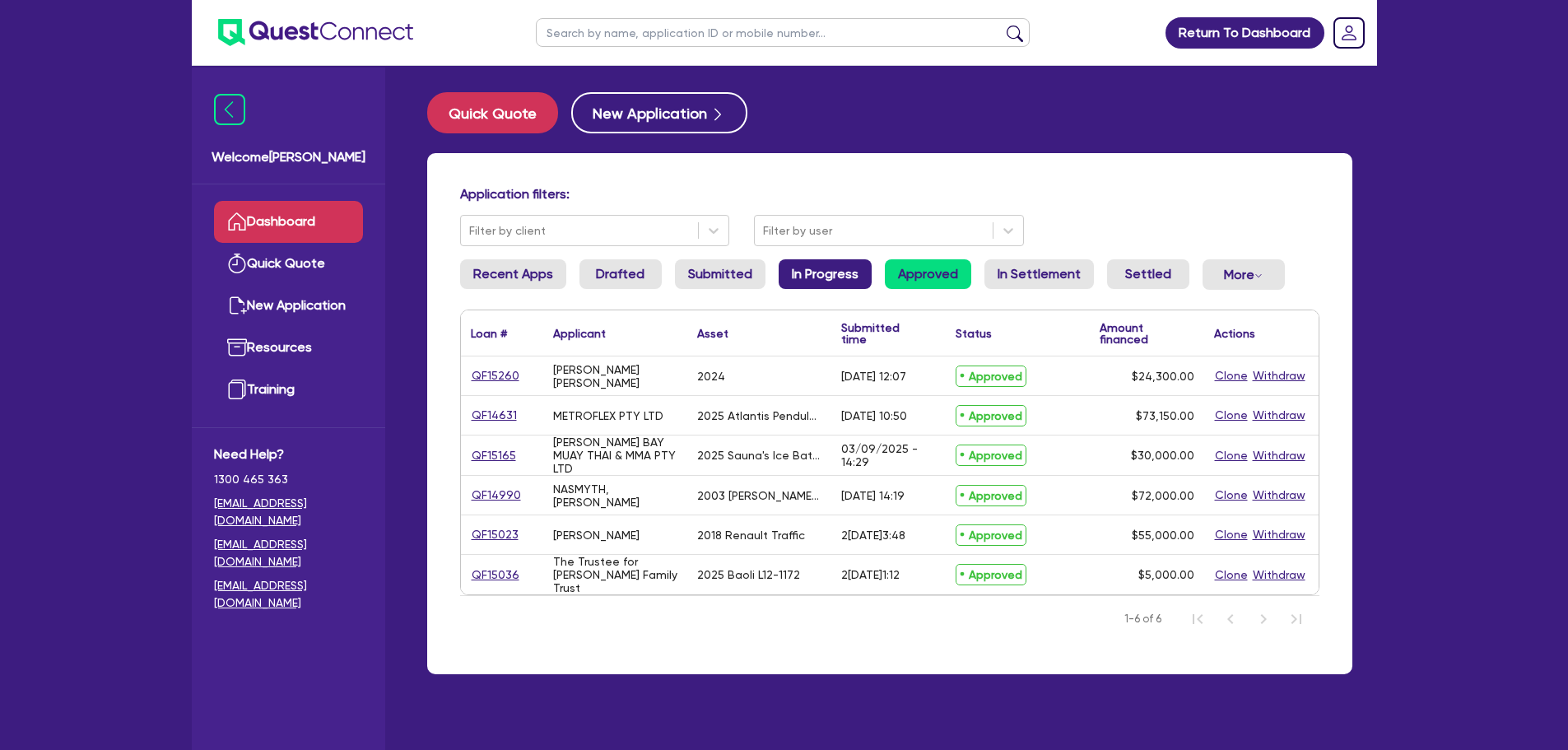
click at [852, 289] on link "In Progress" at bounding box center [825, 274] width 93 height 30
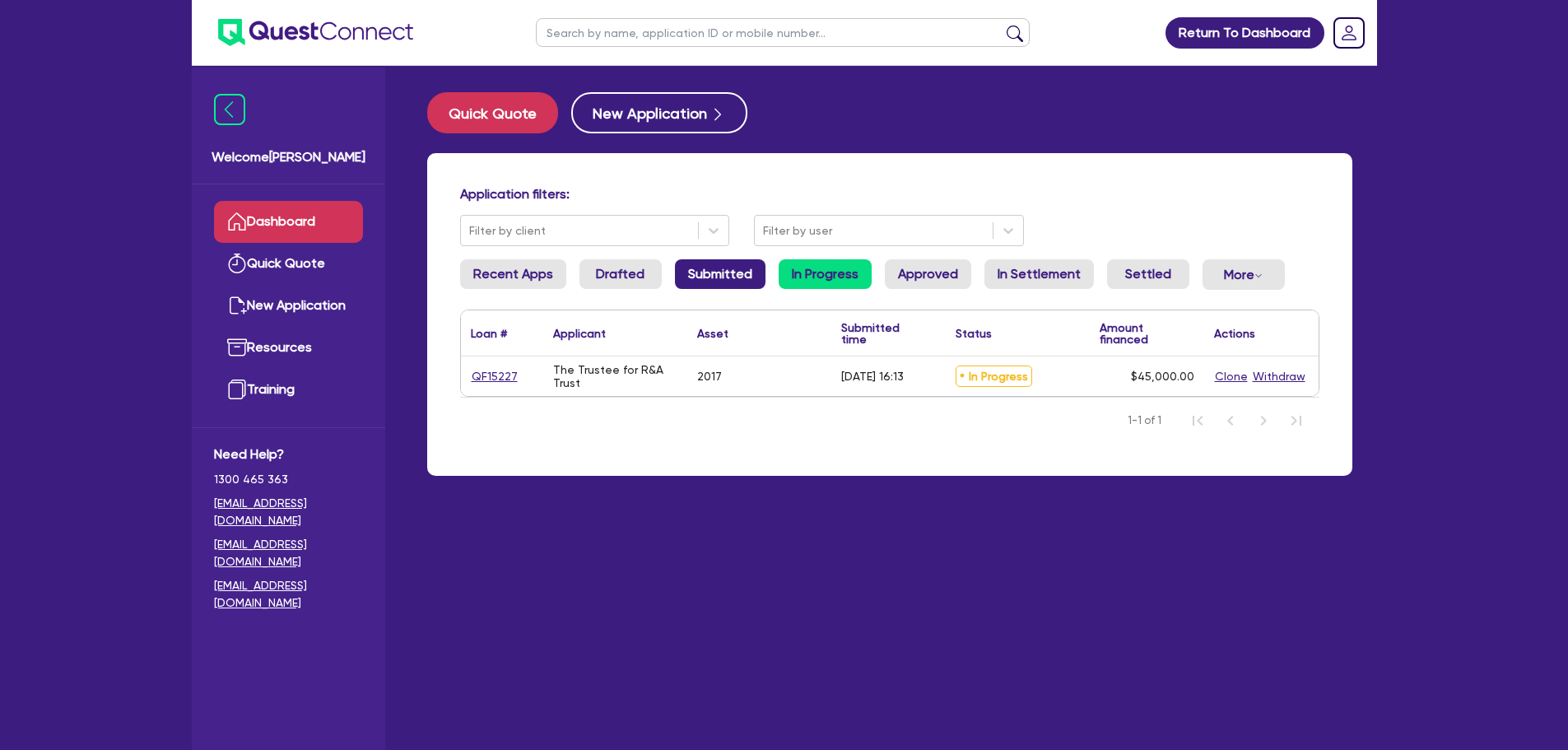
click at [675, 282] on link "Submitted" at bounding box center [720, 274] width 90 height 30
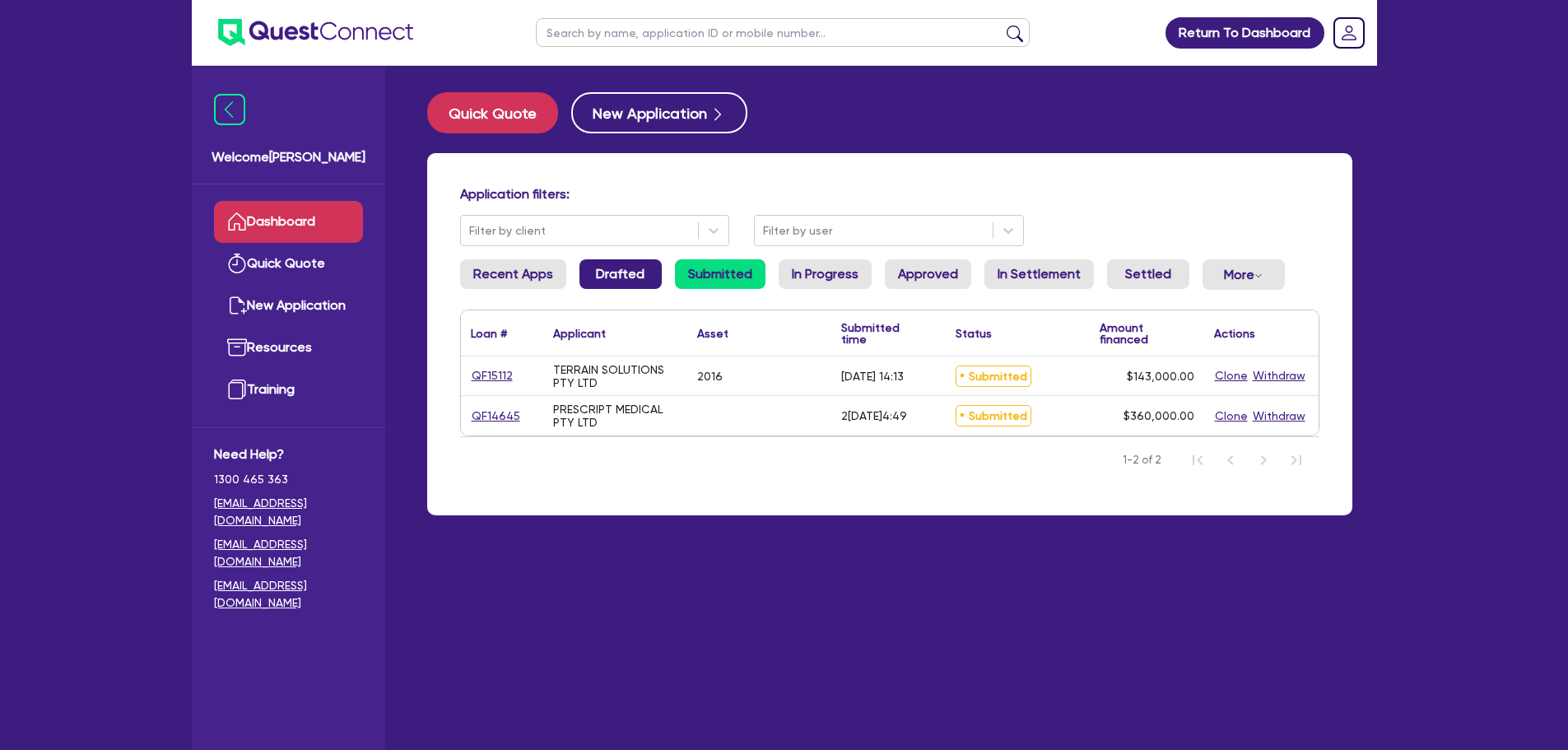
click at [617, 283] on link "Drafted" at bounding box center [621, 274] width 83 height 30
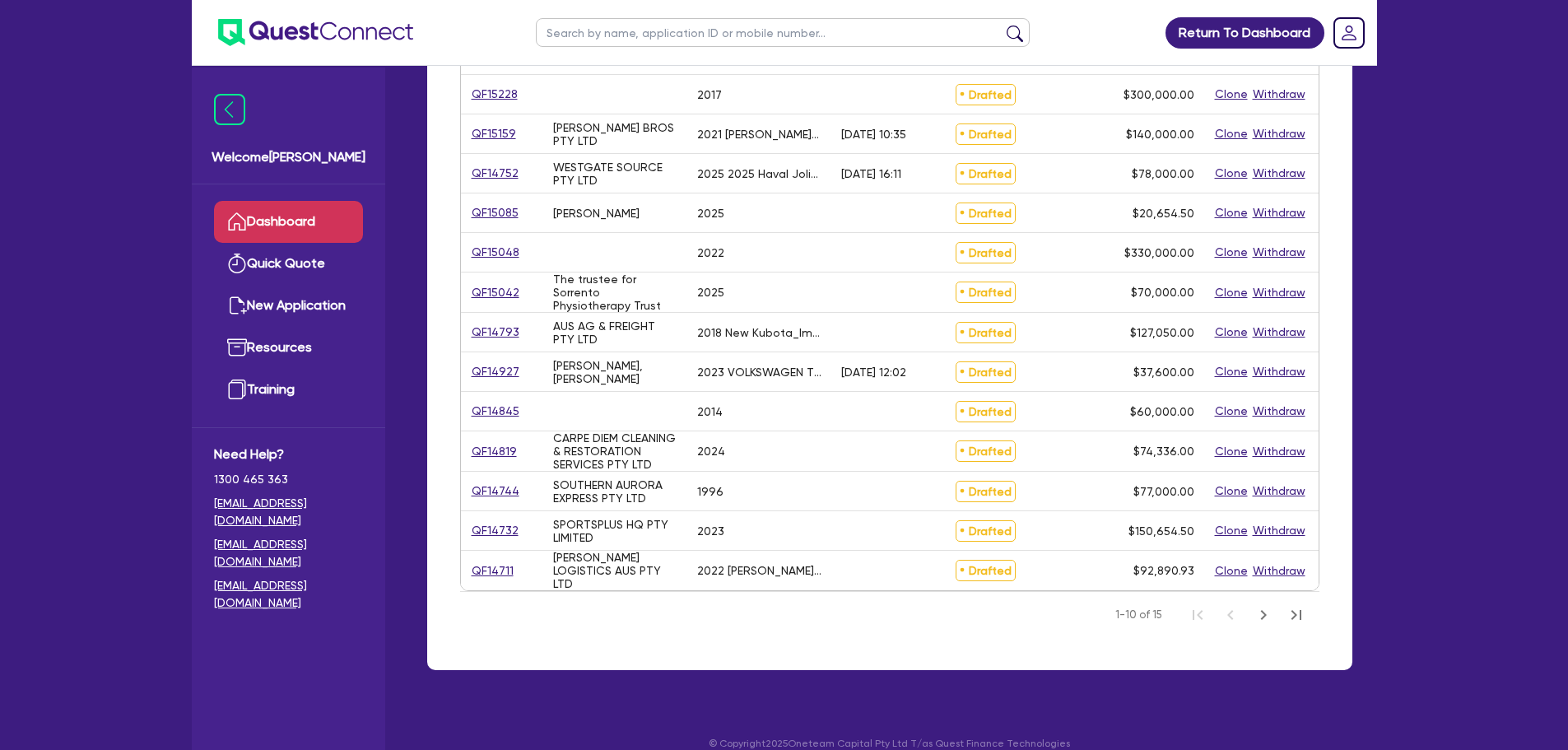
scroll to position [381, 0]
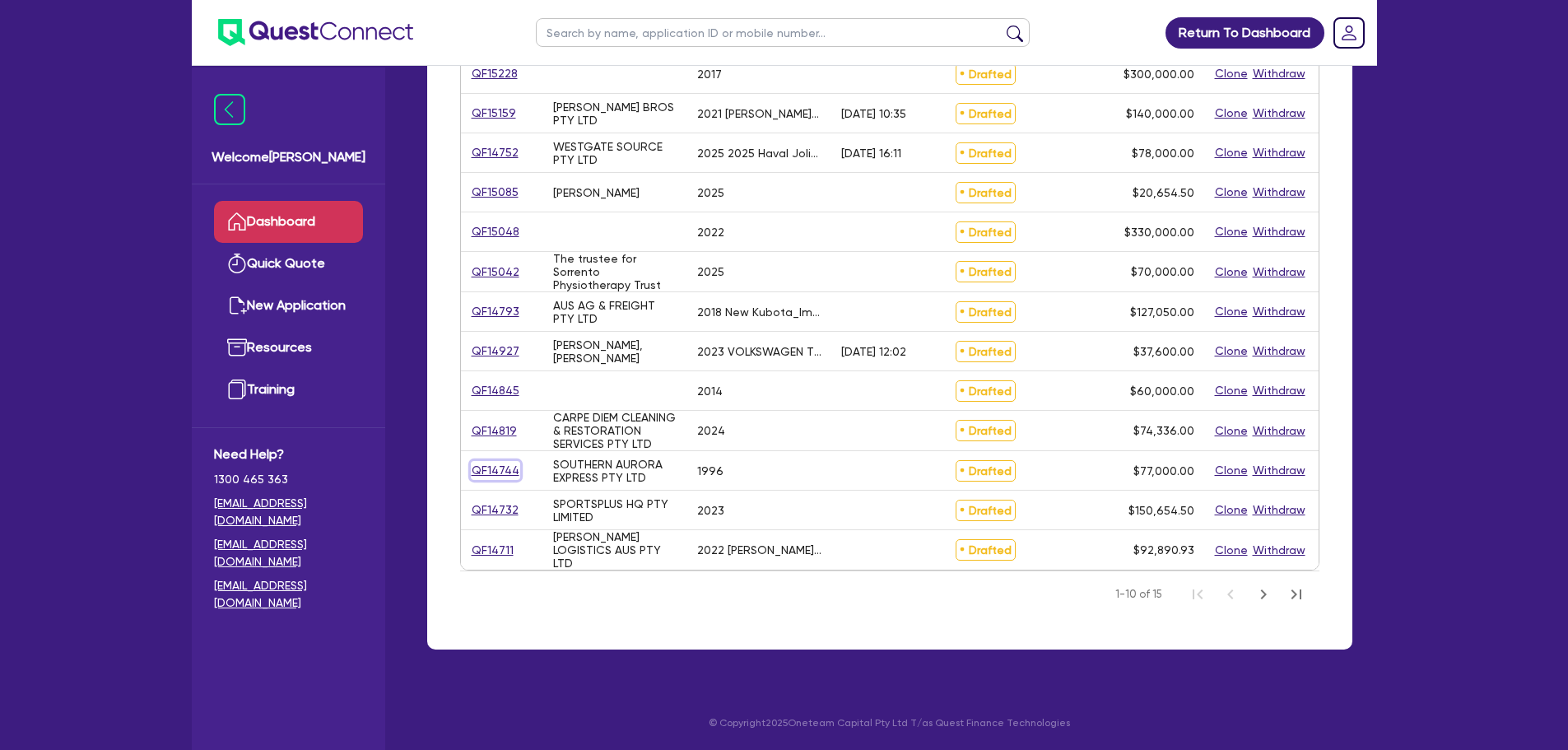
click at [501, 464] on link "QF14744" at bounding box center [495, 471] width 49 height 19
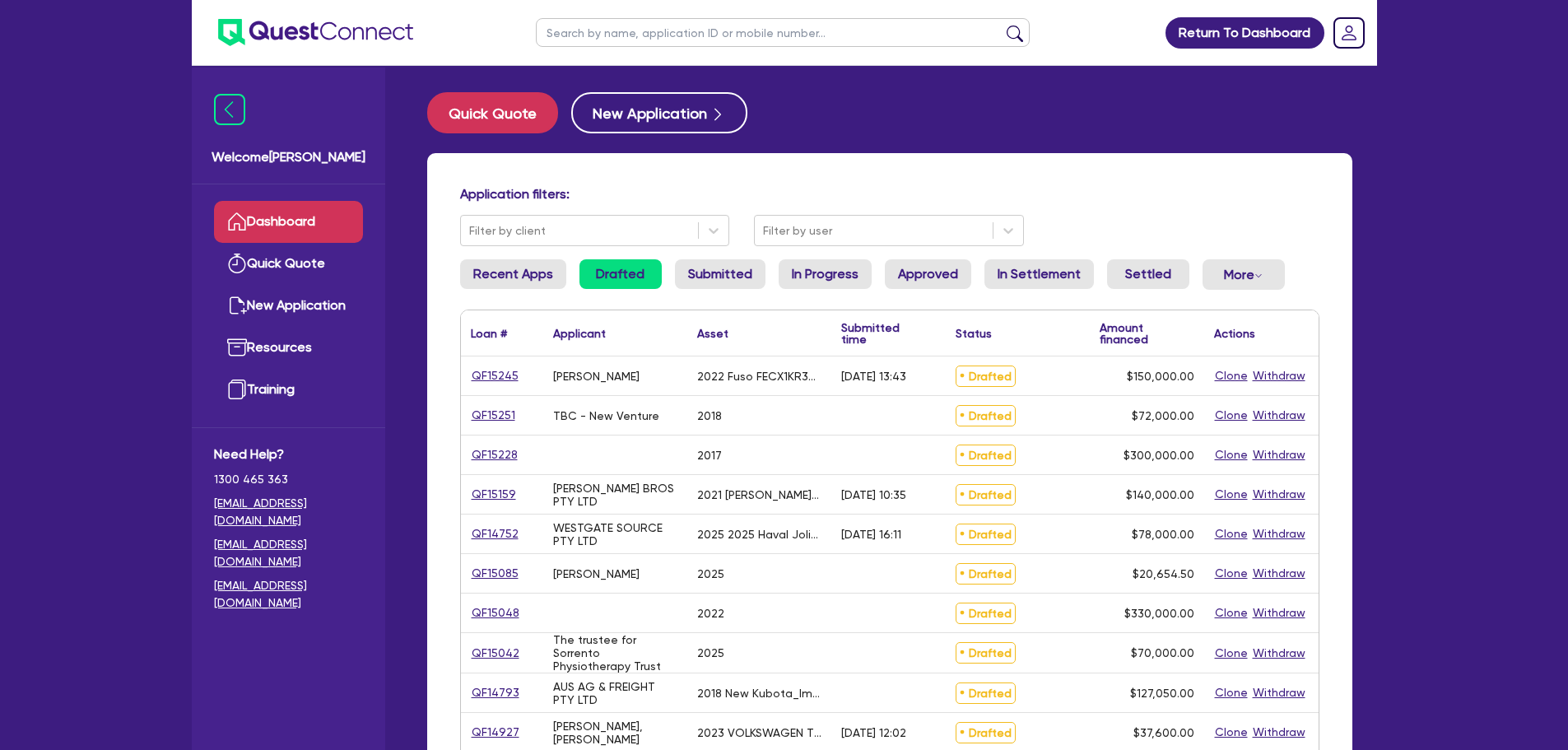
select select "PRIMARY_ASSETS"
select select "HEAVY_TRUCKS"
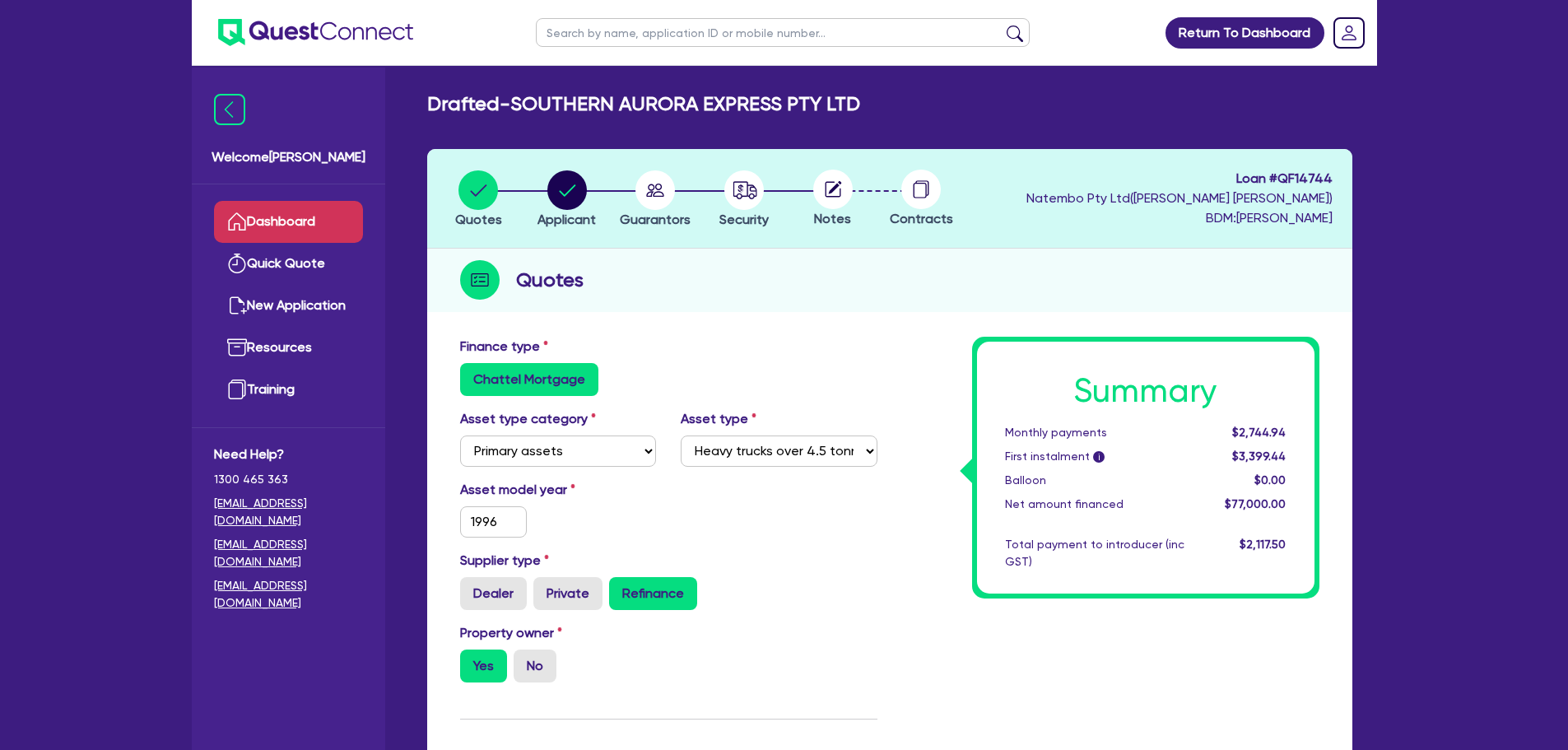
click at [313, 213] on link "Dashboard" at bounding box center [288, 221] width 149 height 42
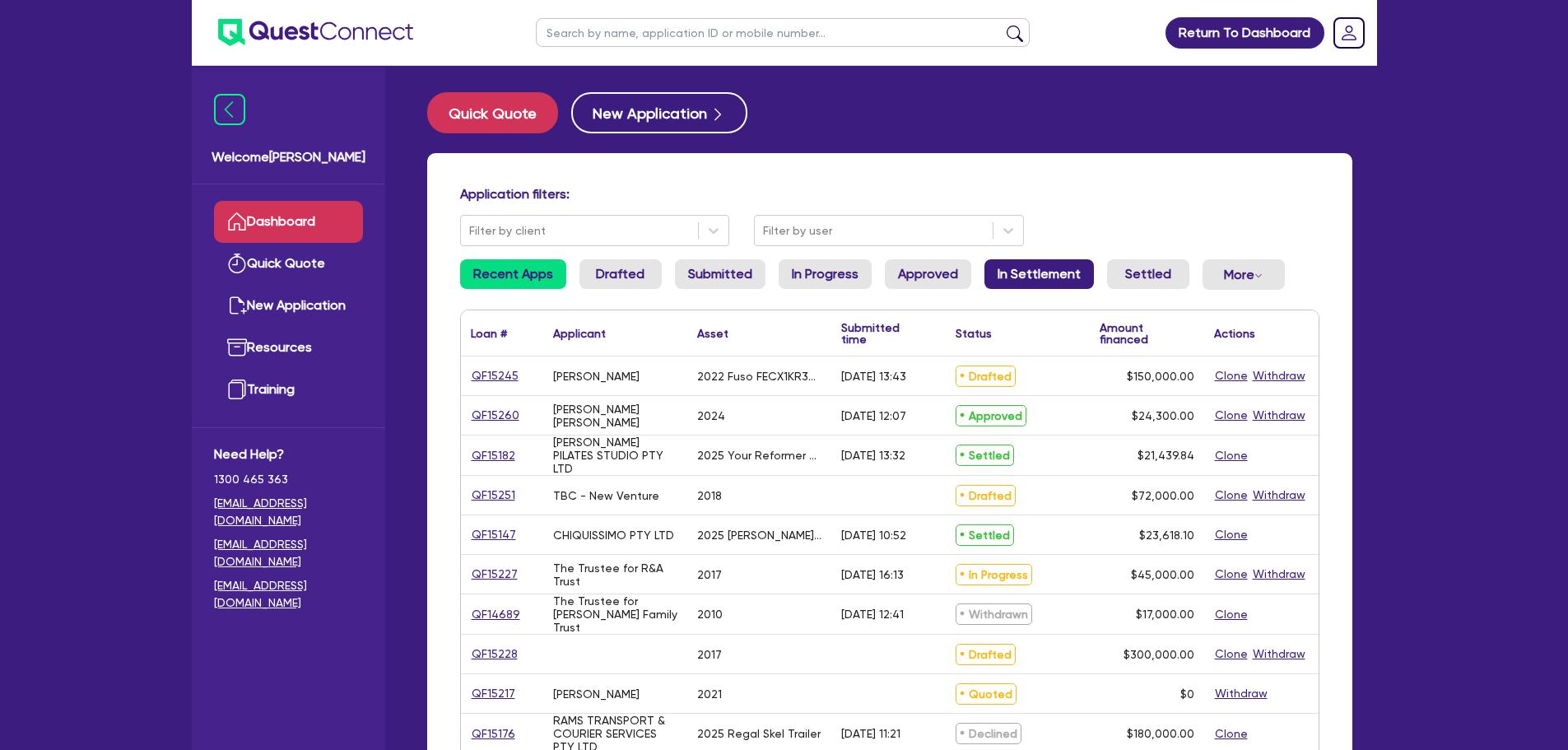
click at [1036, 272] on link "In Settlement" at bounding box center [1039, 274] width 110 height 30
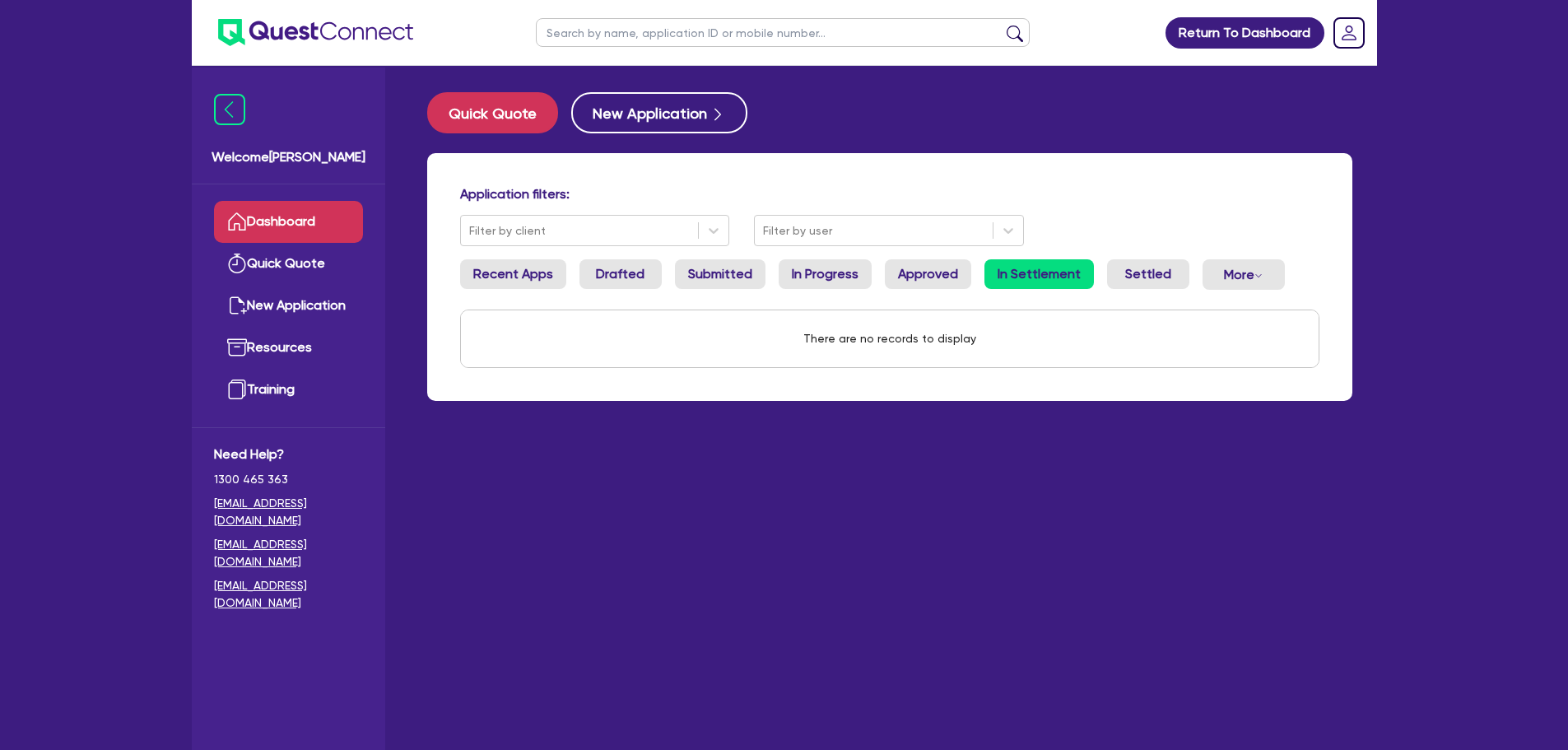
click at [872, 260] on ul "Recent Apps Drafted Submitted In Progress Approved In Settlement Settled More W…" at bounding box center [890, 281] width 860 height 43
click at [900, 283] on link "Approved" at bounding box center [929, 274] width 87 height 30
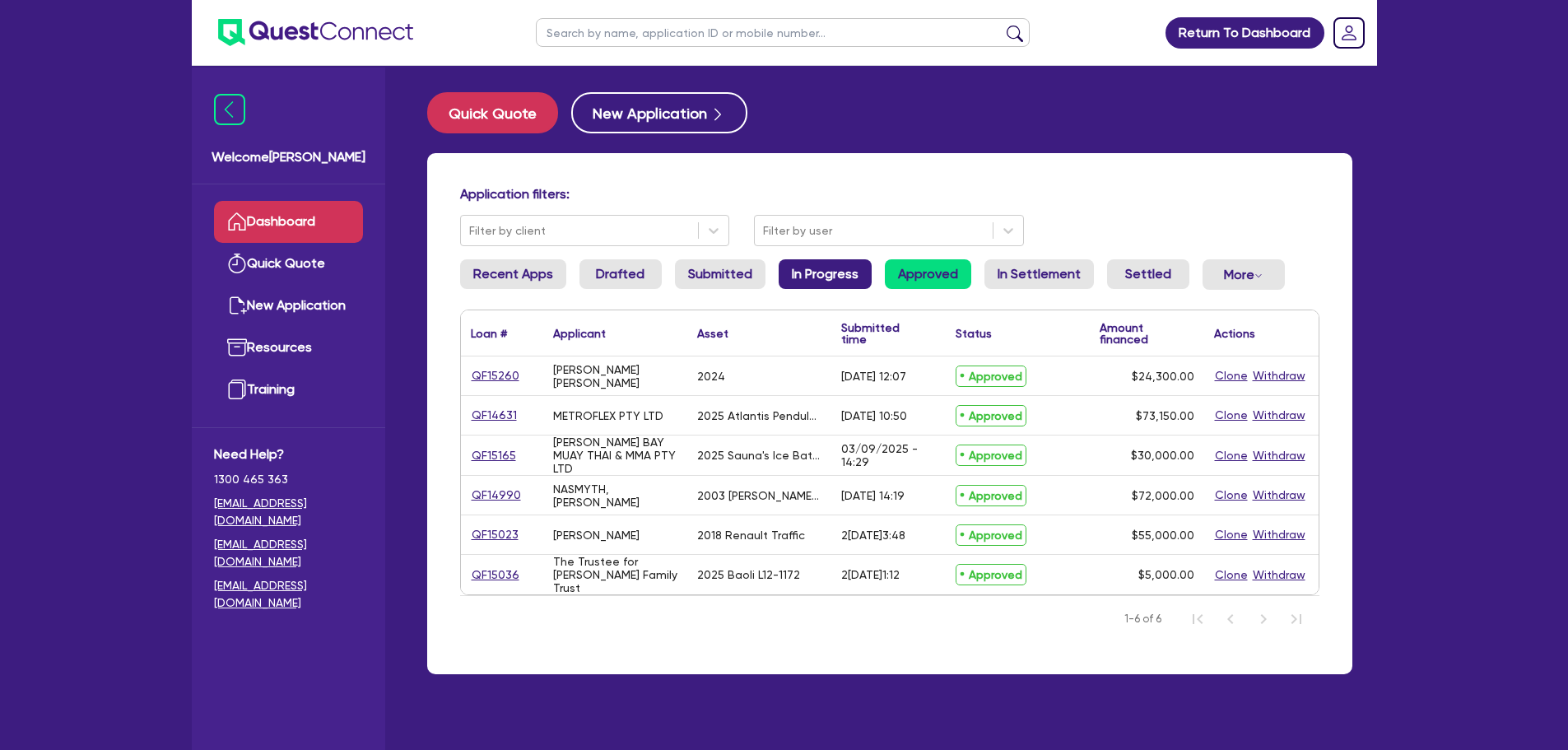
click at [821, 267] on link "In Progress" at bounding box center [825, 274] width 93 height 30
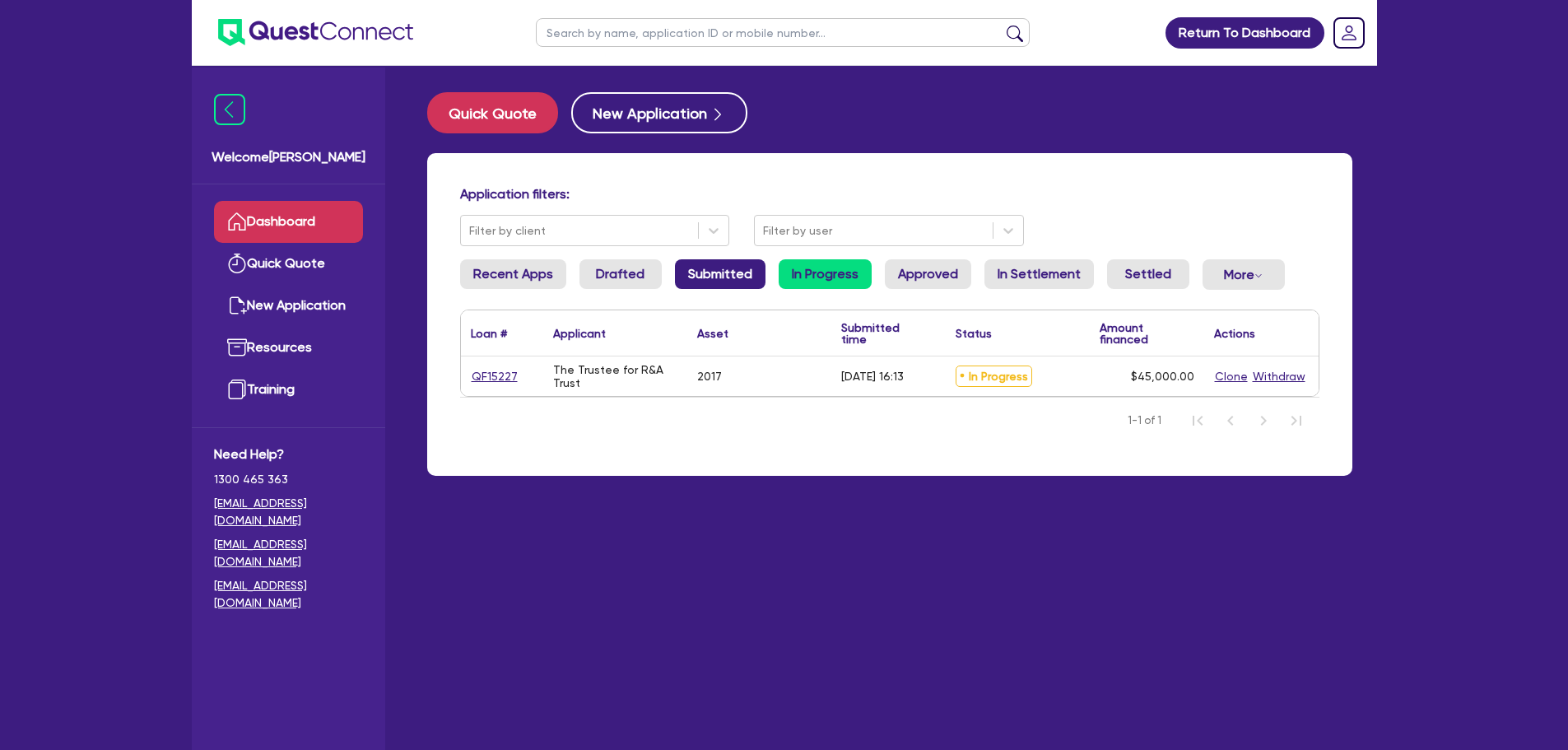
click at [720, 272] on link "Submitted" at bounding box center [720, 274] width 90 height 30
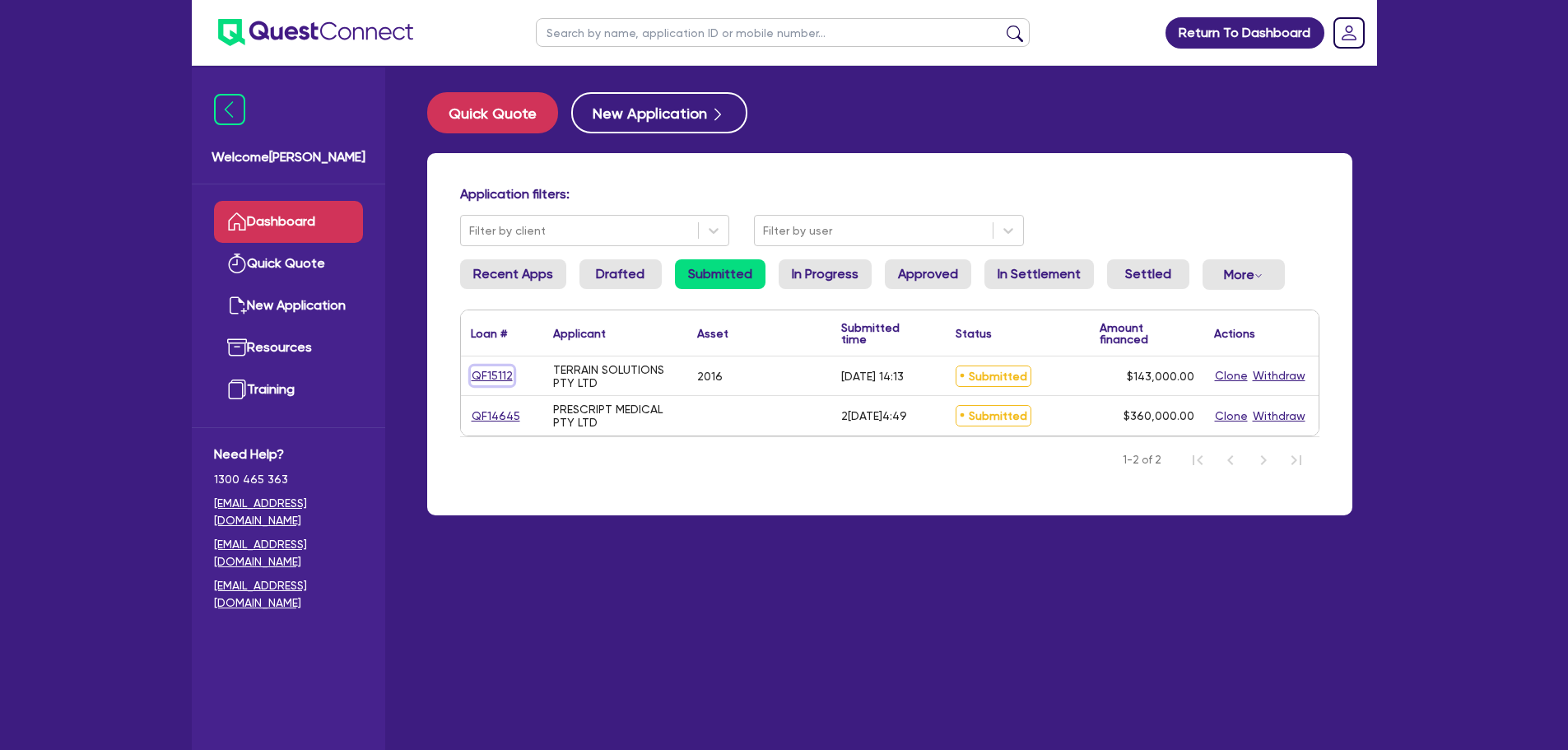
click at [471, 370] on link "QF15112" at bounding box center [492, 375] width 43 height 19
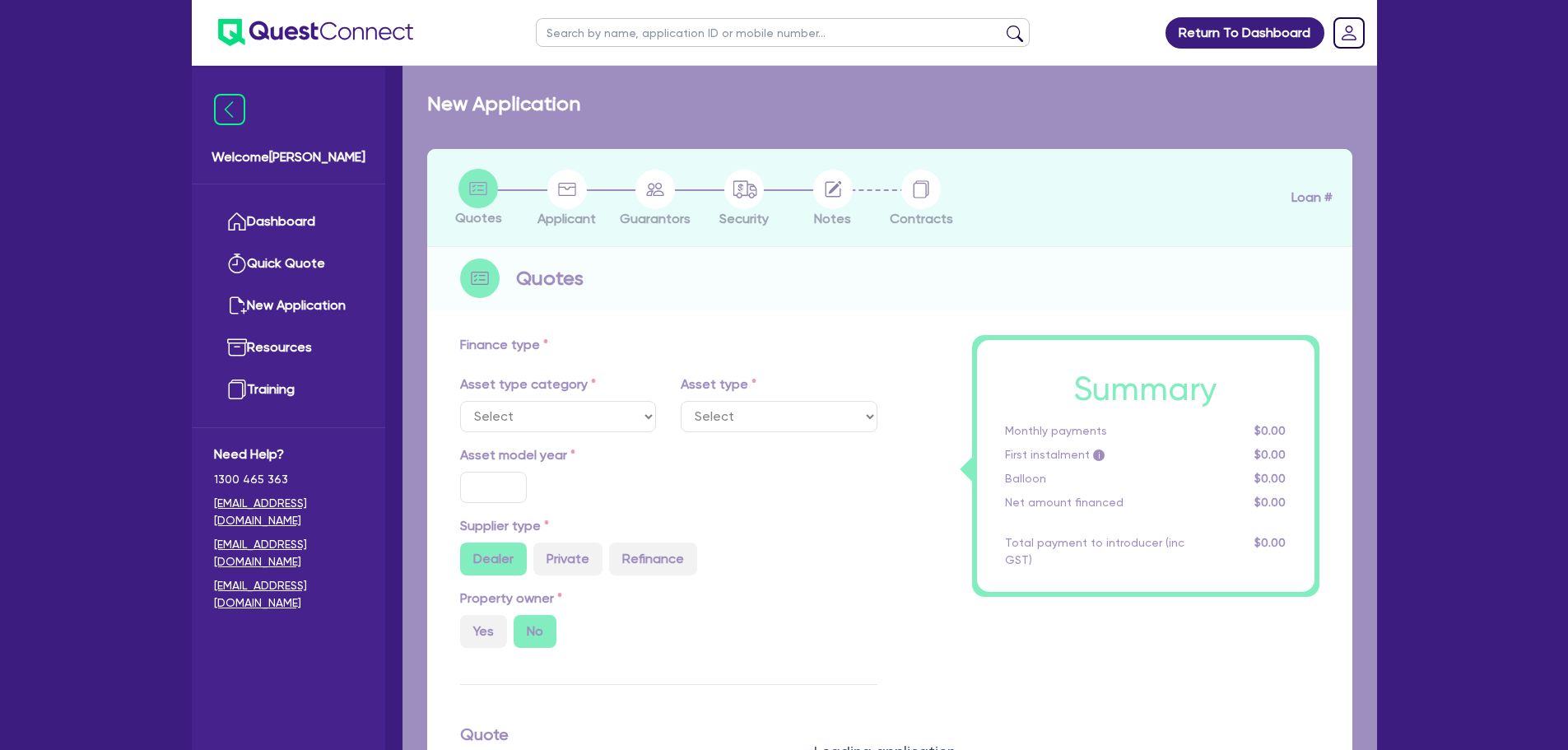
select select "PRIMARY_ASSETS"
type input "2016"
type input "143,000"
type input "30"
type input "42,900"
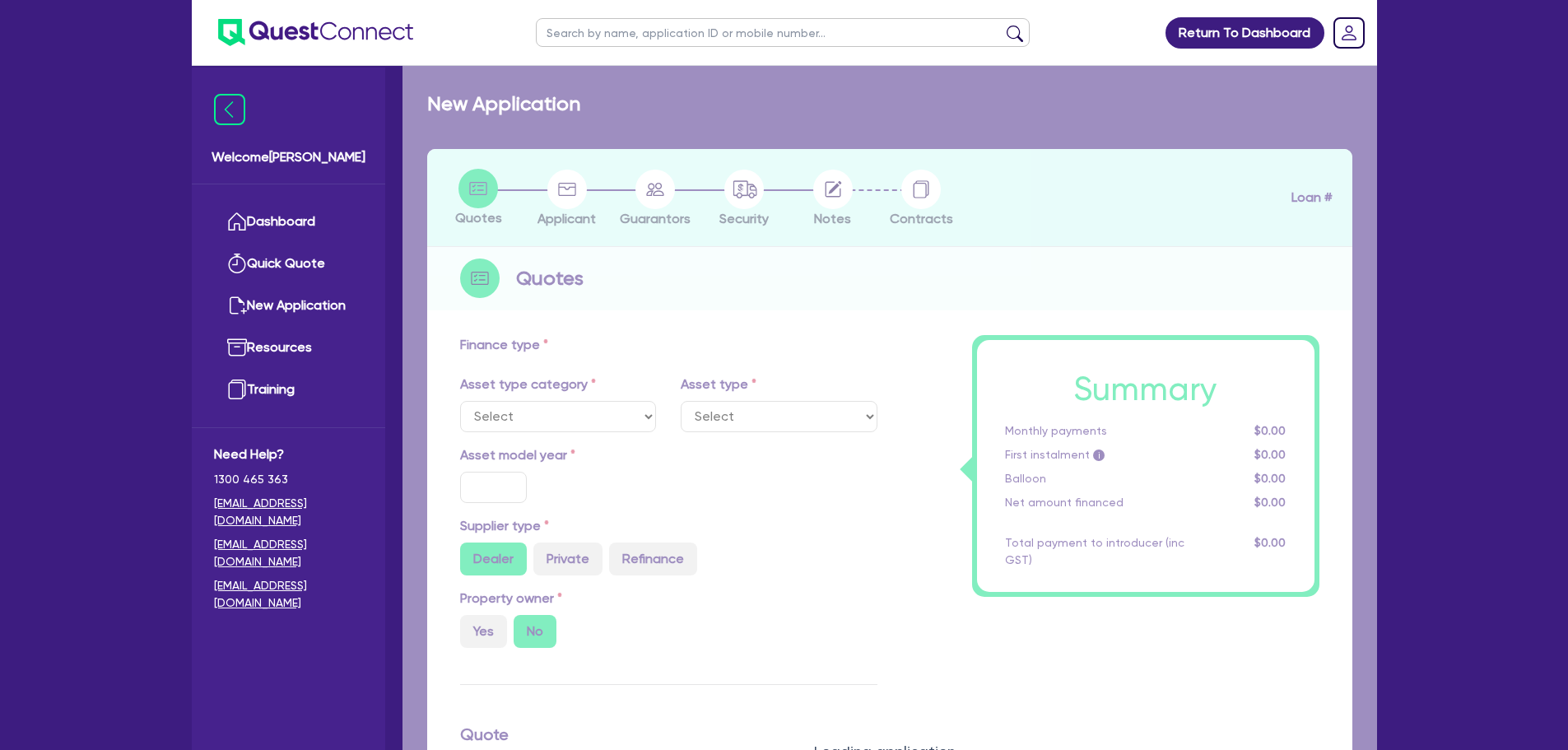
type input "10"
type input "14,300"
type input "17"
select select "HEAVY_TRUCKS"
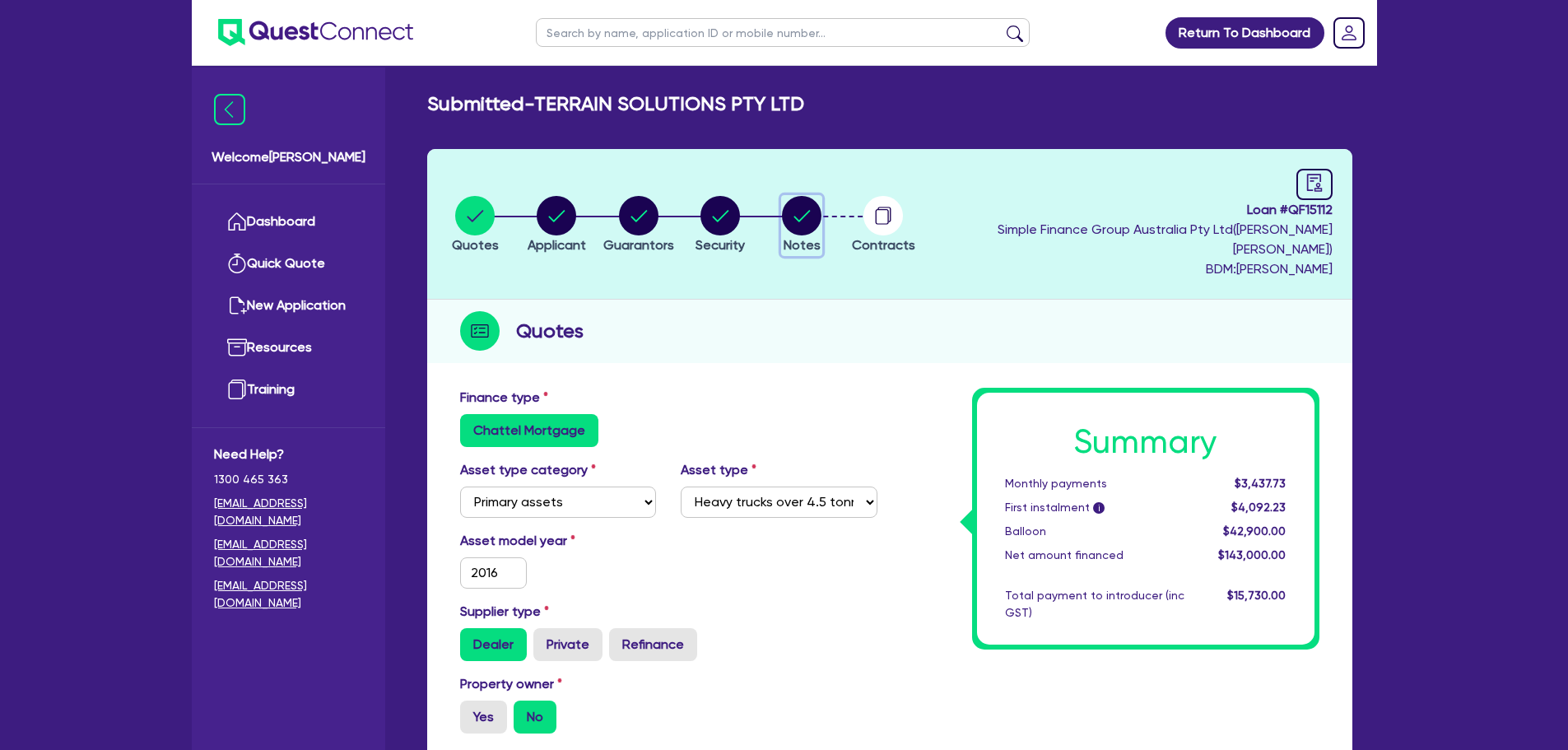
click at [821, 196] on circle "button" at bounding box center [802, 215] width 39 height 39
select select "Quest Finance - Own Book"
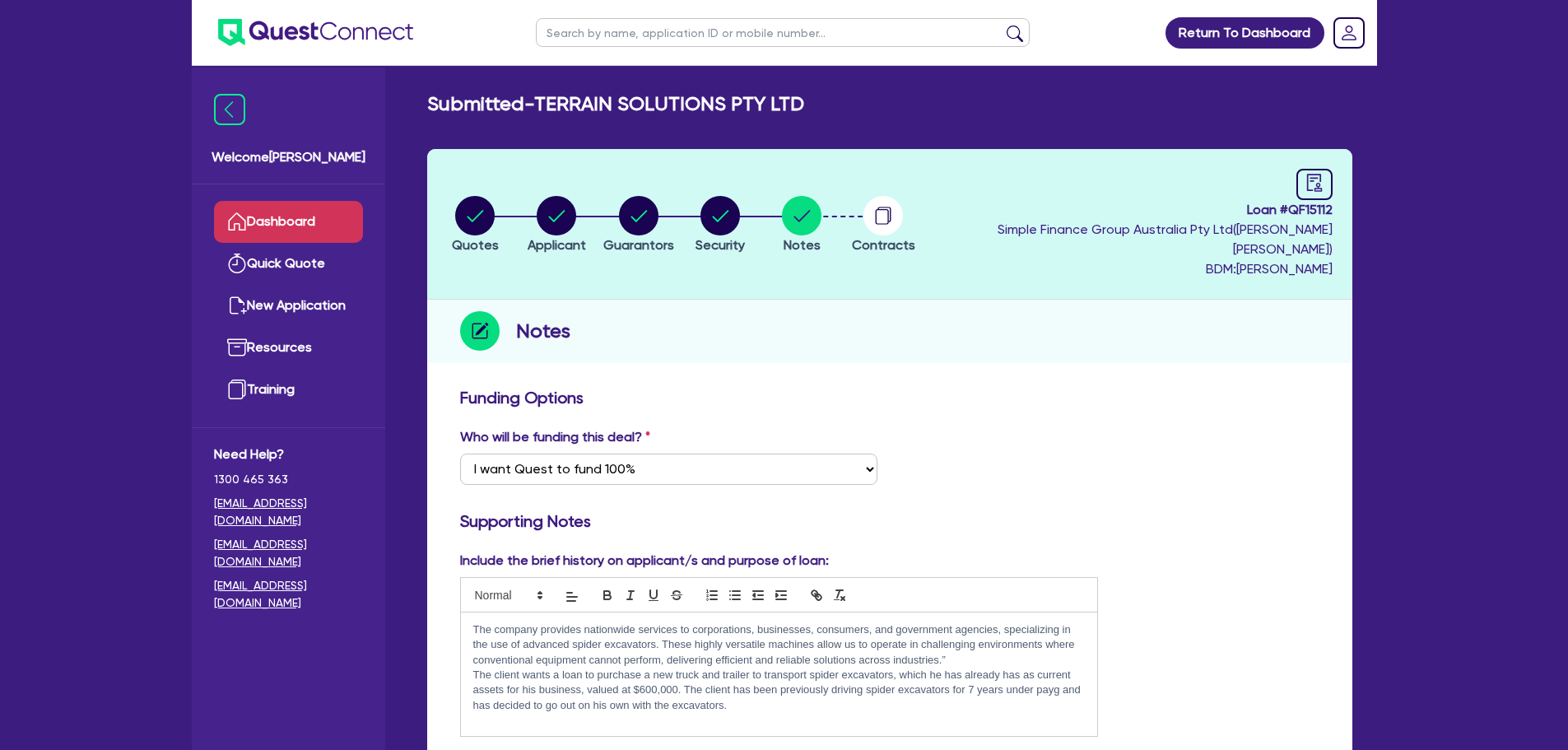
click at [341, 218] on link "Dashboard" at bounding box center [288, 221] width 149 height 42
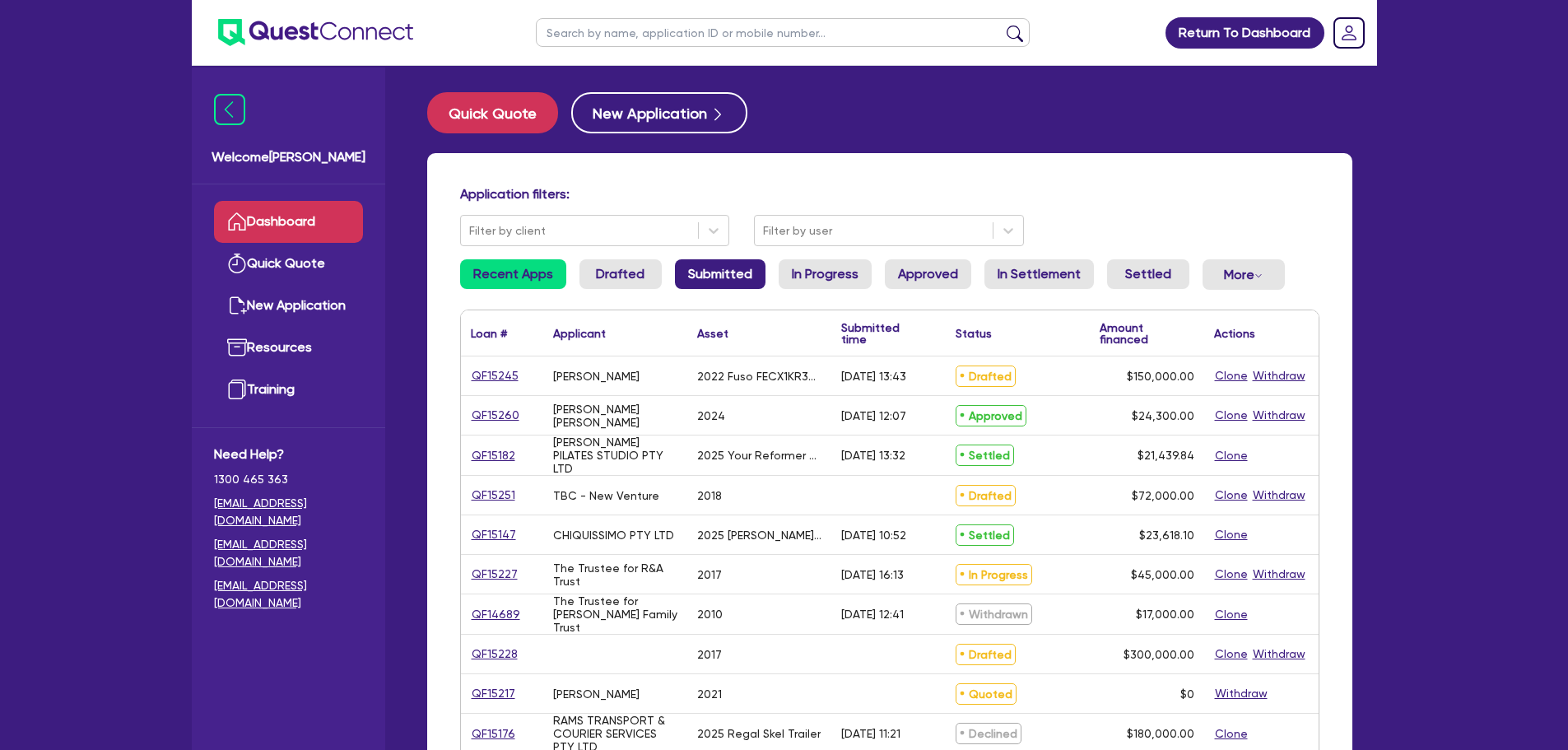
click at [686, 277] on link "Submitted" at bounding box center [720, 274] width 90 height 30
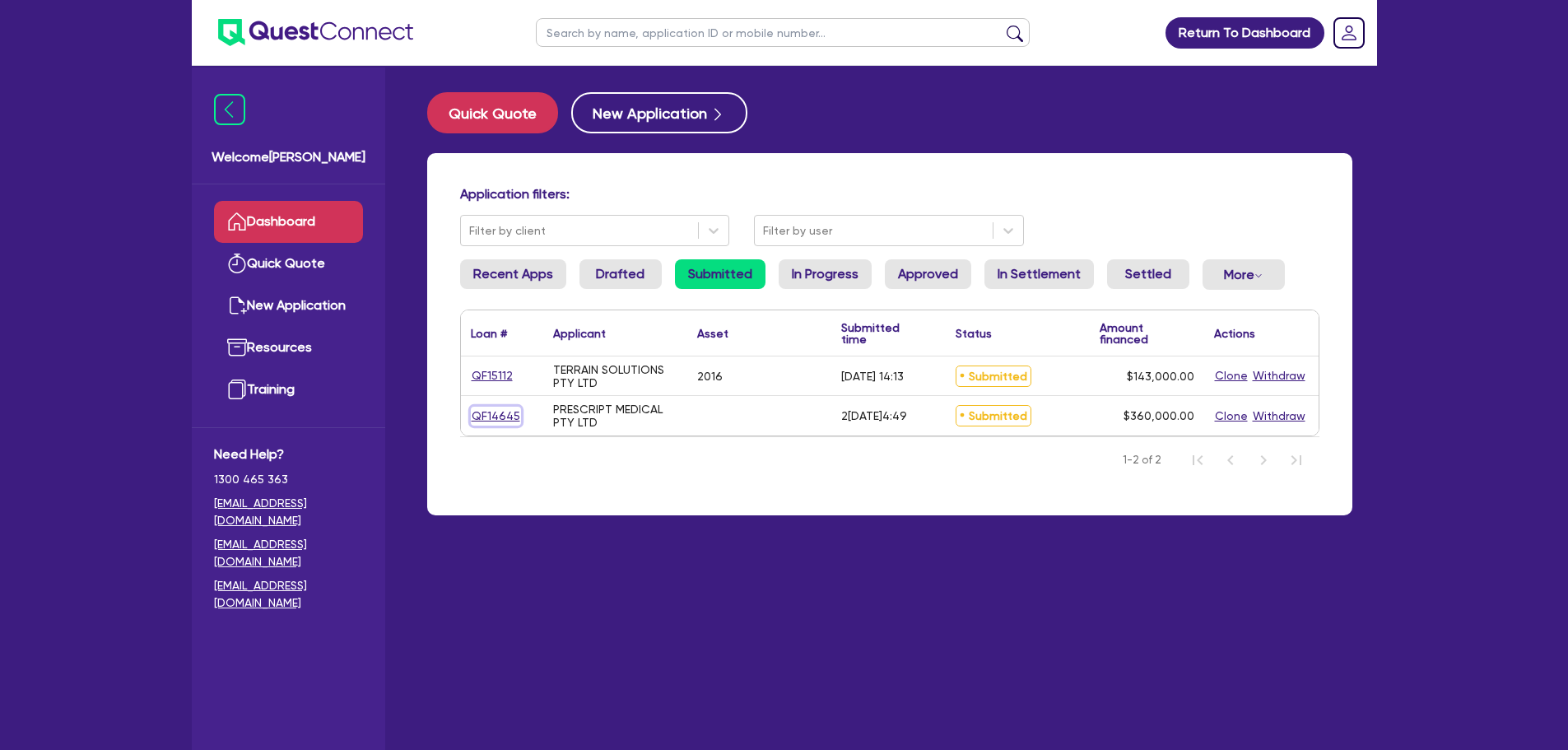
click at [478, 416] on link "QF14645" at bounding box center [495, 416] width 50 height 19
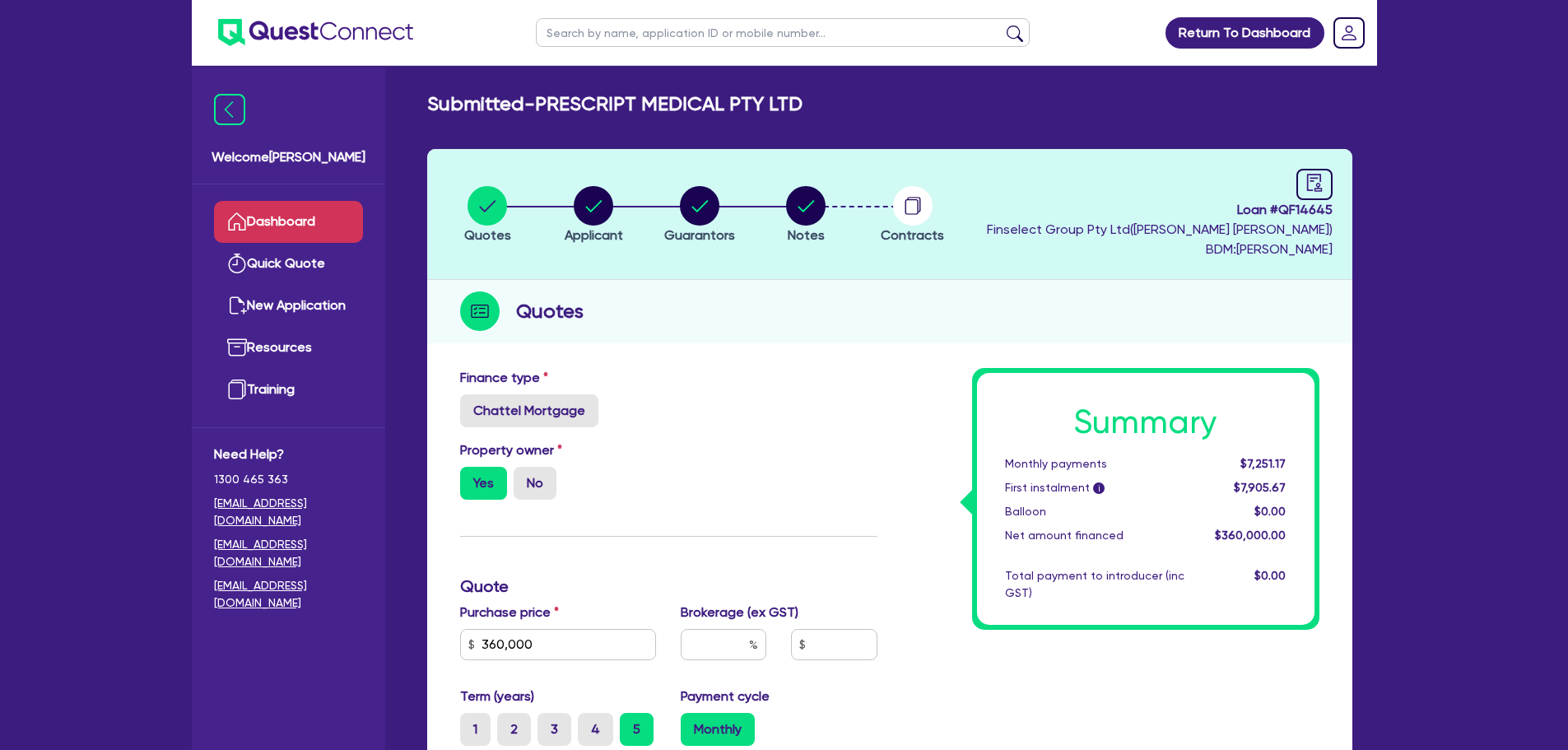
click at [277, 215] on link "Dashboard" at bounding box center [288, 221] width 149 height 42
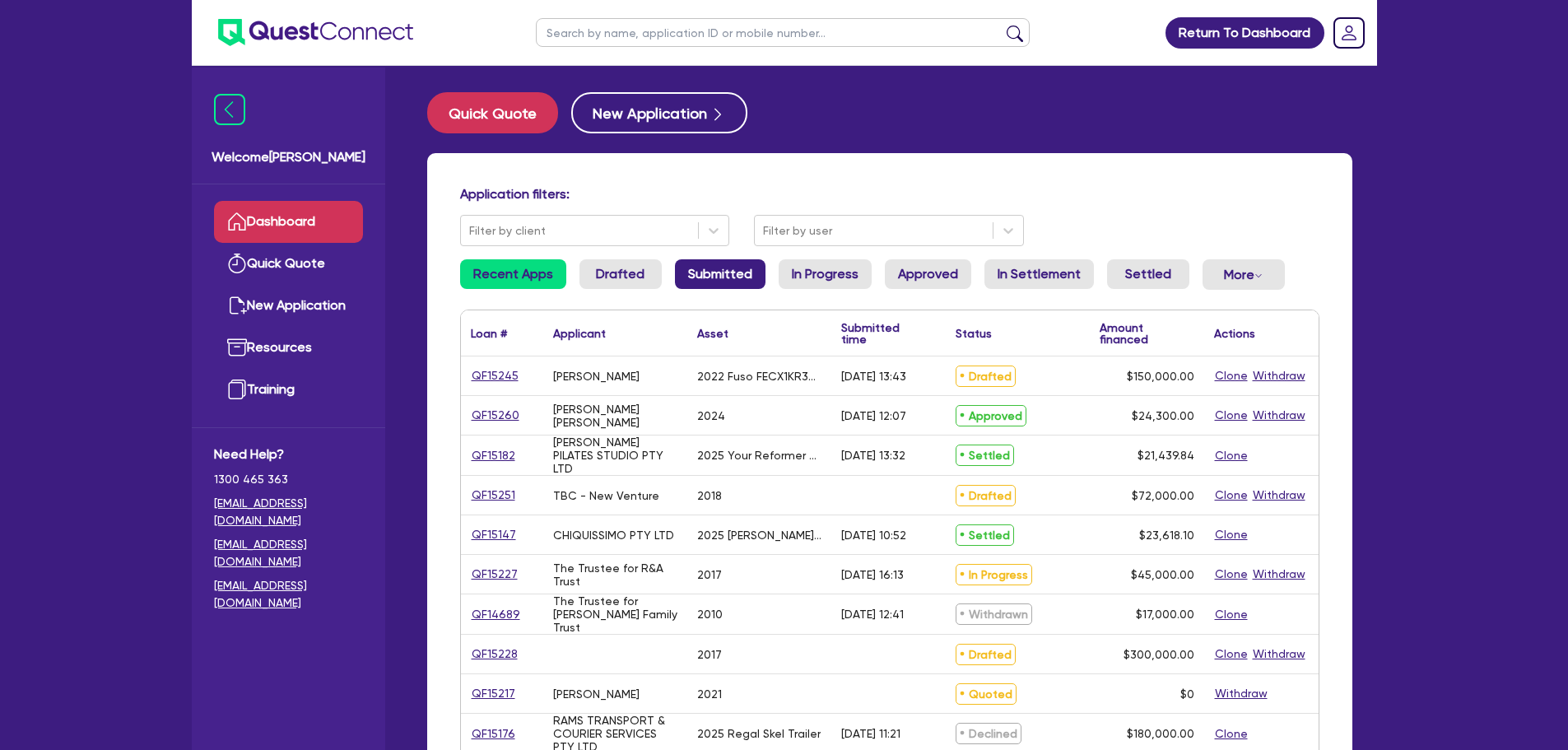
click at [714, 264] on link "Submitted" at bounding box center [720, 274] width 90 height 30
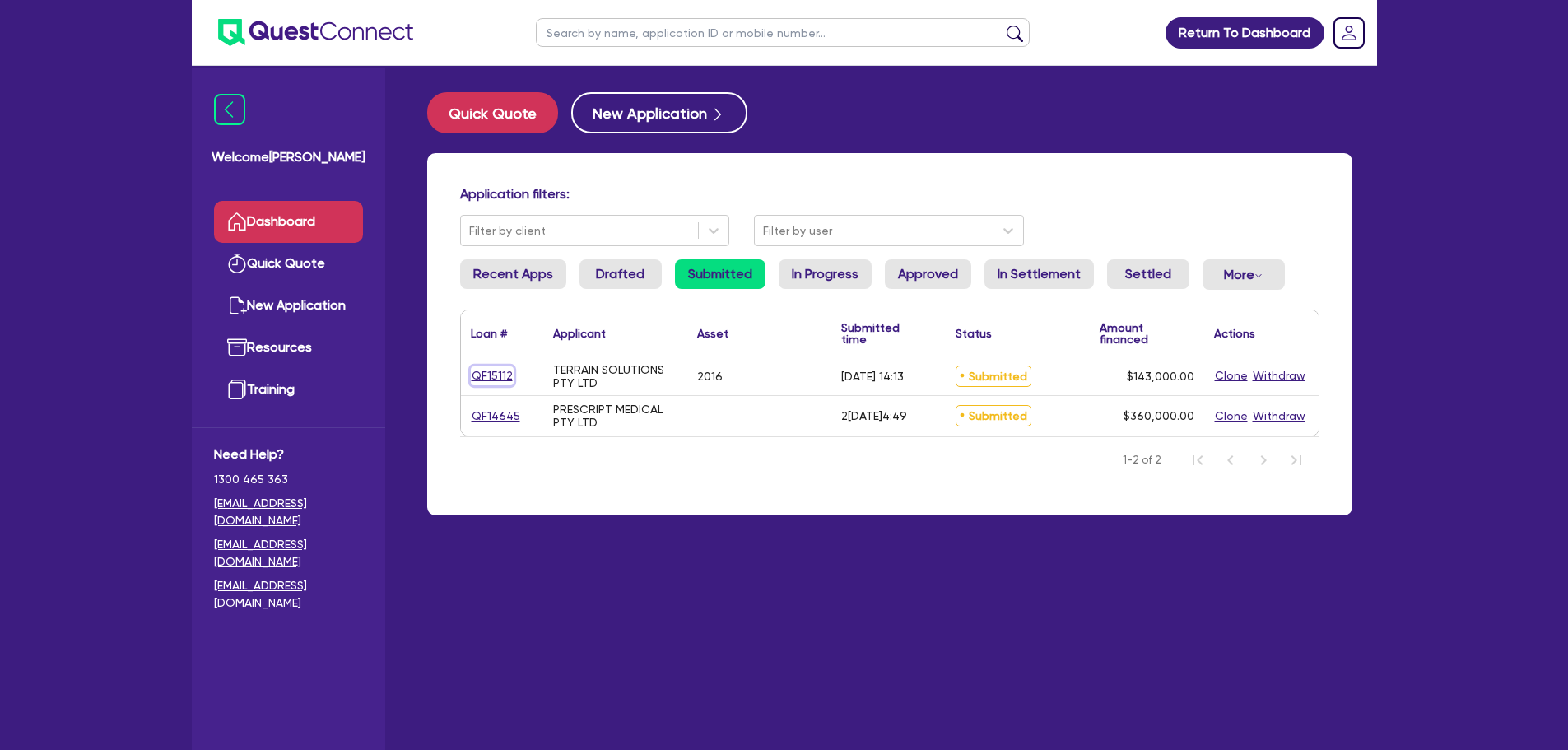
click at [494, 369] on link "QF15112" at bounding box center [492, 375] width 43 height 19
select select "PRIMARY_ASSETS"
select select "HEAVY_TRUCKS"
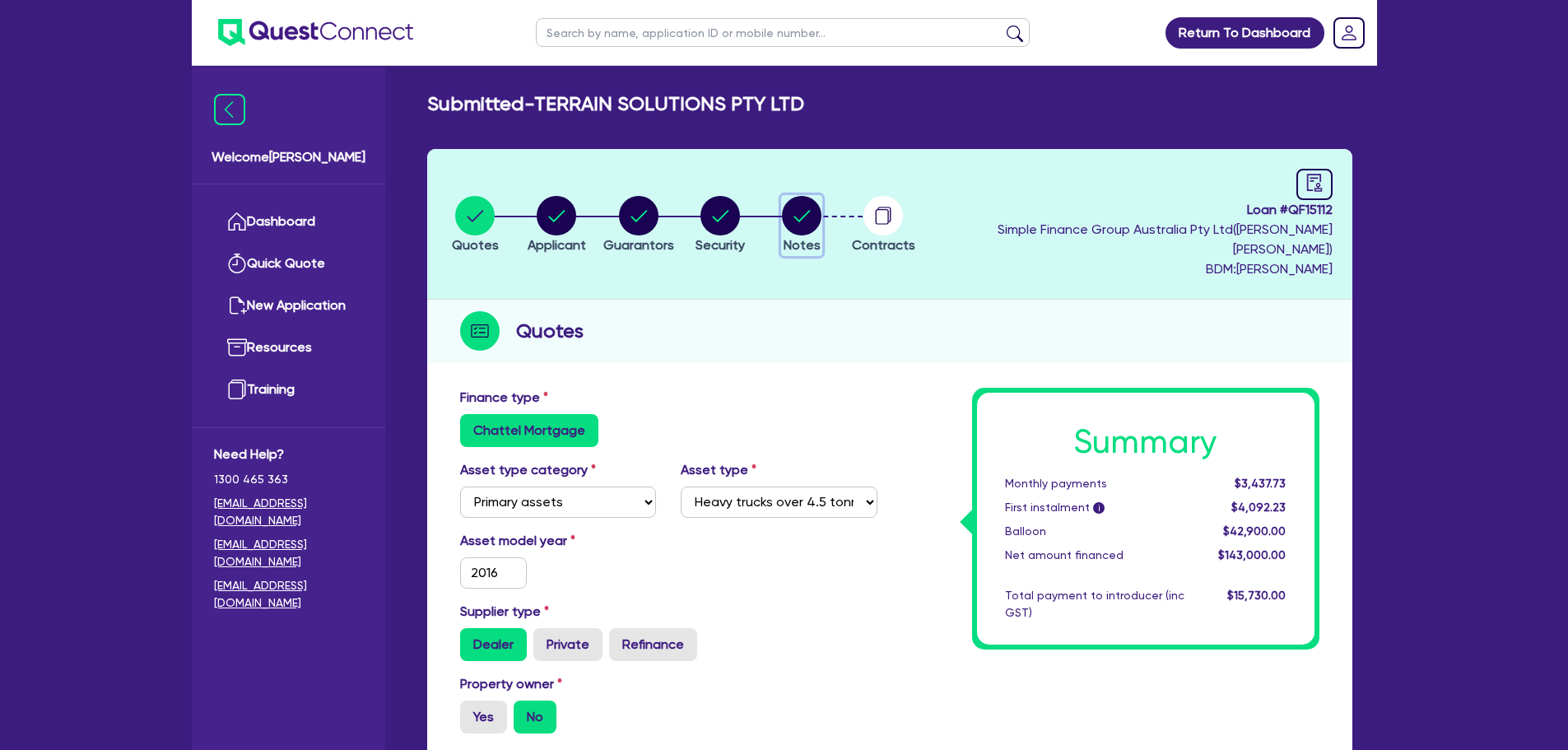
click at [821, 215] on circle "button" at bounding box center [802, 215] width 39 height 39
select select "Quest Finance - Own Book"
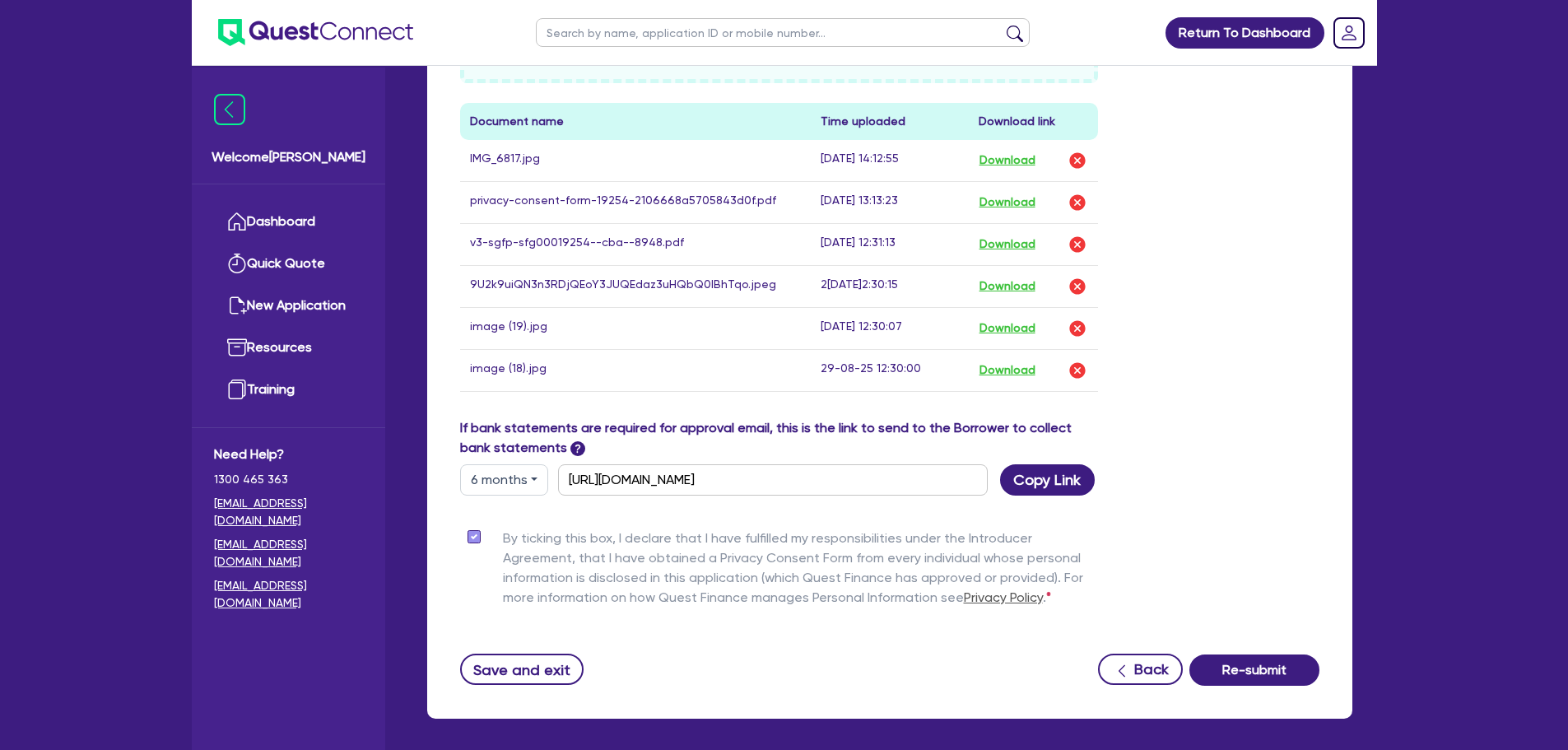
scroll to position [802, 0]
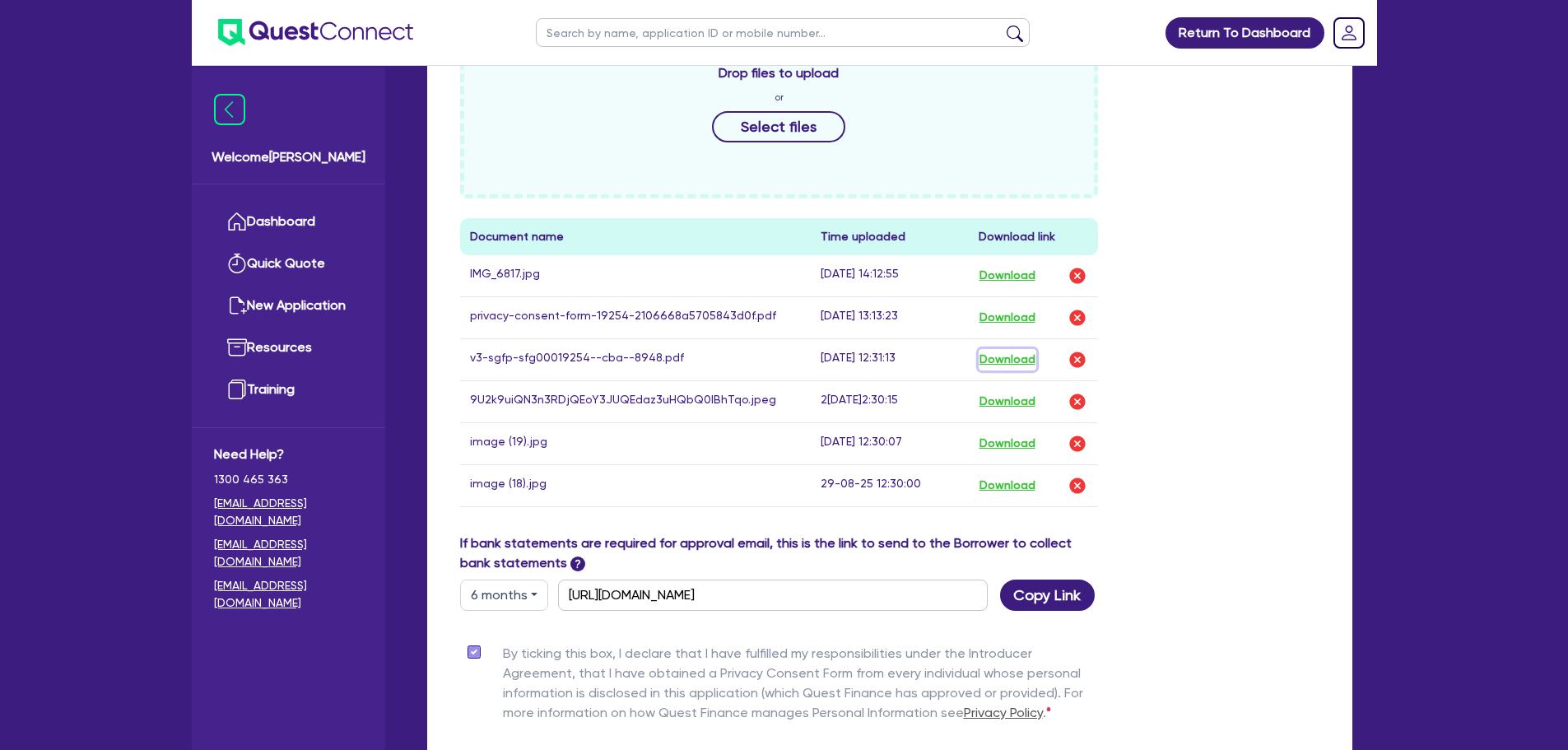
click at [1007, 349] on button "Download" at bounding box center [1008, 359] width 58 height 21
click at [300, 205] on link "Dashboard" at bounding box center [288, 221] width 149 height 42
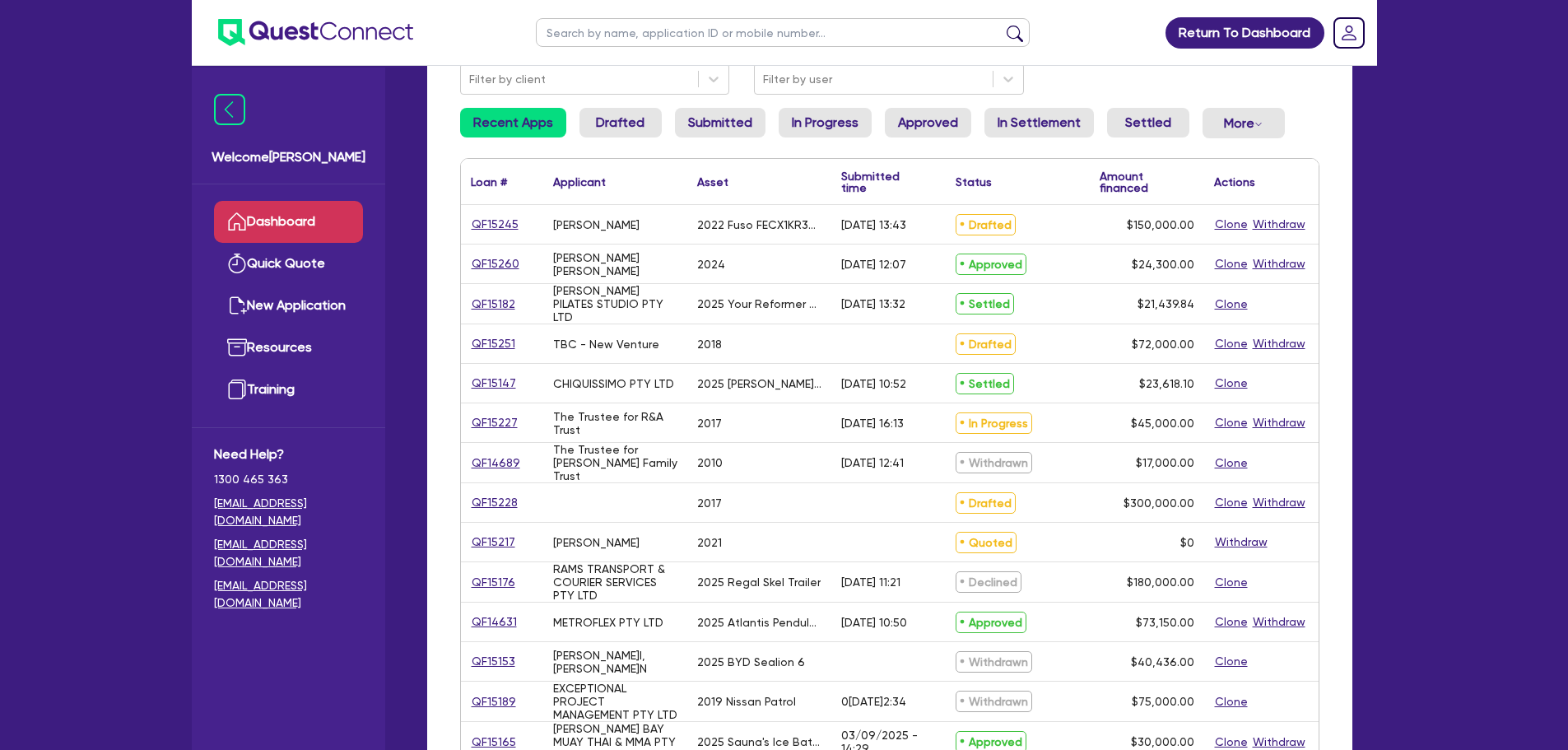
scroll to position [164, 0]
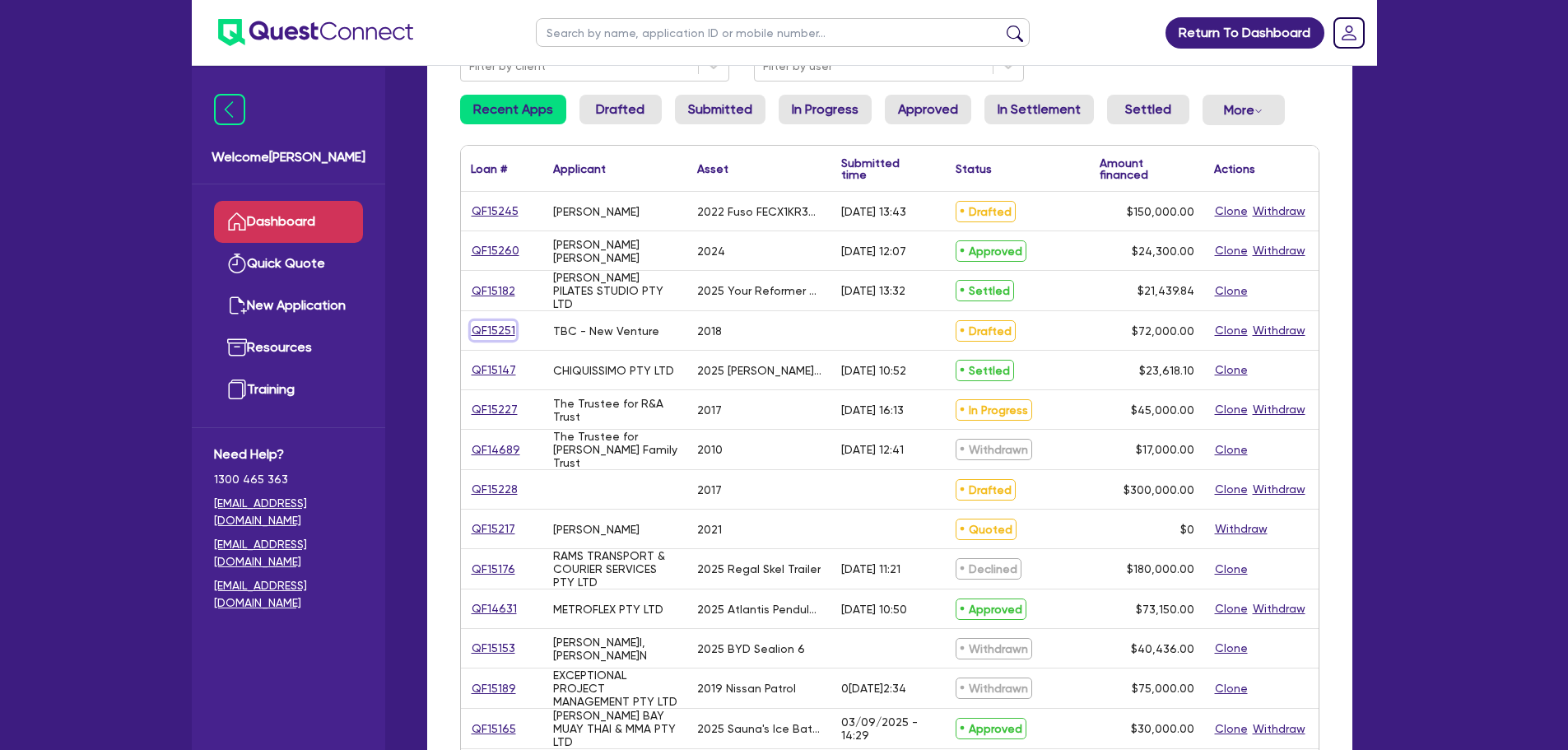
click at [502, 329] on link "QF15251" at bounding box center [493, 330] width 45 height 19
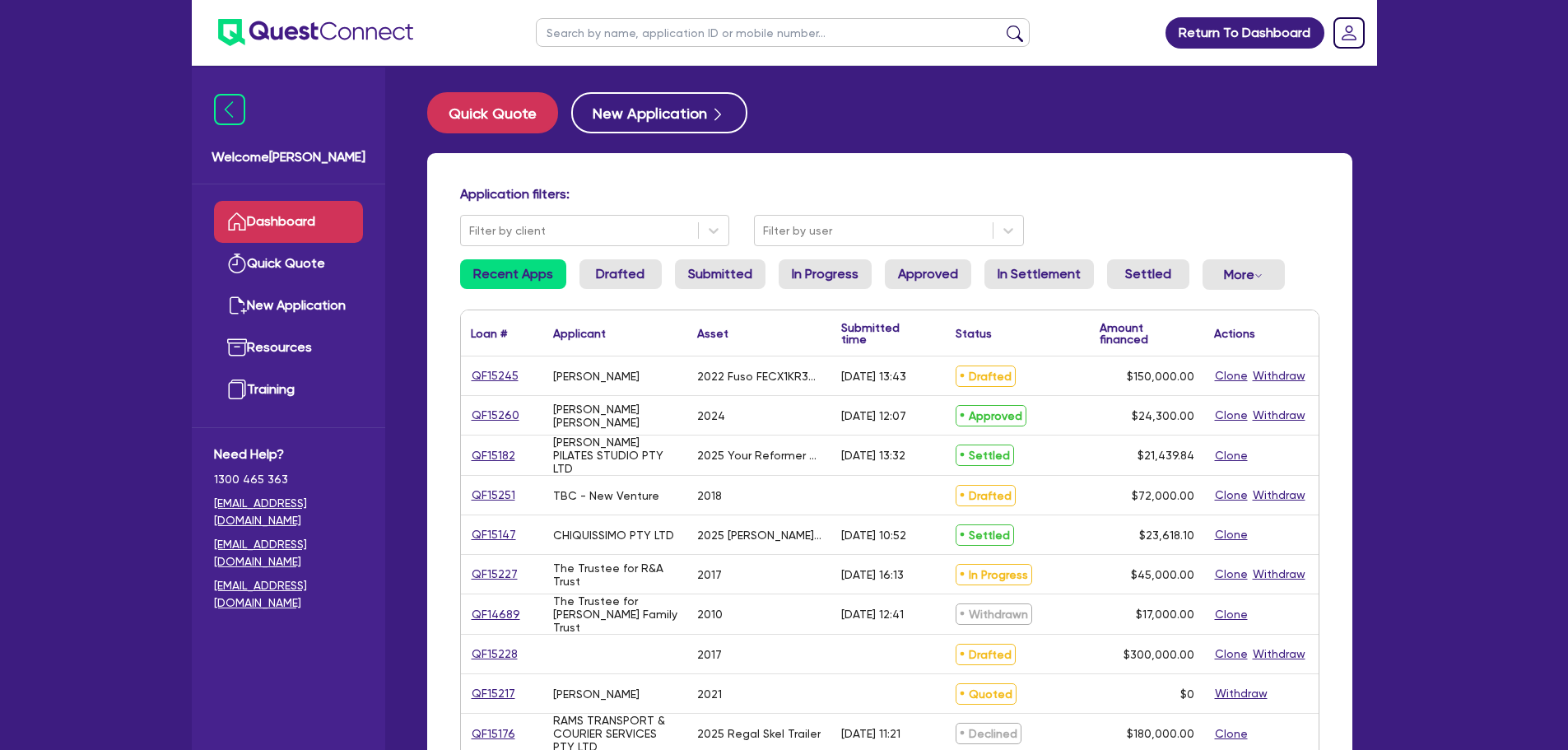
select select "PRIMARY_ASSETS"
select select "YELLOW_GOODS_AND_EXCAVATORS"
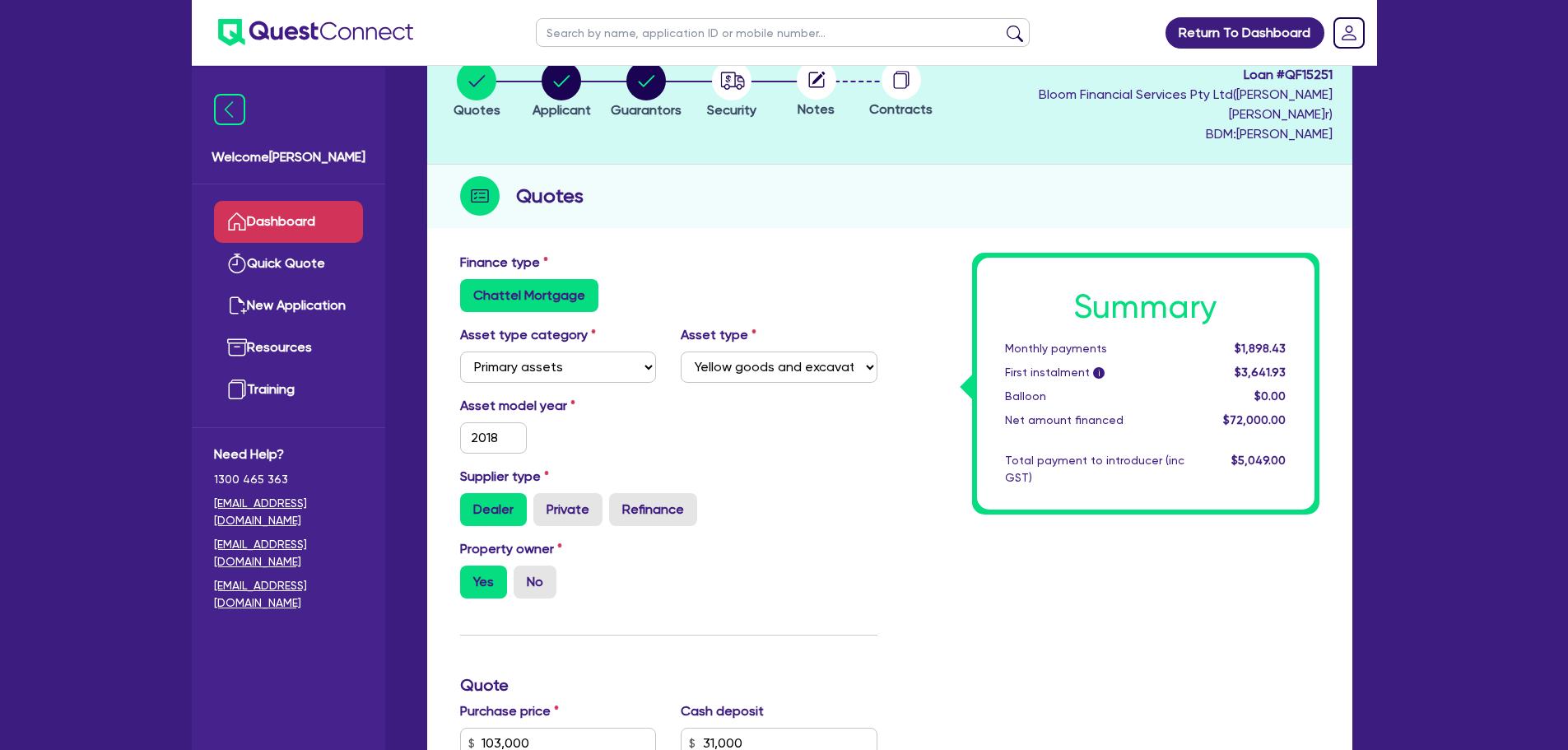
scroll to position [106, 0]
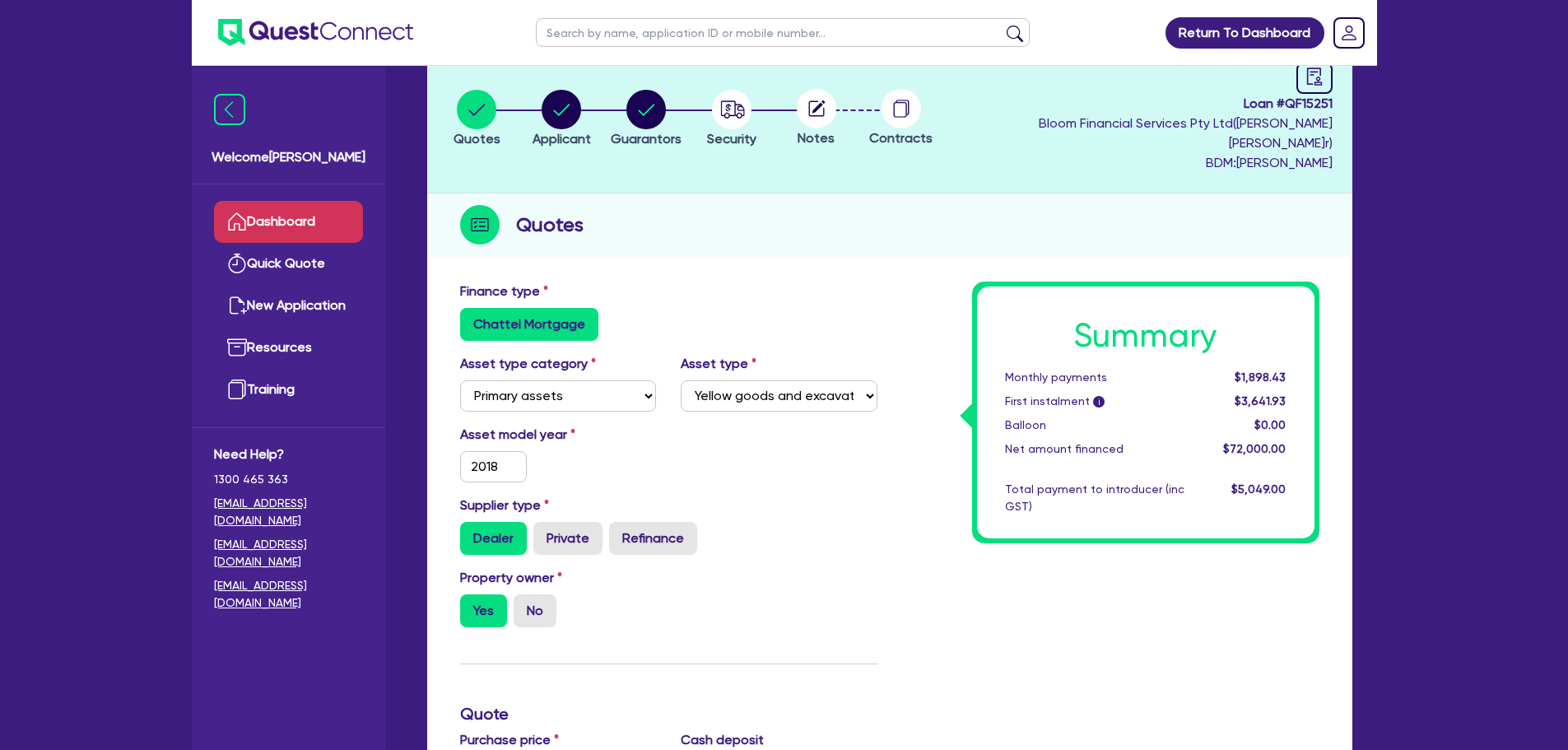
click at [311, 214] on link "Dashboard" at bounding box center [288, 221] width 149 height 42
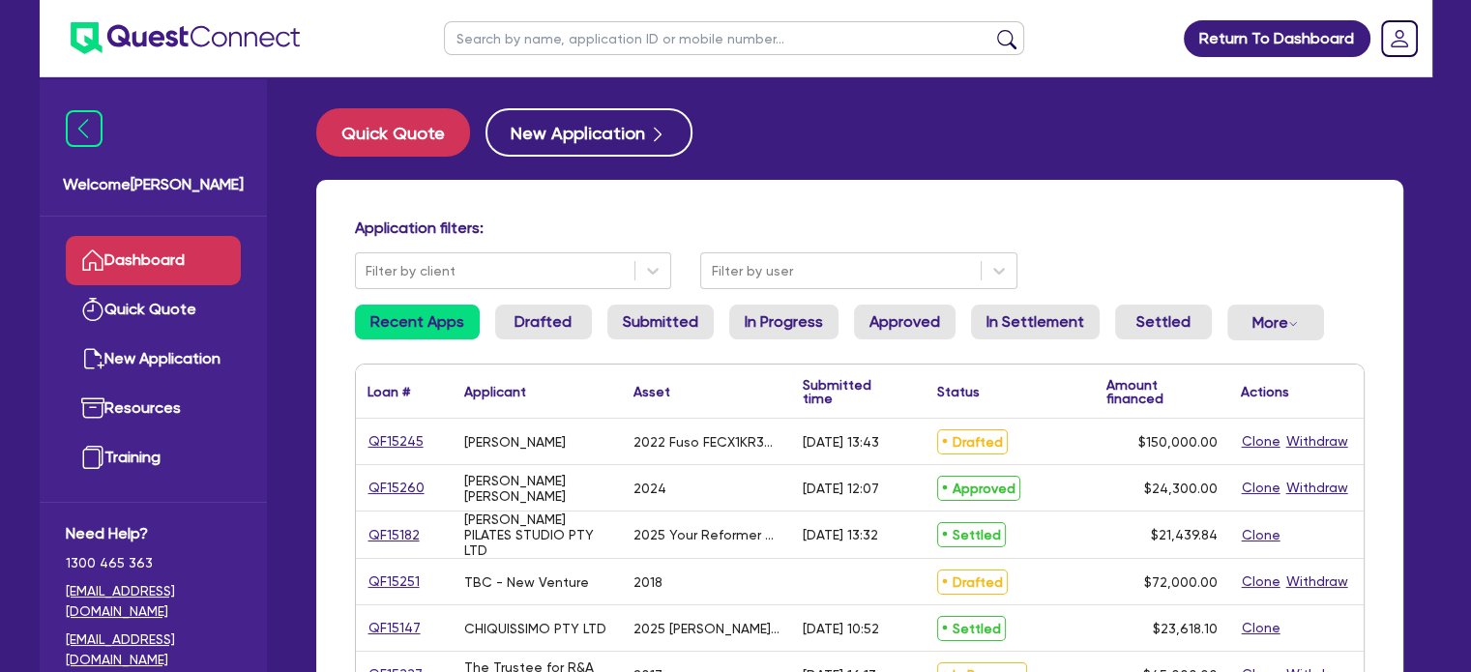
scroll to position [190, 0]
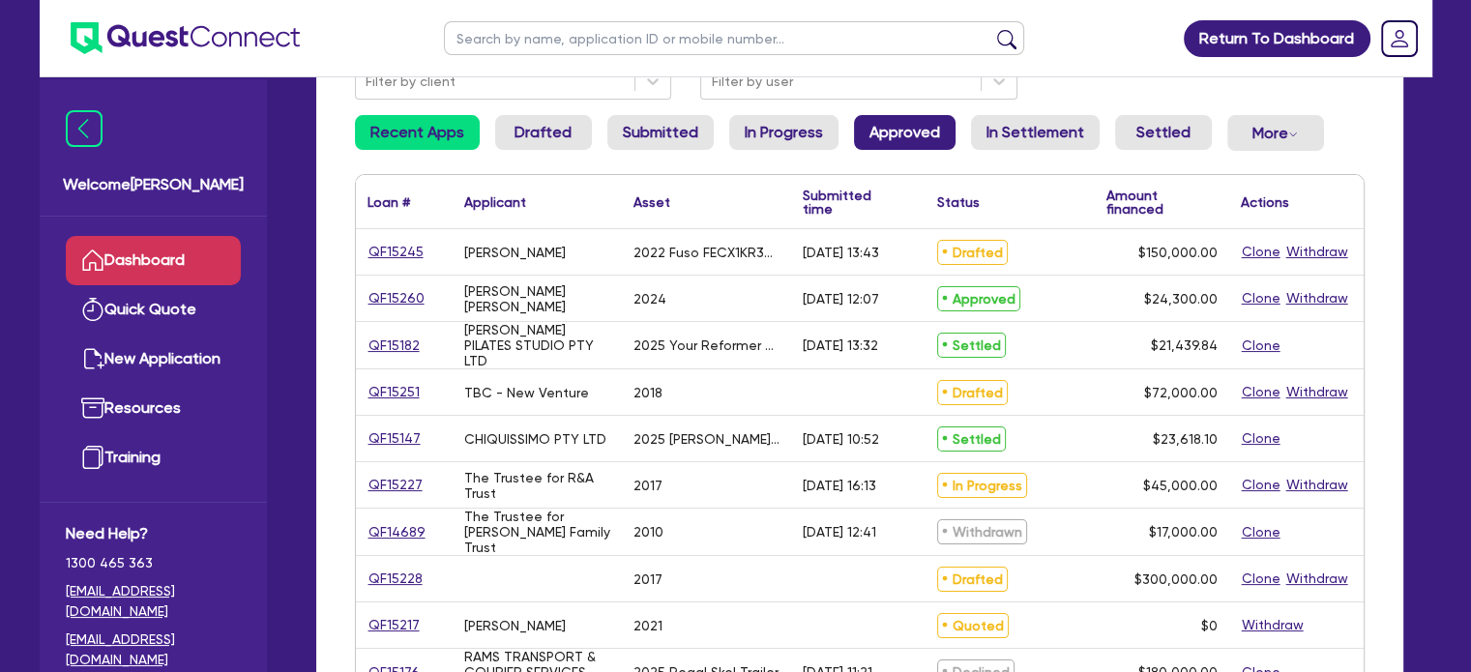
click at [864, 127] on link "Approved" at bounding box center [905, 132] width 102 height 35
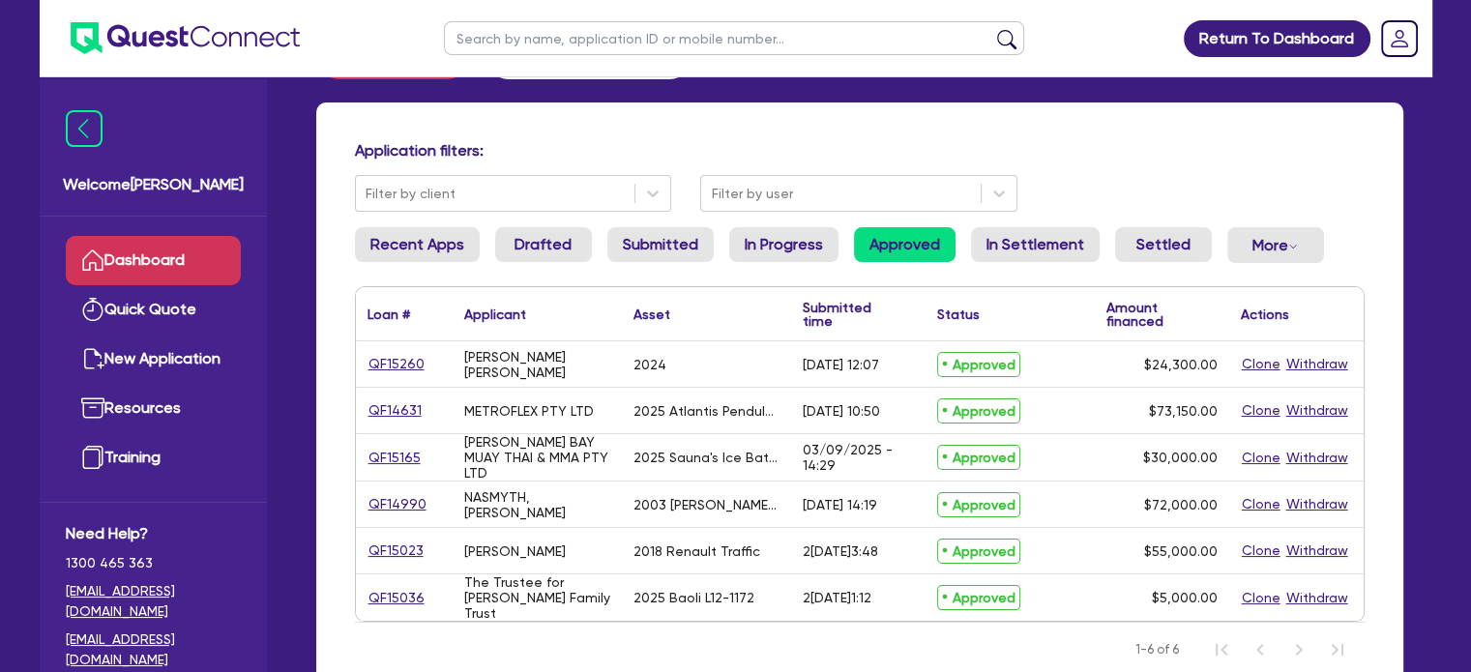
scroll to position [190, 0]
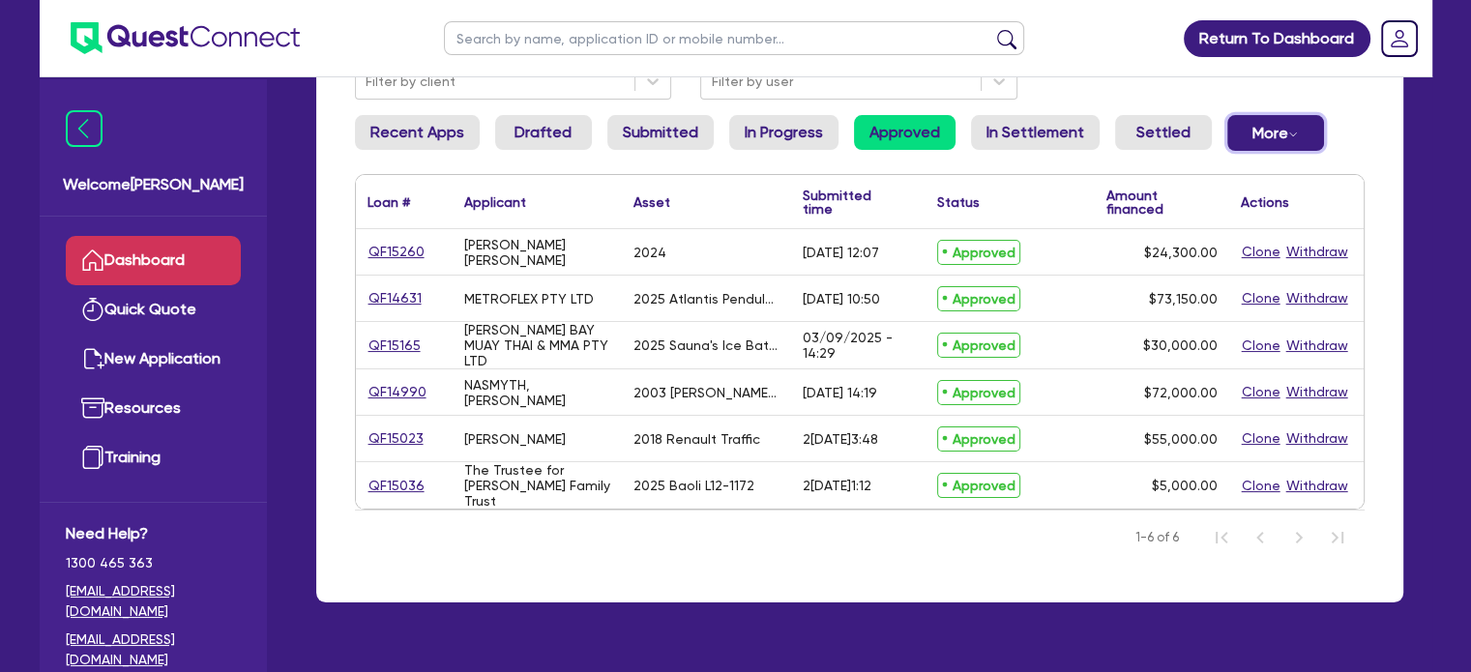
click at [1261, 128] on button "More Withdrawn Declined" at bounding box center [1275, 133] width 97 height 36
click at [1338, 142] on ul "Recent Apps Drafted Submitted In Progress Approved In Settlement Settled More W…" at bounding box center [860, 140] width 1010 height 51
click at [742, 121] on link "In Progress" at bounding box center [783, 132] width 109 height 35
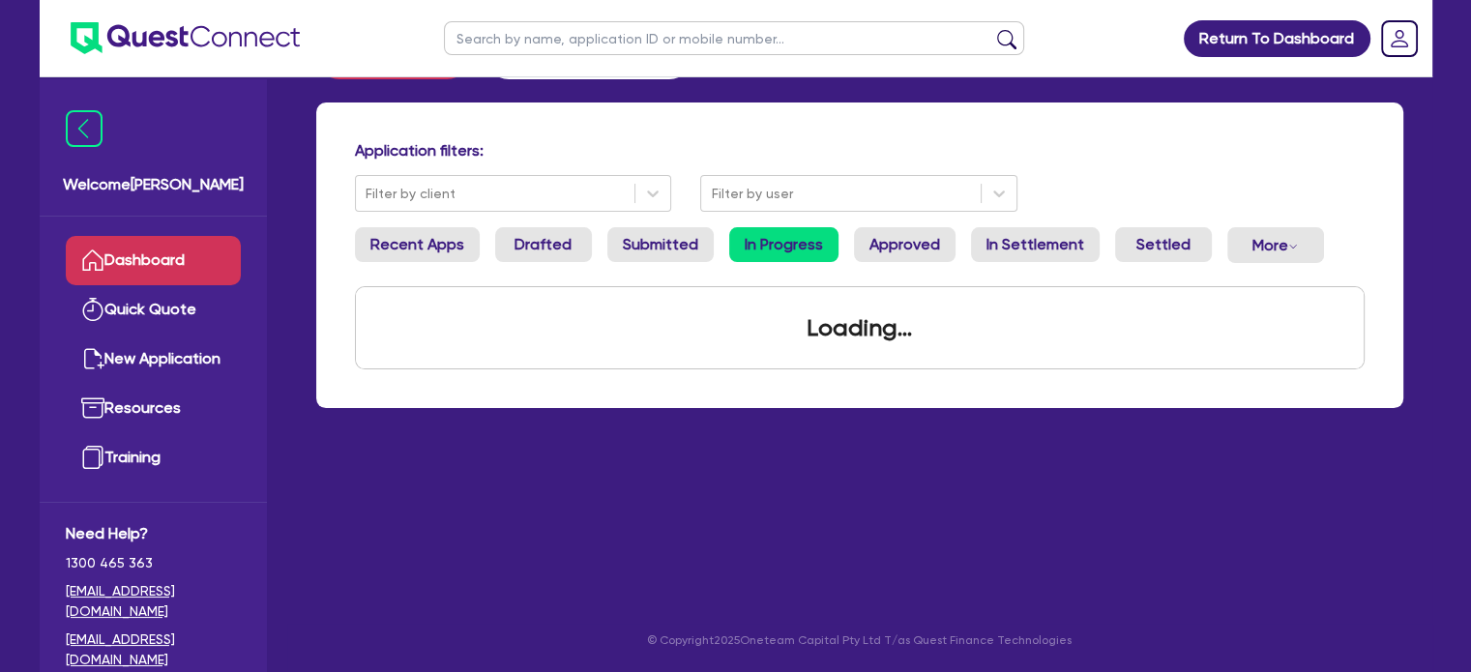
scroll to position [77, 0]
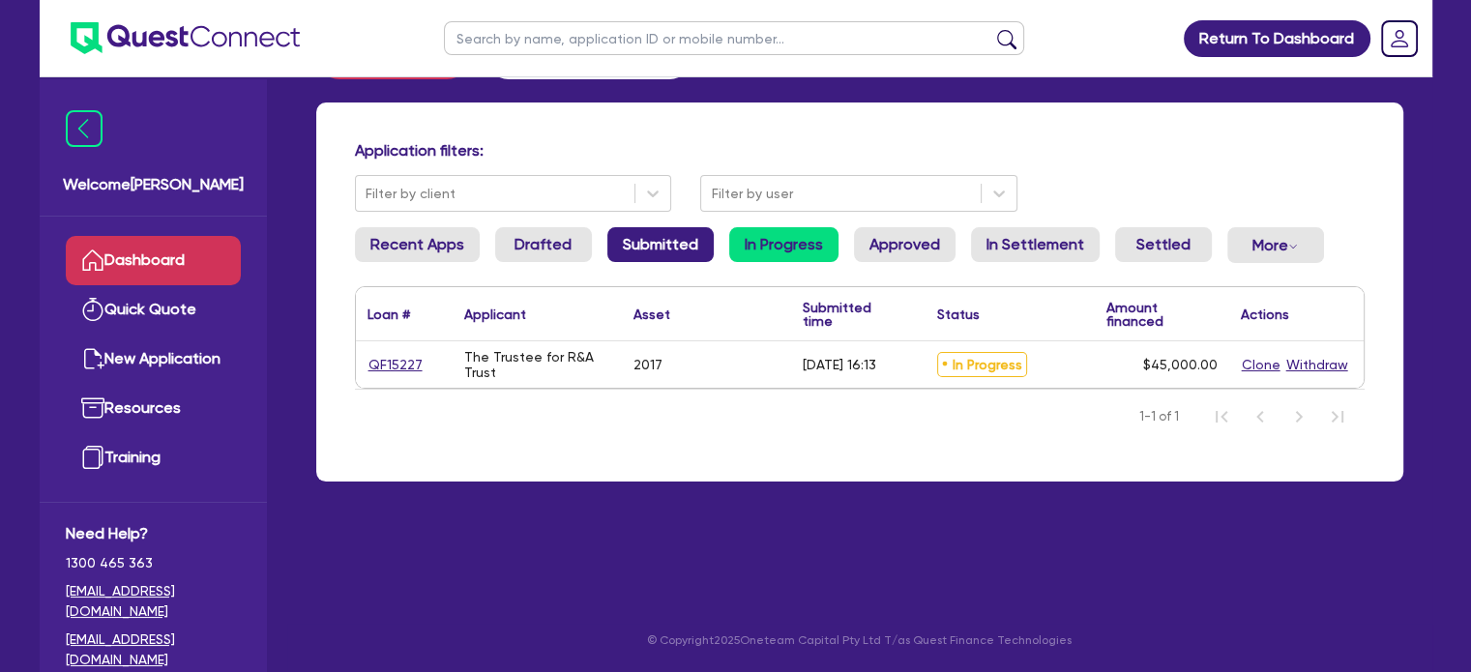
click at [652, 243] on link "Submitted" at bounding box center [660, 244] width 106 height 35
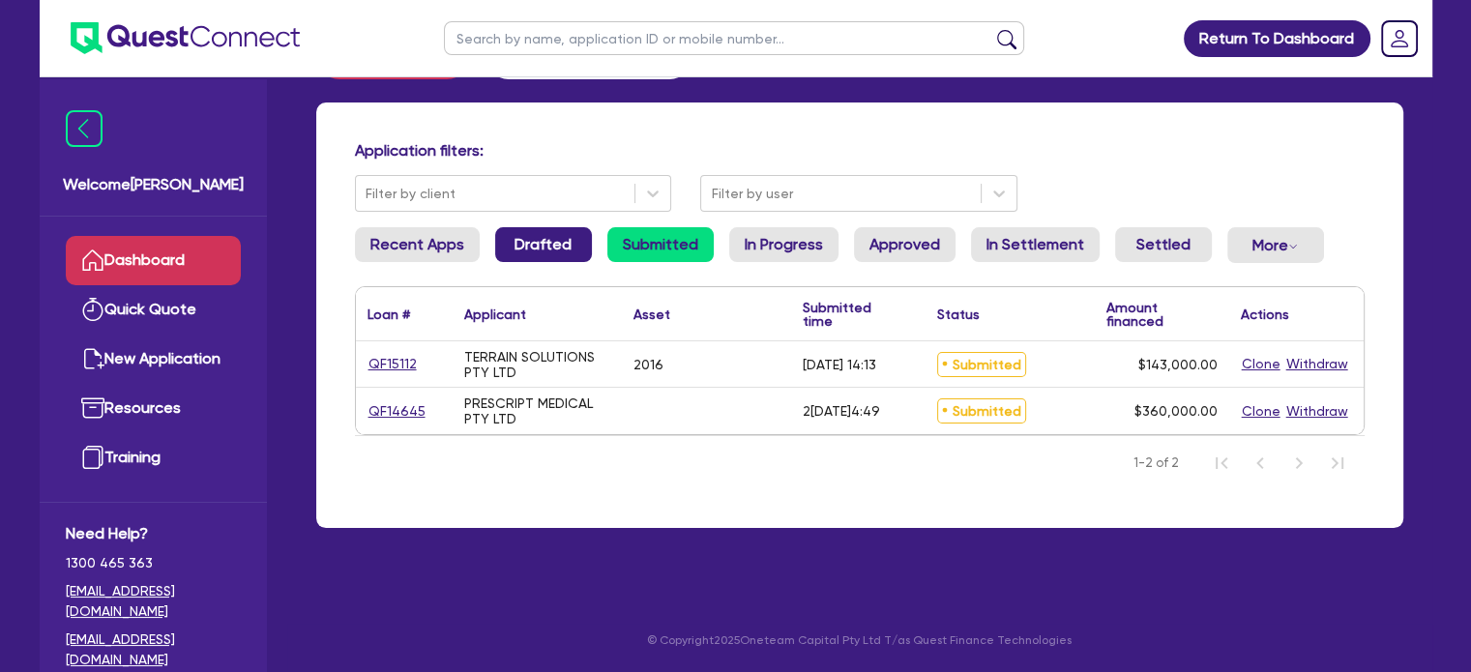
click at [535, 232] on link "Drafted" at bounding box center [543, 244] width 97 height 35
